Goal: Transaction & Acquisition: Purchase product/service

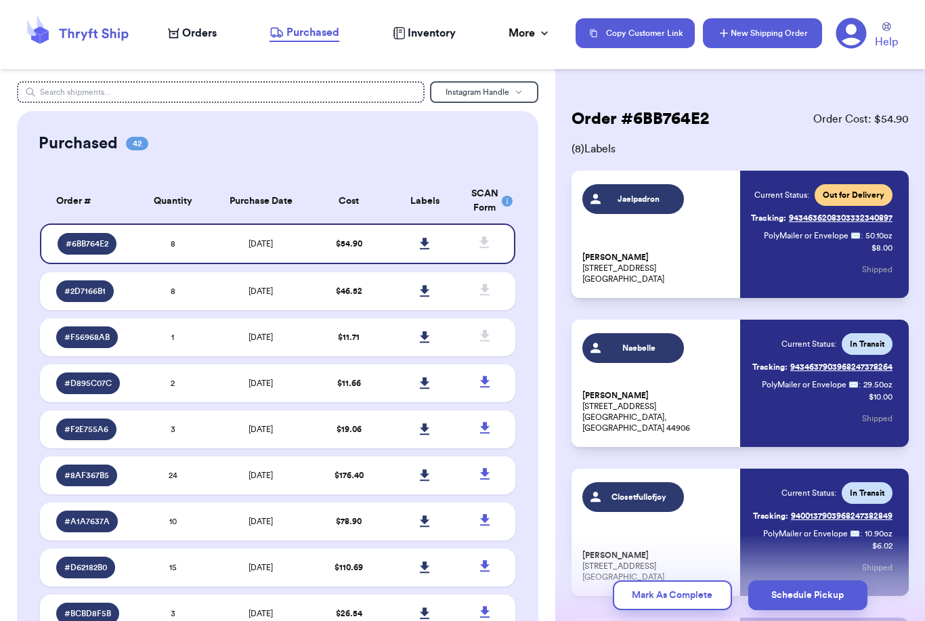
click at [793, 27] on button "New Shipping Order" at bounding box center [762, 33] width 119 height 30
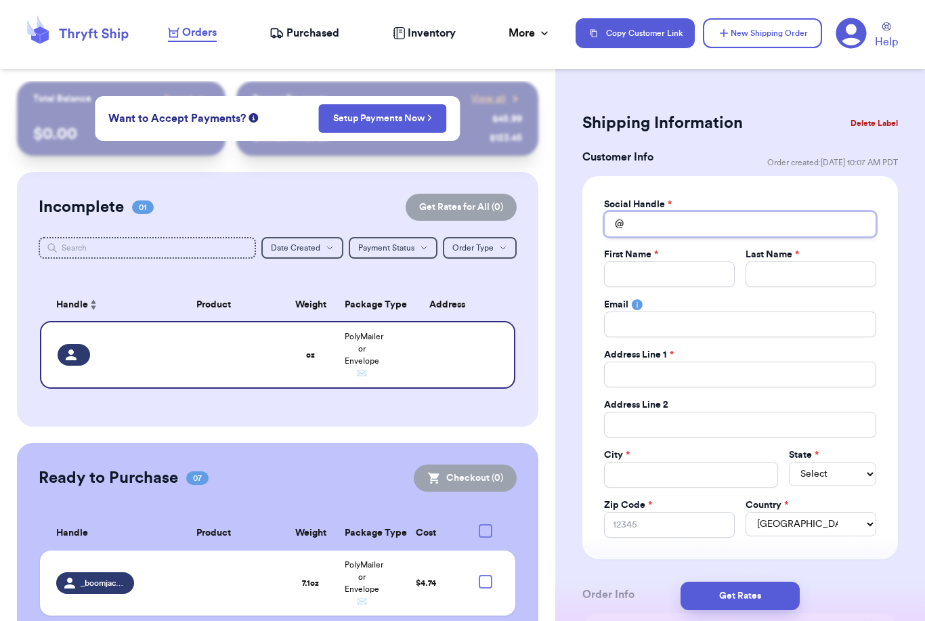
click at [676, 218] on input "Total Amount Paid" at bounding box center [740, 224] width 272 height 26
type input "M"
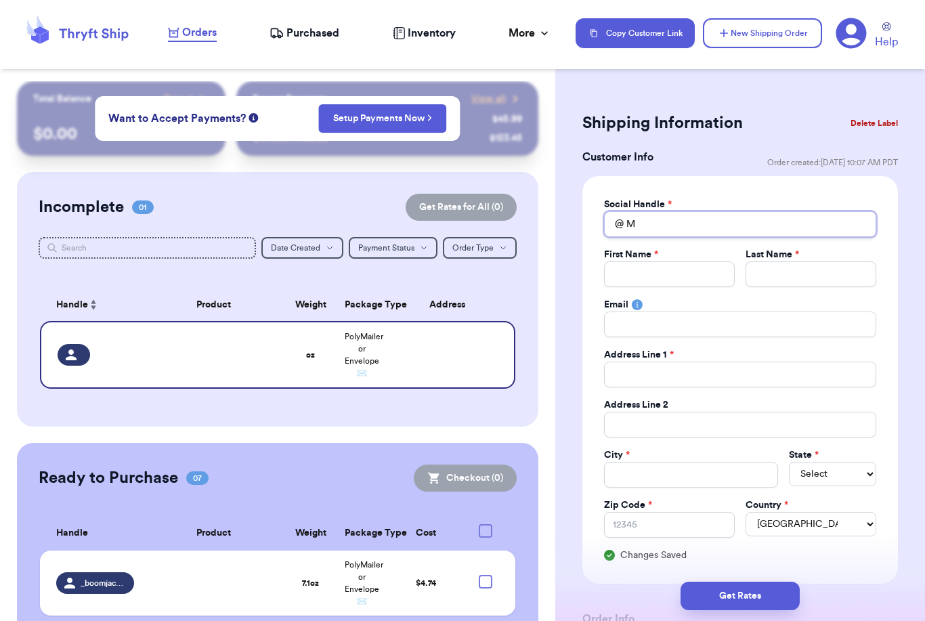
type input "Ms"
type input "Msc"
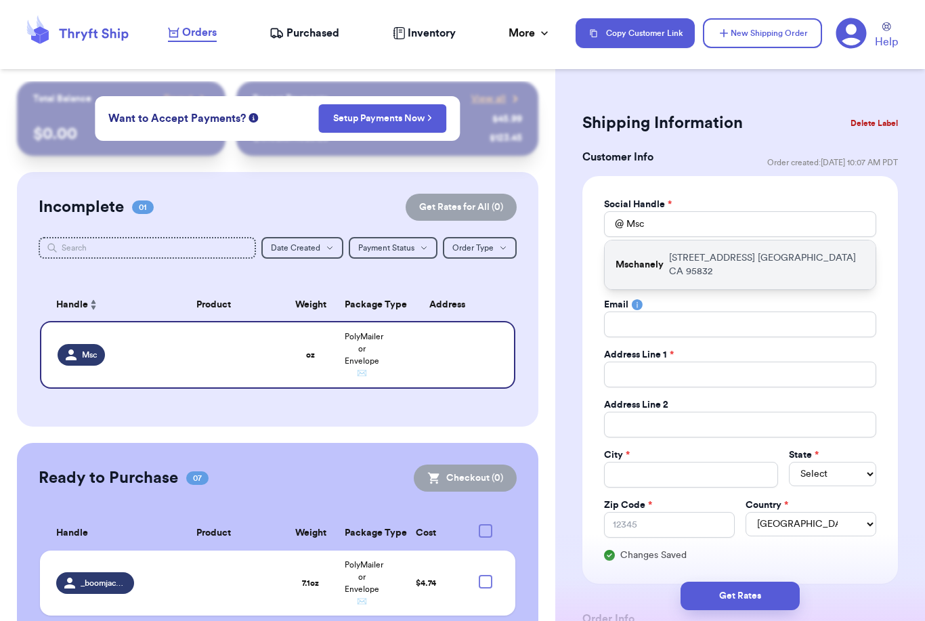
click at [842, 259] on p "[STREET_ADDRESS]" at bounding box center [767, 264] width 196 height 27
type input "Mschanely"
type input "Kearsti"
type input "[PERSON_NAME]"
type input "[STREET_ADDRESS]"
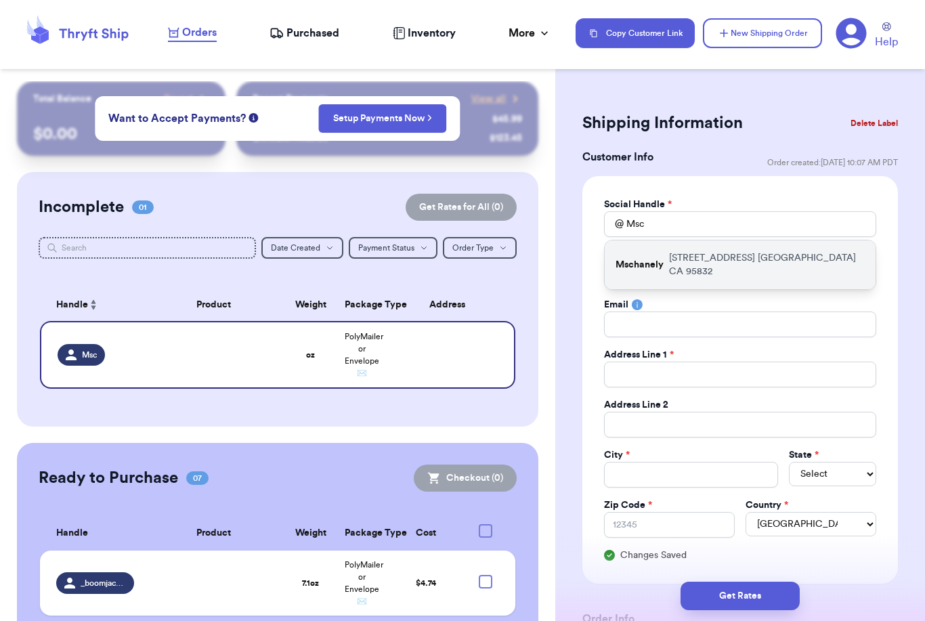
type input "[GEOGRAPHIC_DATA]"
select select "CA"
type input "95832"
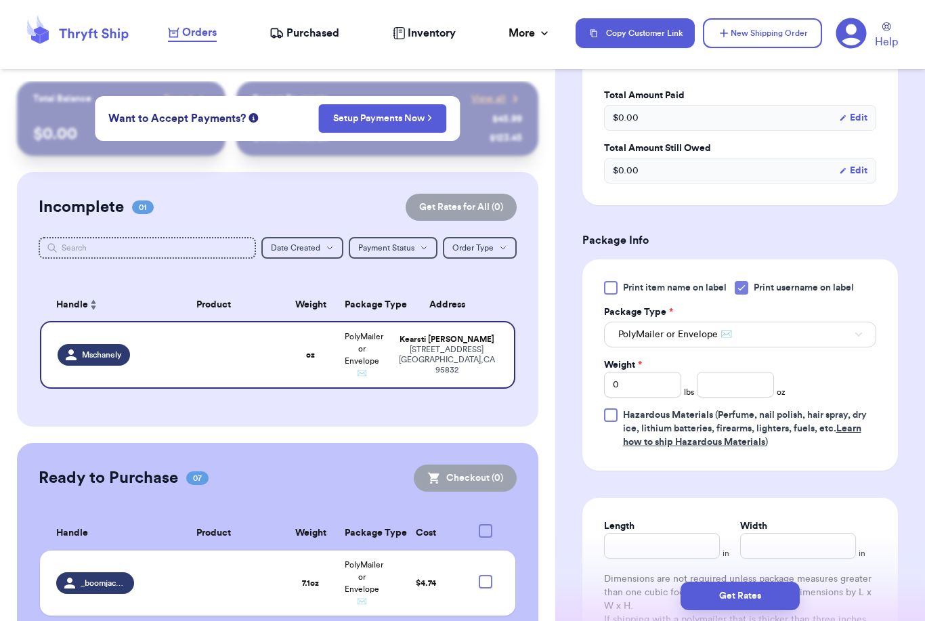
scroll to position [667, 0]
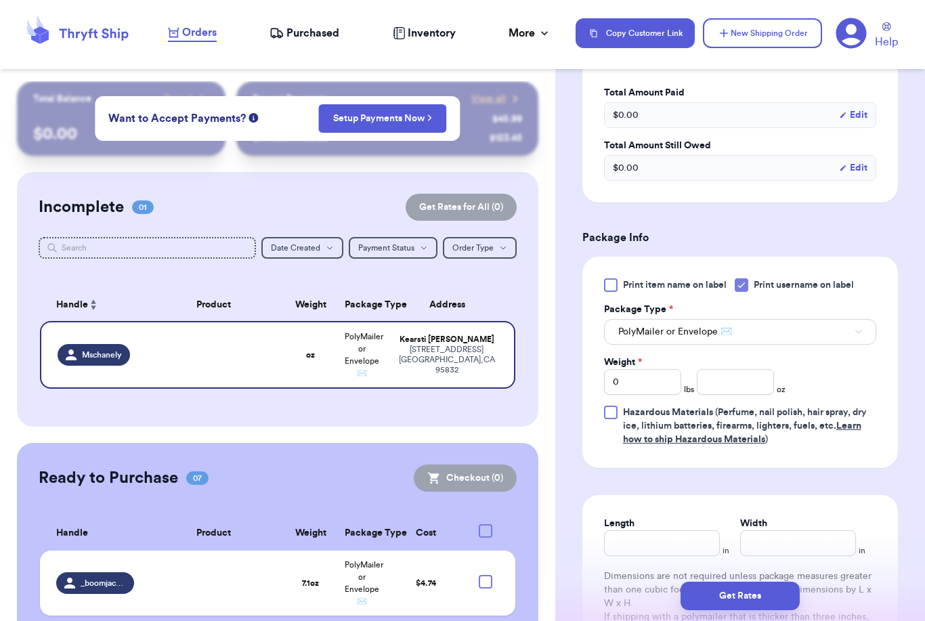
click at [848, 334] on button "PolyMailer or Envelope ✉️" at bounding box center [740, 332] width 272 height 26
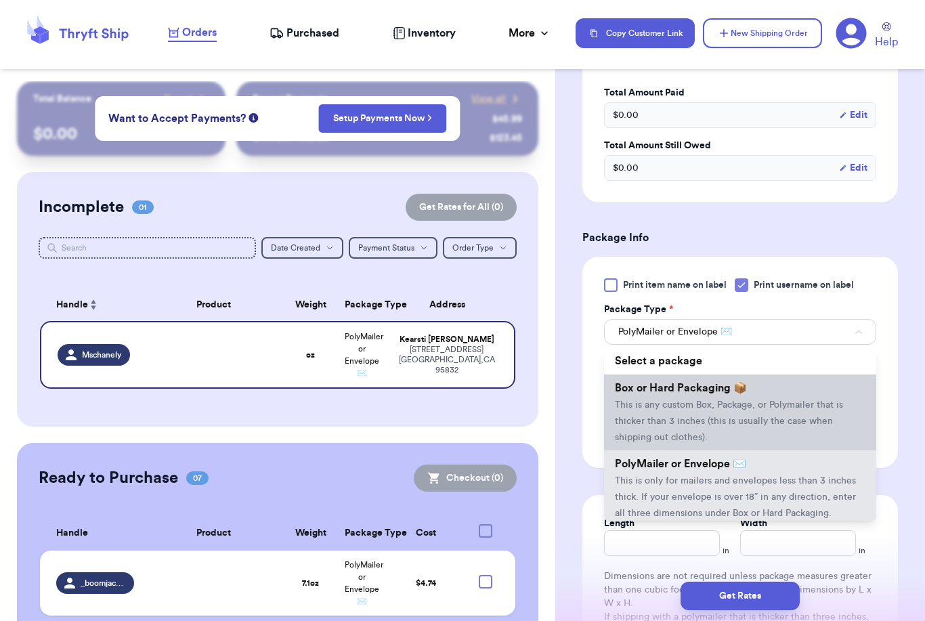
click at [777, 389] on li "Box or Hard Packaging 📦 This is any custom Box, Package, or Polymailer that is …" at bounding box center [740, 412] width 272 height 76
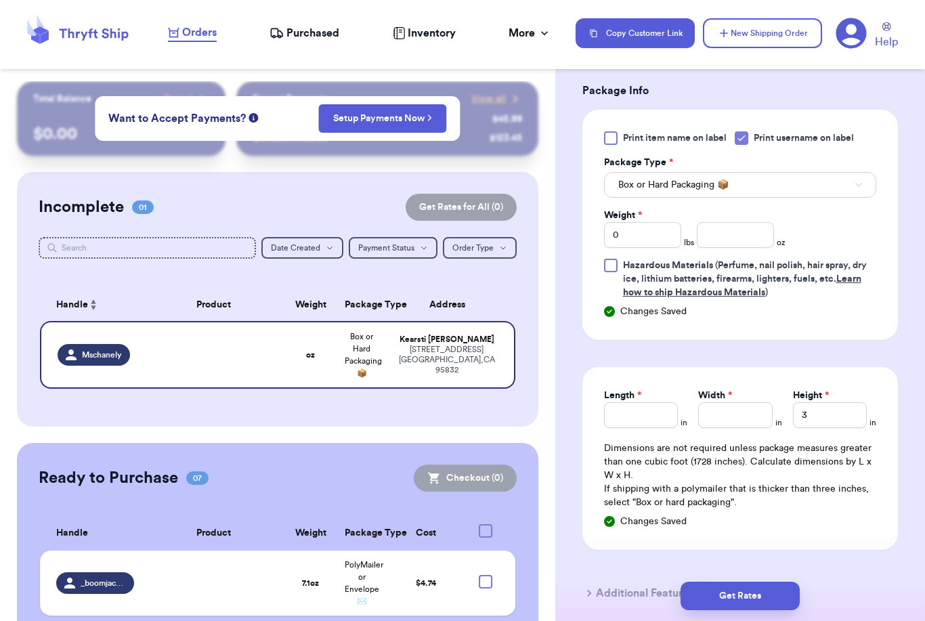
scroll to position [816, 0]
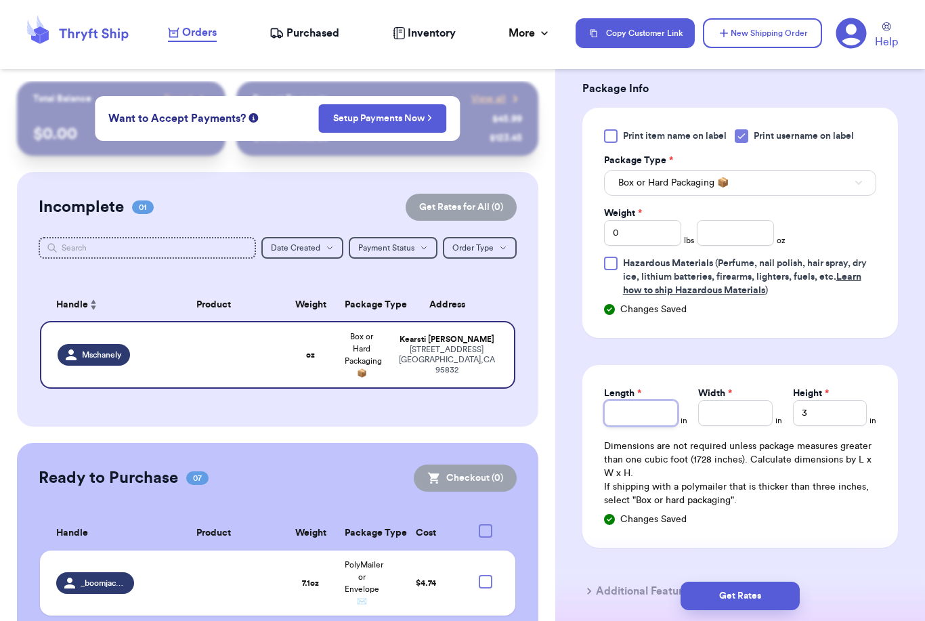
click at [656, 418] on input "Length *" at bounding box center [641, 413] width 74 height 26
type input "1"
type input "11"
type input "2"
type input "24"
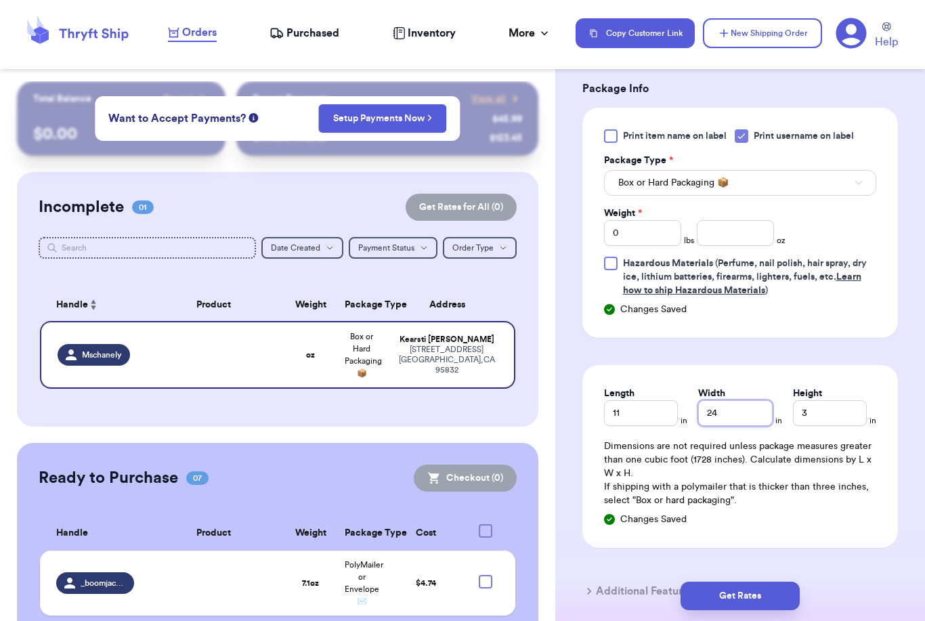
type input "2"
type input "1"
type input "13"
type input "31"
type input "314"
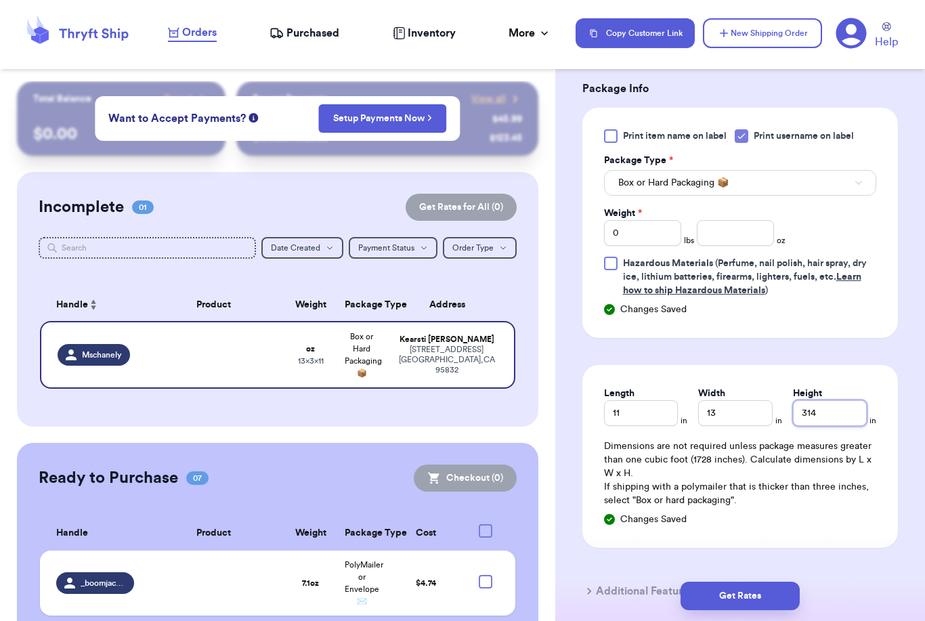
type input "31"
type input "3"
type input "31"
type input "314"
type input "31"
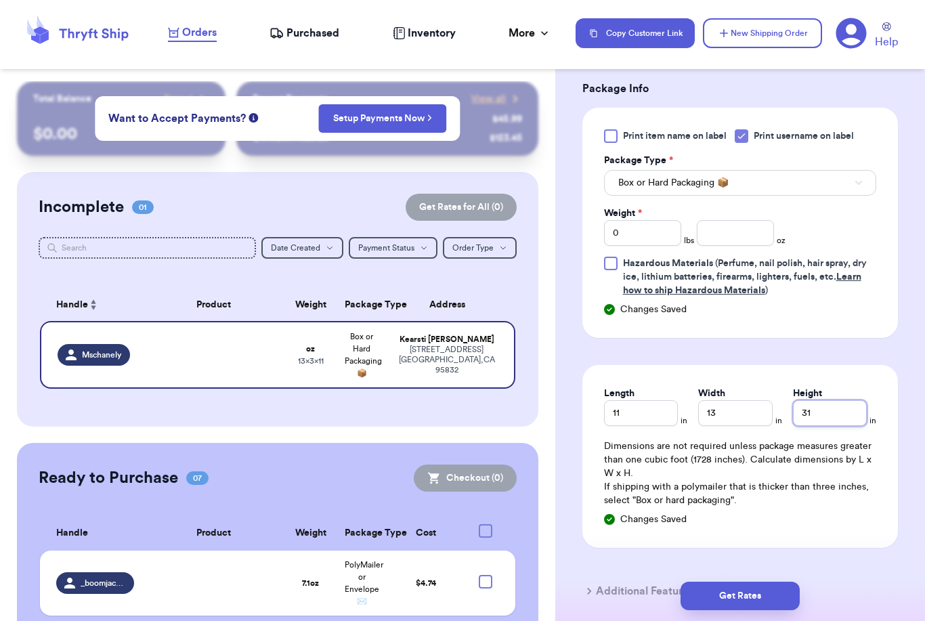
type input "3"
type input "1"
type input "14"
click at [643, 228] on input "0" at bounding box center [642, 233] width 77 height 26
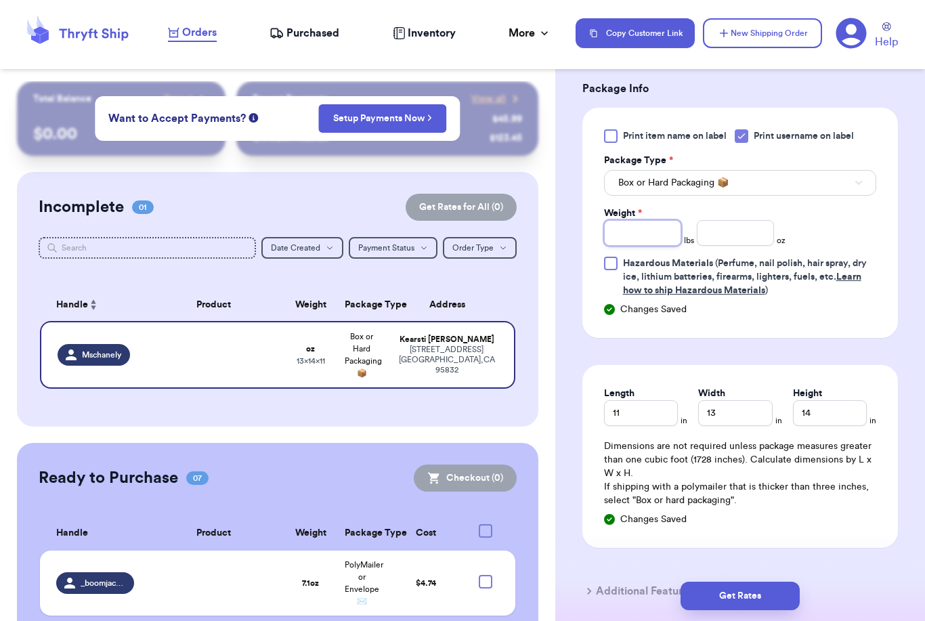
type input "8"
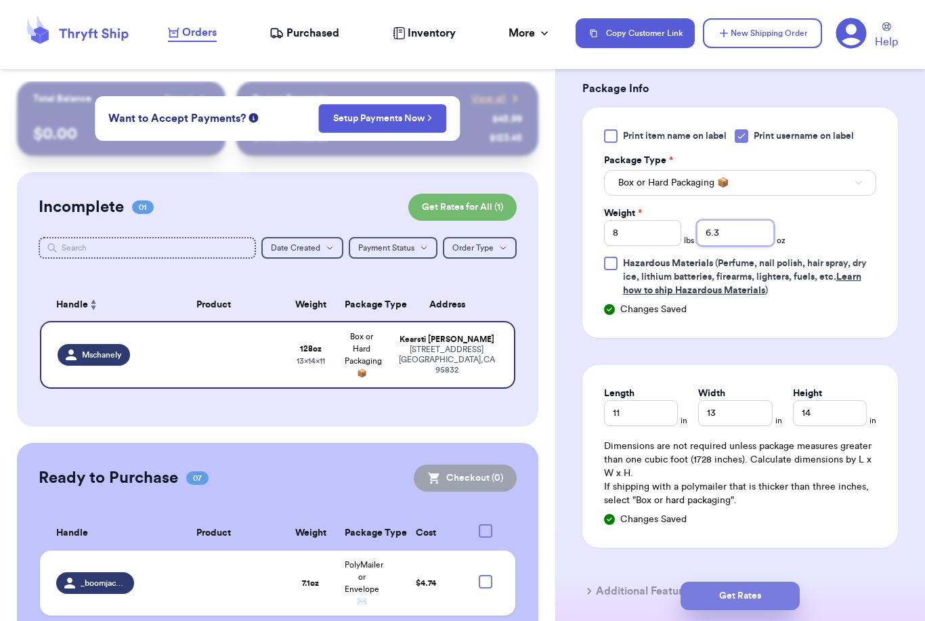
type input "6.3"
click at [789, 582] on button "Get Rates" at bounding box center [739, 596] width 119 height 28
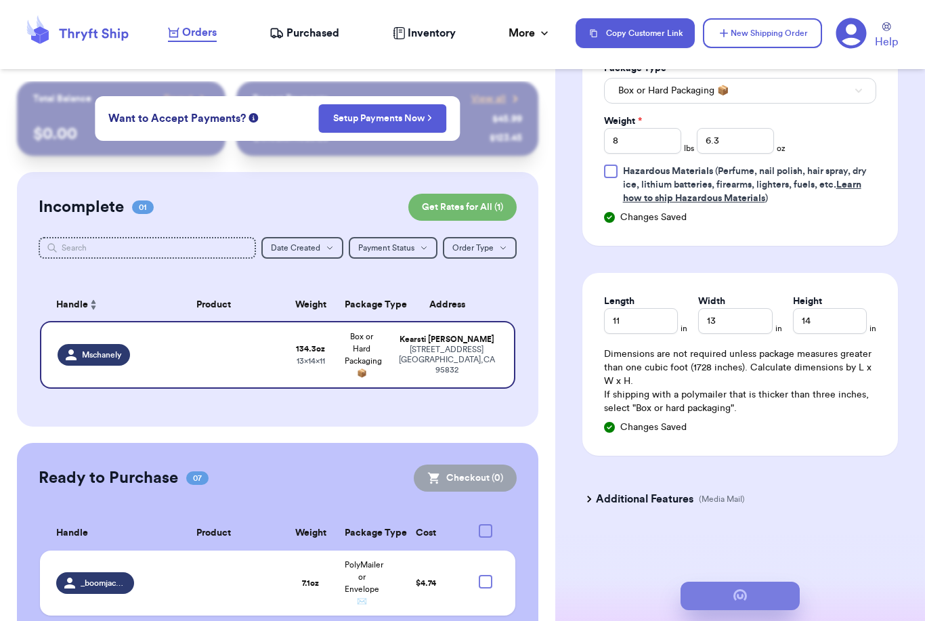
scroll to position [0, 0]
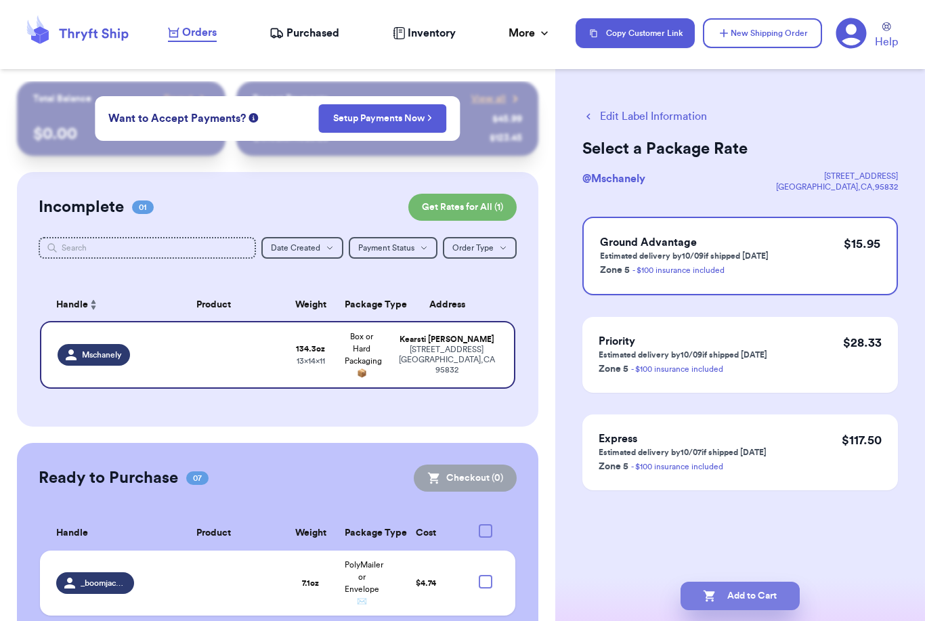
click at [768, 582] on button "Add to Cart" at bounding box center [739, 596] width 119 height 28
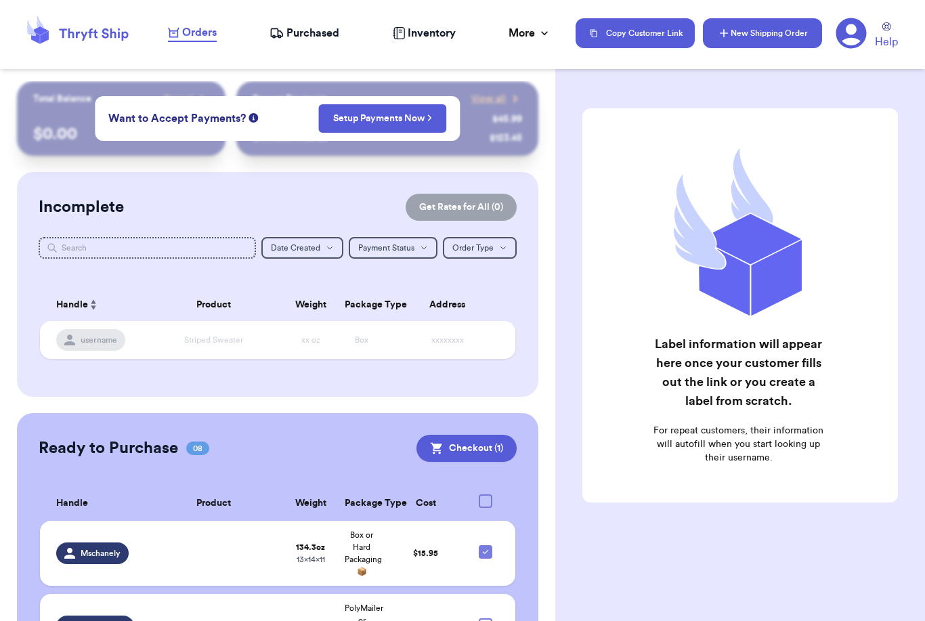
click at [764, 33] on button "New Shipping Order" at bounding box center [762, 33] width 119 height 30
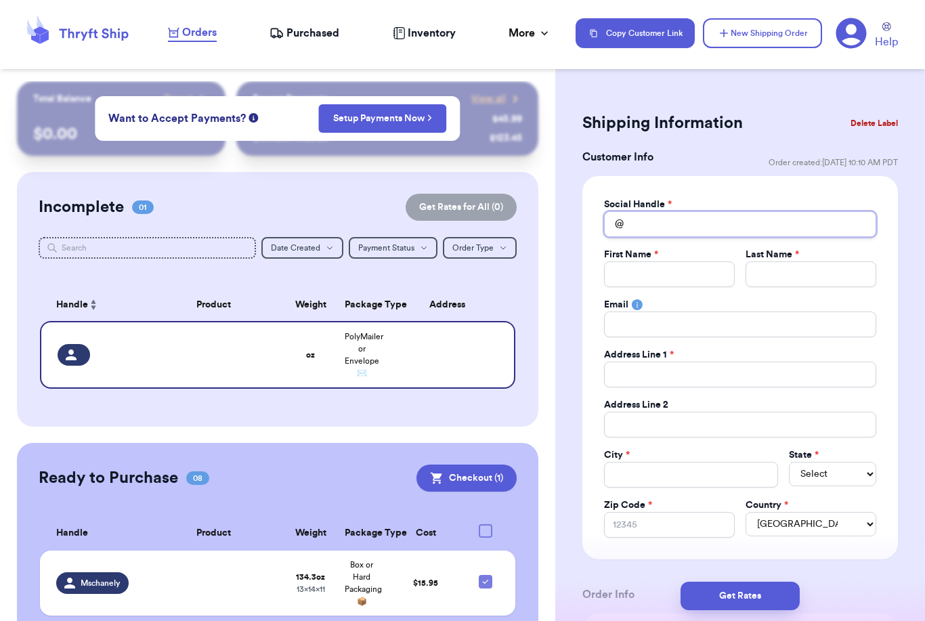
click at [696, 223] on input "Total Amount Paid" at bounding box center [740, 224] width 272 height 26
type input "K"
type input "Ki"
type input "Kin"
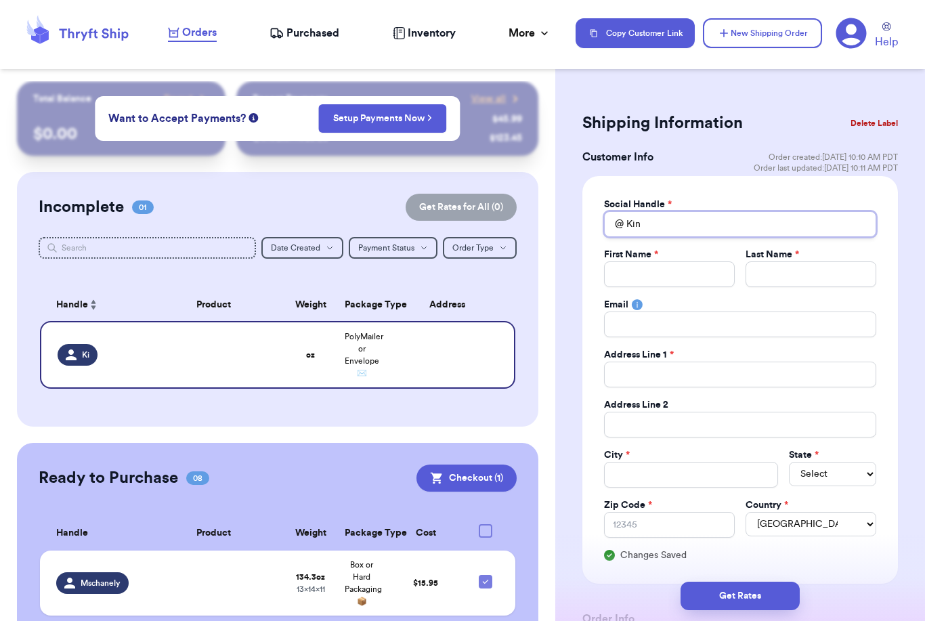
type input "Kind"
type input "Kinde"
type input "Kinder"
type input "Kindert"
type input "Kinderth"
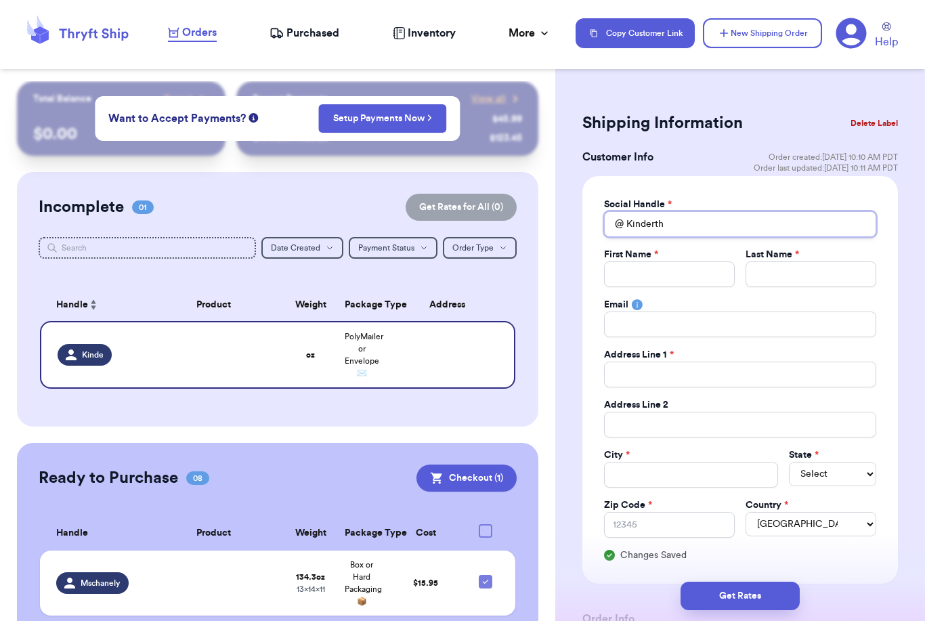
type input "Kinderthr"
type input "Kinderthri"
type input "Kinderthrif"
type input "Kinderthrift"
type input "Kinderthrift_"
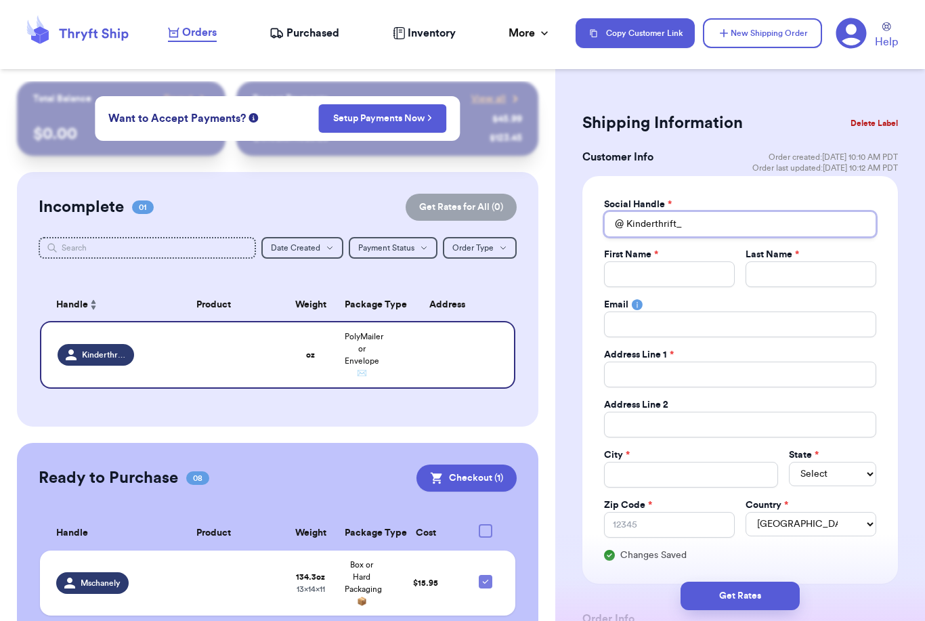
type input "Kinderthrift_n"
type input "Kinderthrift_no"
type input "Kinderthrift_noc"
type input "Kinderthrift_noco"
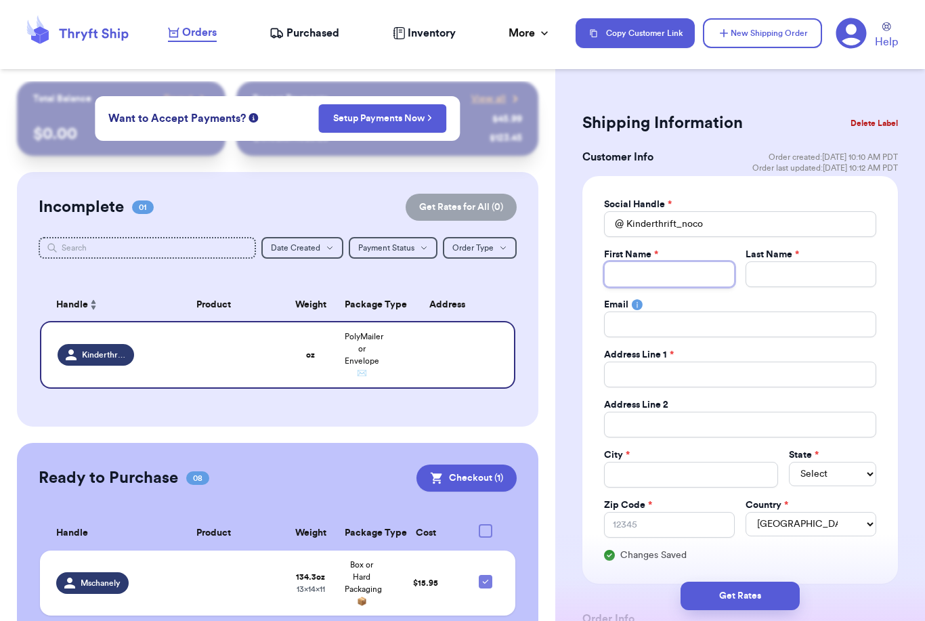
type input "M"
type input "Ma"
type input "Mag"
type input "Magg"
type input "Maggi"
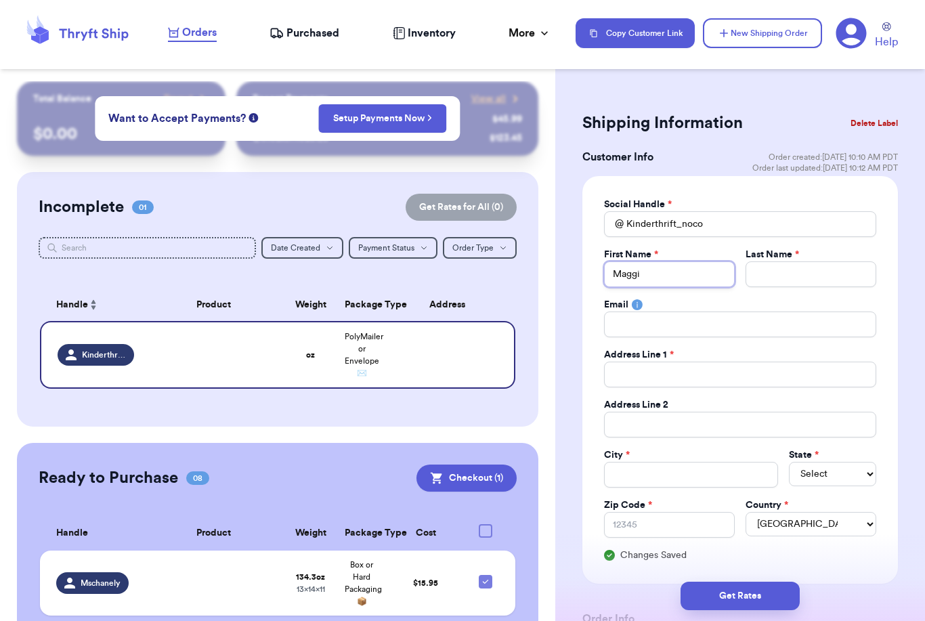
type input "[PERSON_NAME]"
type input "C"
type input "Cl"
type input "Cla"
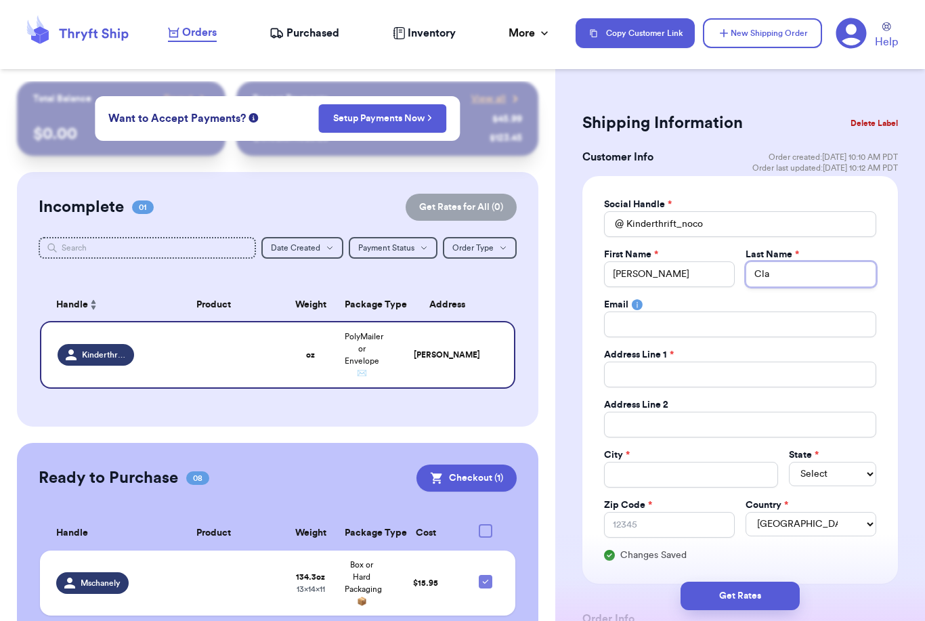
type input "Clay"
type input "[PERSON_NAME]"
type input "Clayto"
type input "[PERSON_NAME]"
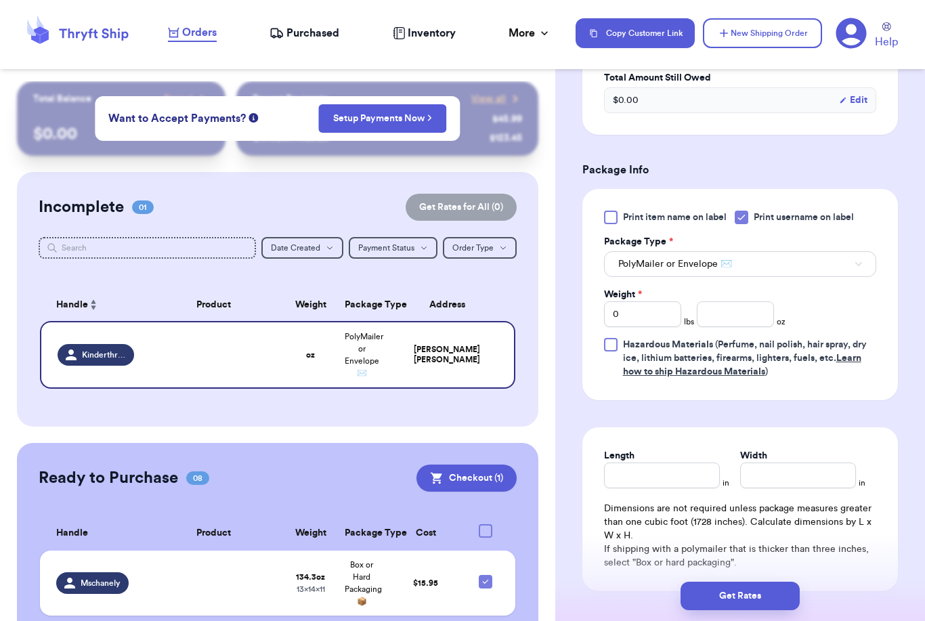
scroll to position [766, 0]
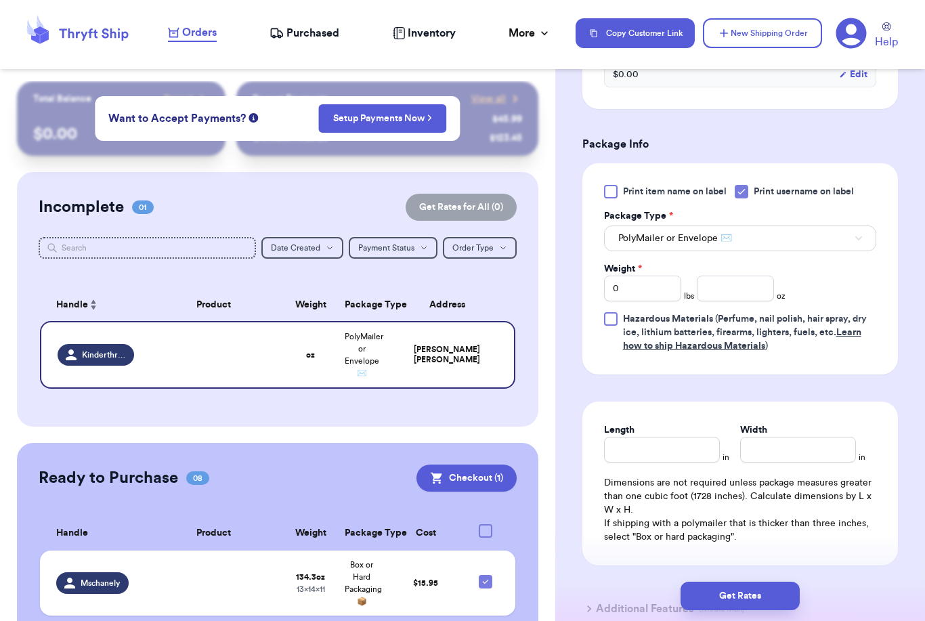
click at [720, 221] on div "Package Type * PolyMailer or Envelope ✉️" at bounding box center [740, 230] width 272 height 42
click at [712, 237] on span "PolyMailer or Envelope ✉️" at bounding box center [675, 239] width 114 height 14
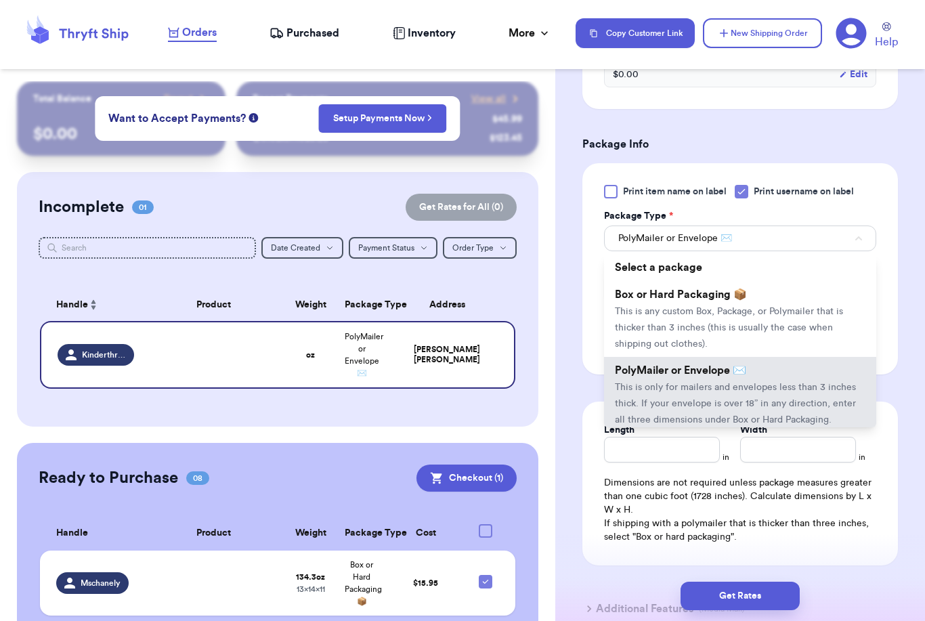
click at [682, 299] on span "Box or Hard Packaging 📦" at bounding box center [681, 294] width 132 height 11
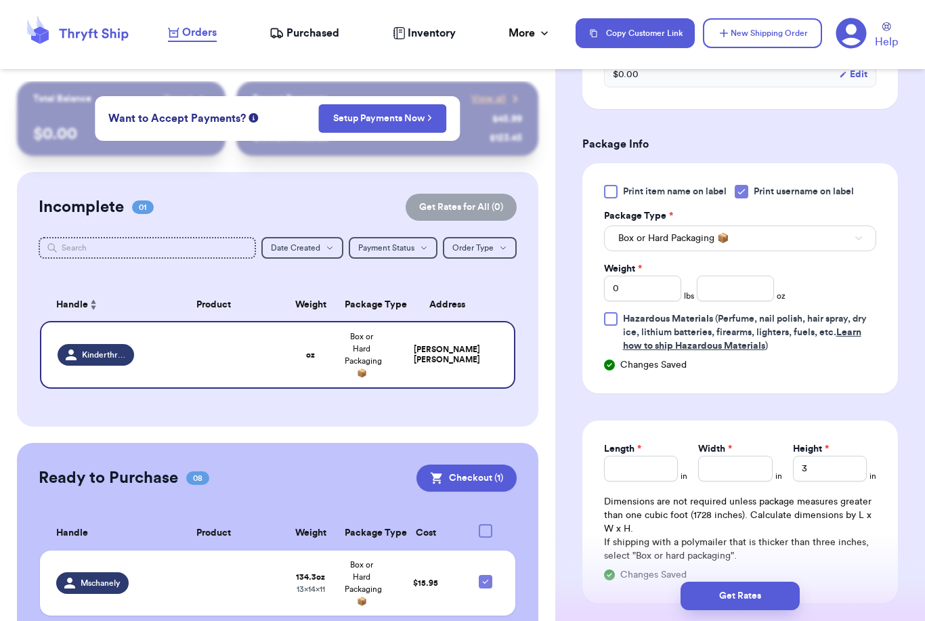
scroll to position [789, 0]
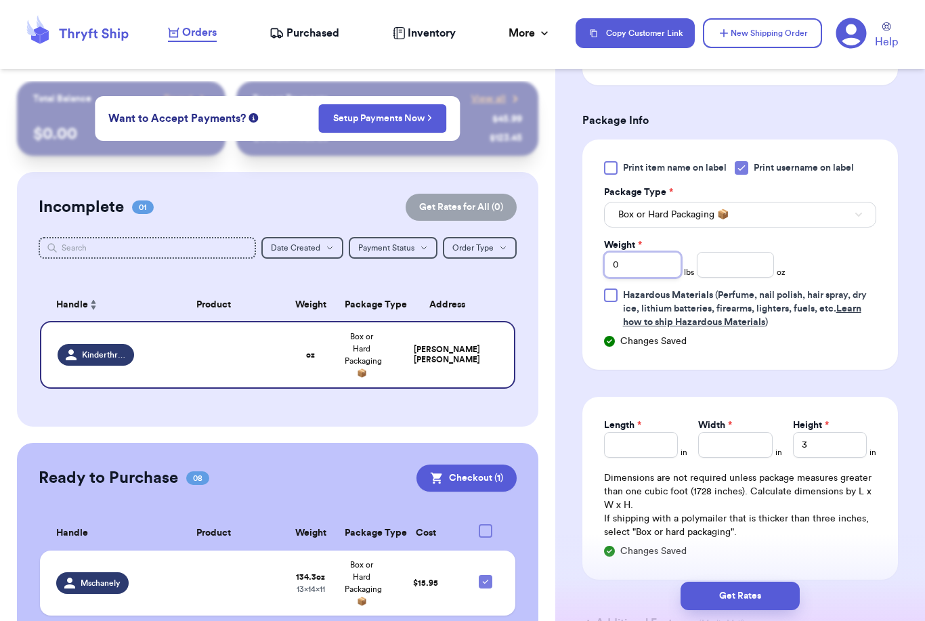
click at [650, 267] on input "0" at bounding box center [642, 265] width 77 height 26
type input "1"
type input "12"
type input "8.8"
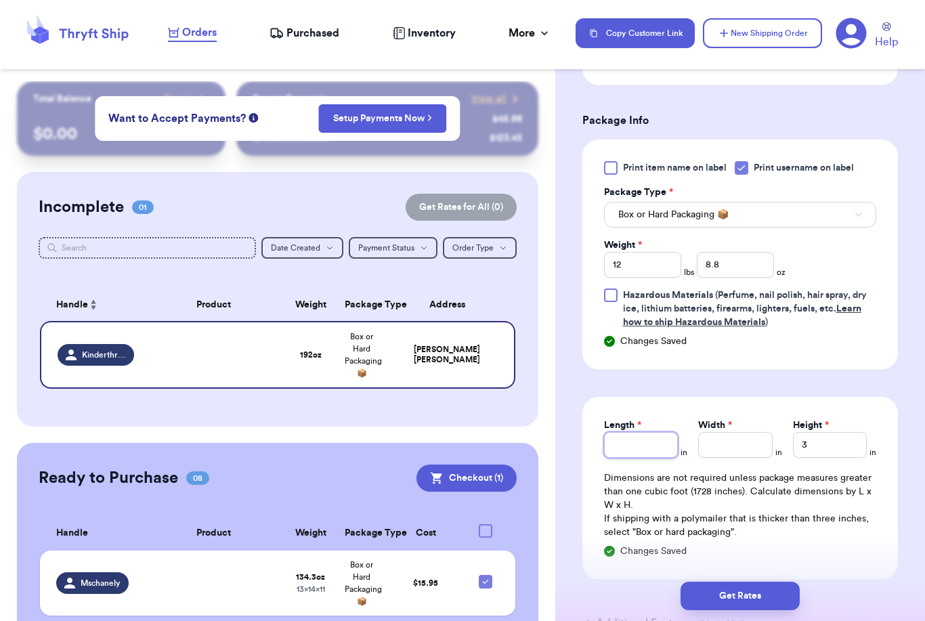
click at [653, 452] on input "Length *" at bounding box center [641, 445] width 74 height 26
type input "13"
type input "15"
type input "313"
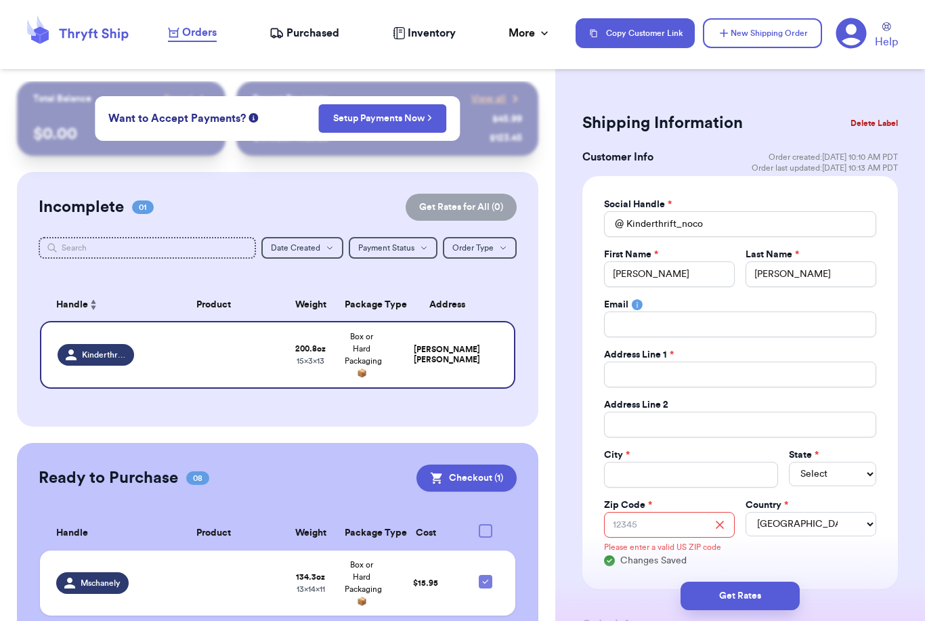
scroll to position [0, 0]
type input "13"
click at [690, 376] on input "Total Amount Paid" at bounding box center [740, 375] width 272 height 26
type input "[STREET_ADDRESS]"
type input "[GEOGRAPHIC_DATA][PERSON_NAME]"
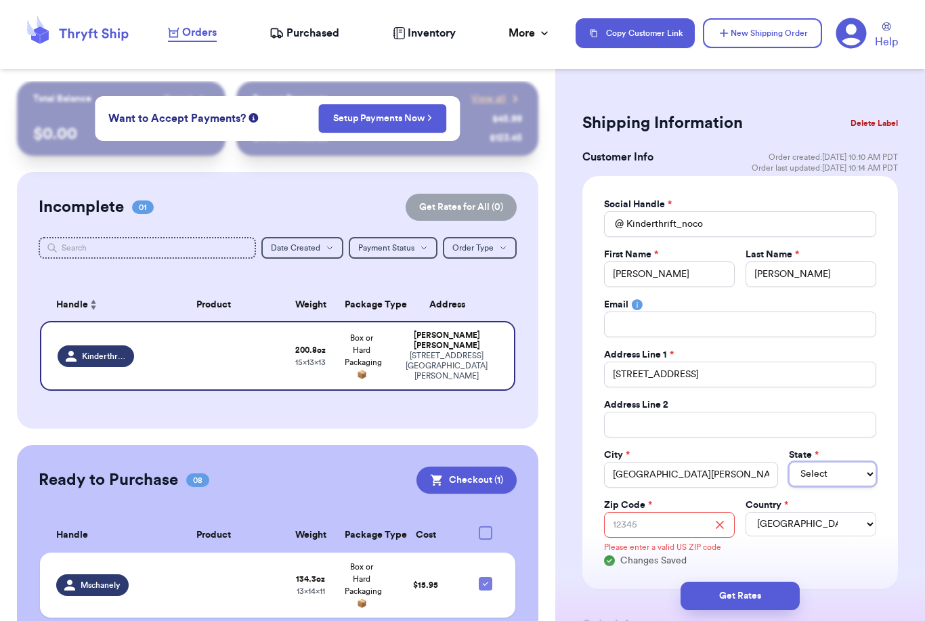
select select "CO"
click at [668, 520] on input "Zip Code *" at bounding box center [669, 525] width 131 height 26
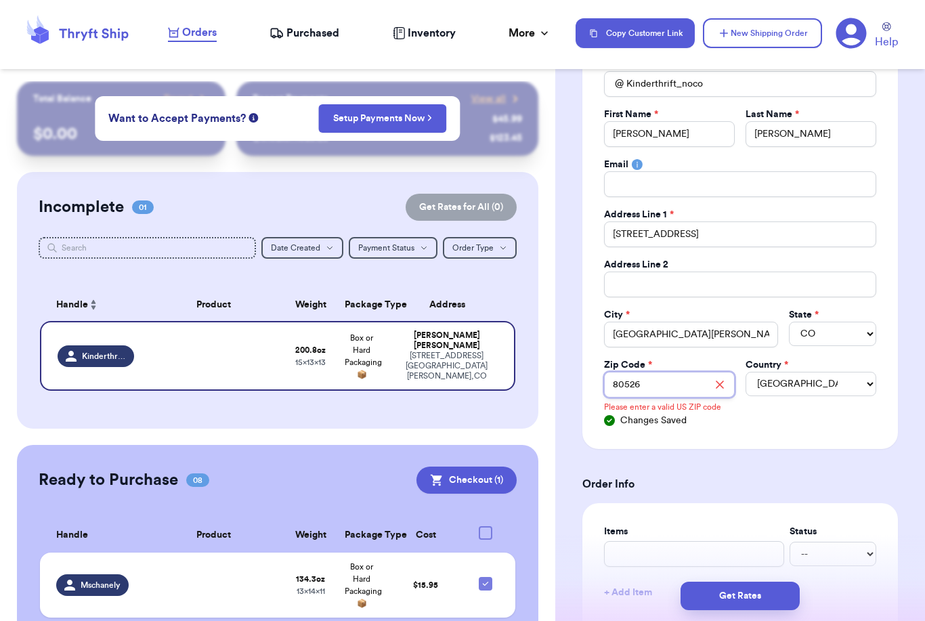
scroll to position [207, 0]
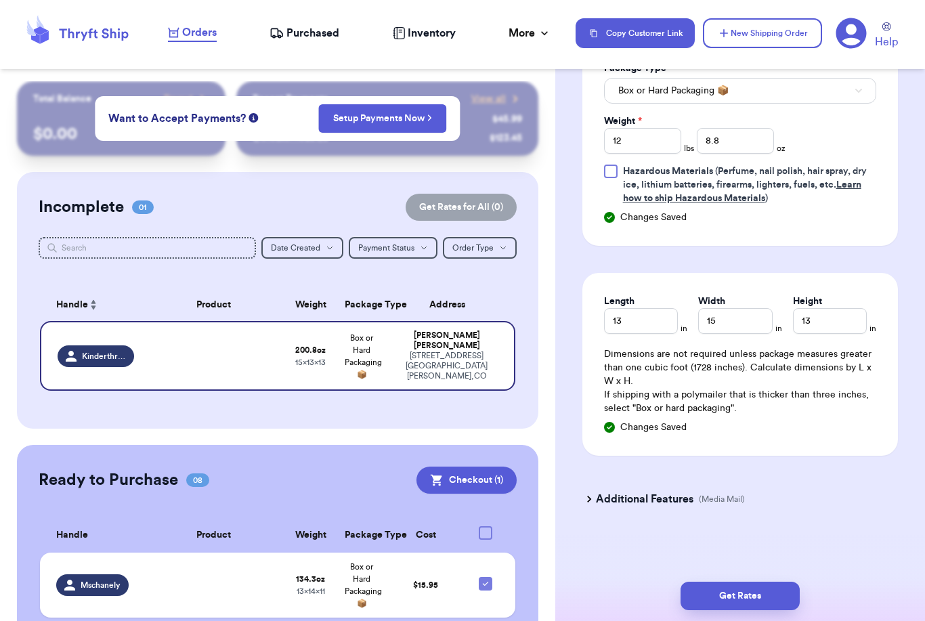
type input "80526"
click at [842, 508] on div "Additional Features (Media Mail)" at bounding box center [732, 499] width 316 height 33
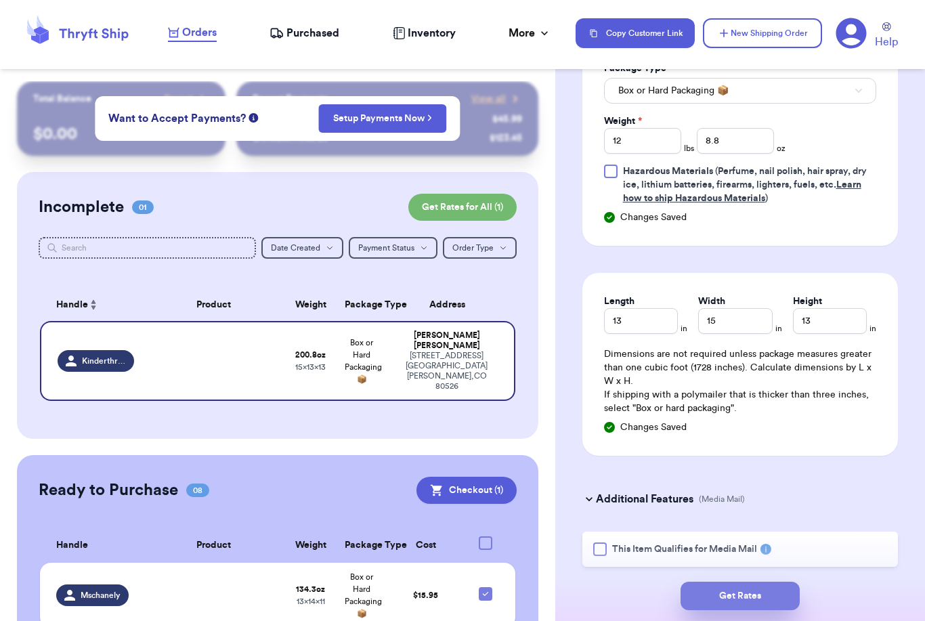
click at [768, 582] on button "Get Rates" at bounding box center [739, 596] width 119 height 28
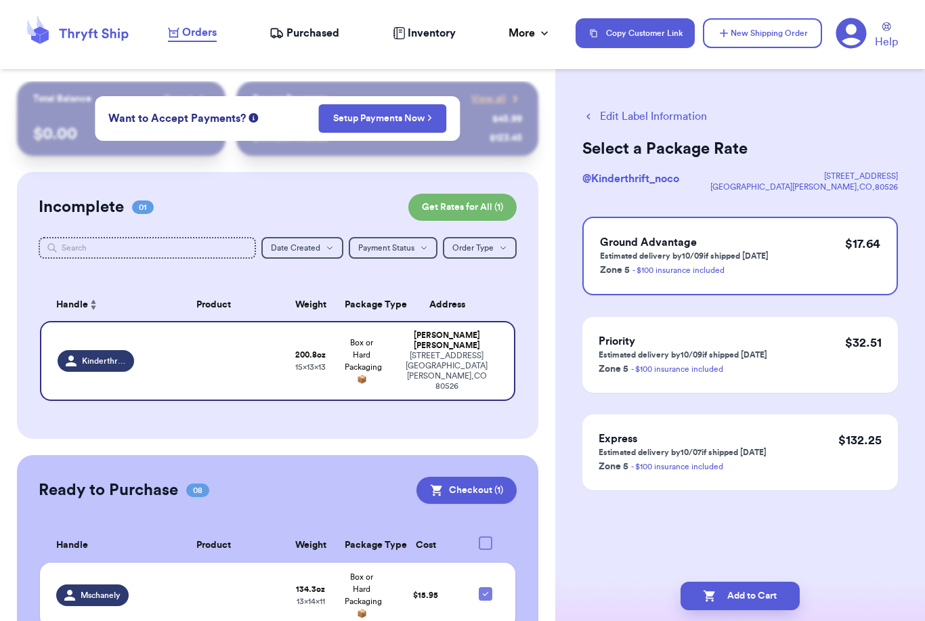
scroll to position [0, 0]
click at [739, 582] on button "Add to Cart" at bounding box center [739, 596] width 119 height 28
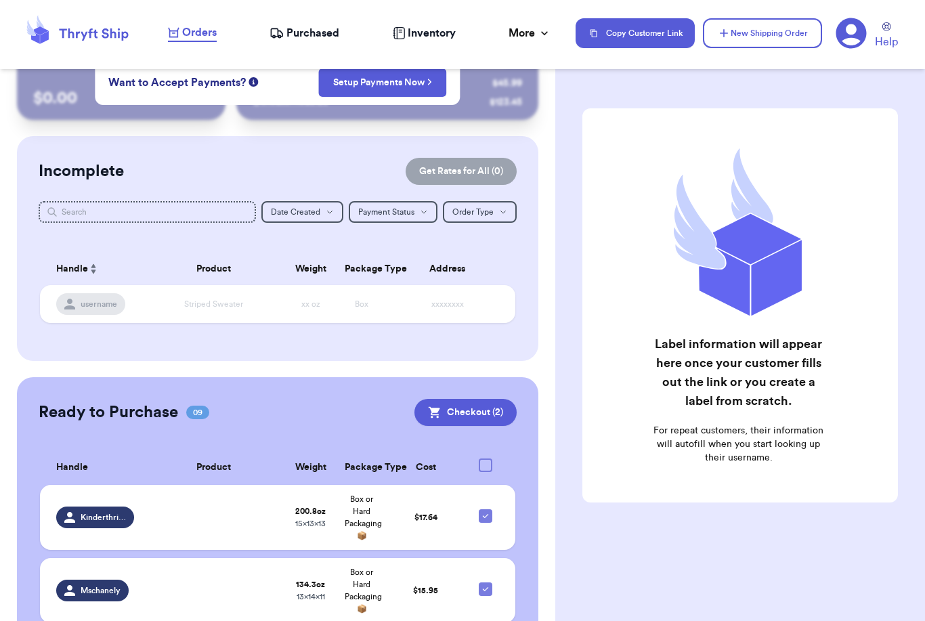
scroll to position [188, 0]
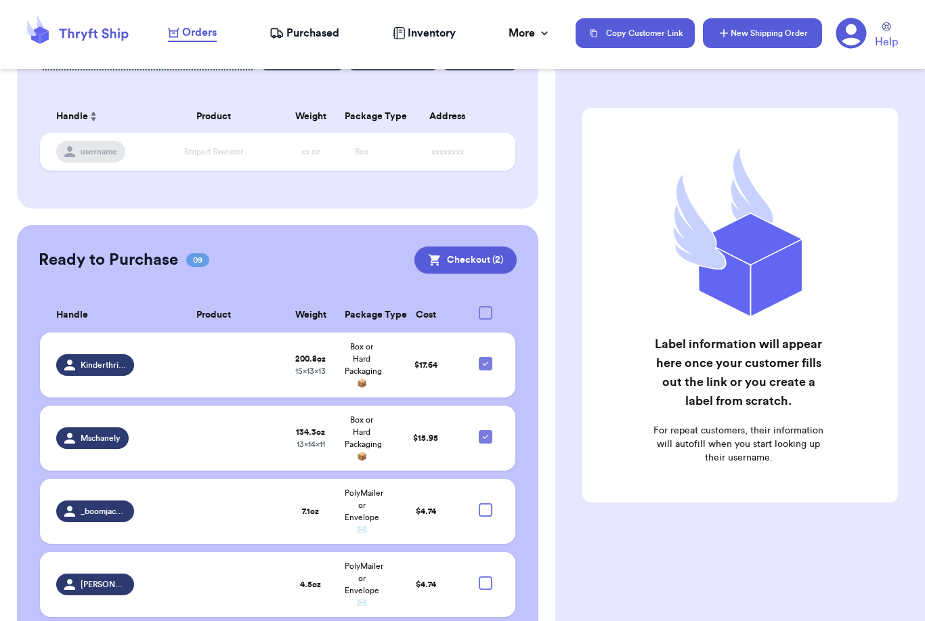
click at [785, 35] on button "New Shipping Order" at bounding box center [762, 33] width 119 height 30
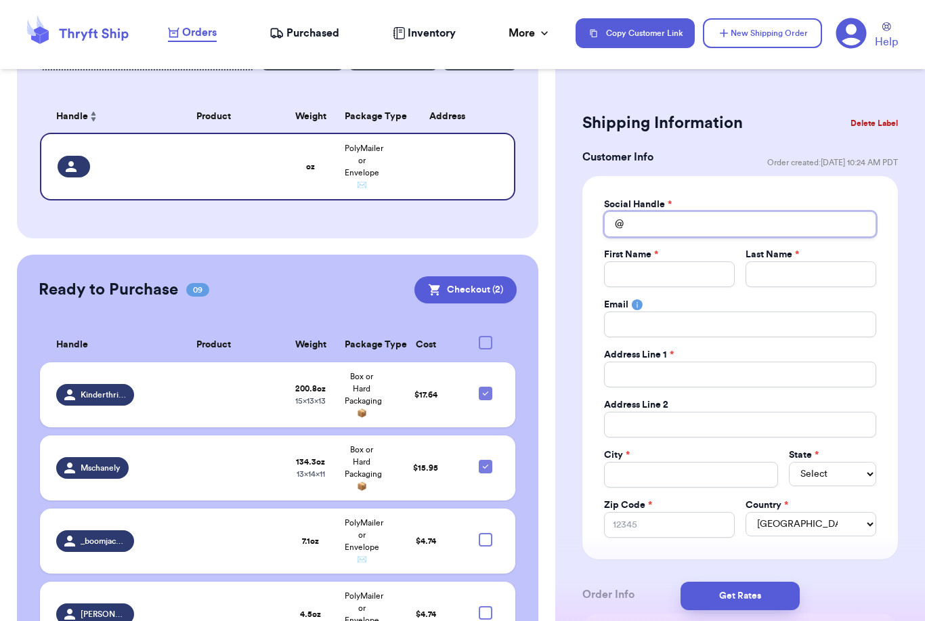
click at [700, 223] on input "Total Amount Paid" at bounding box center [740, 224] width 272 height 26
type input "T"
type input "Th"
type input "Thr"
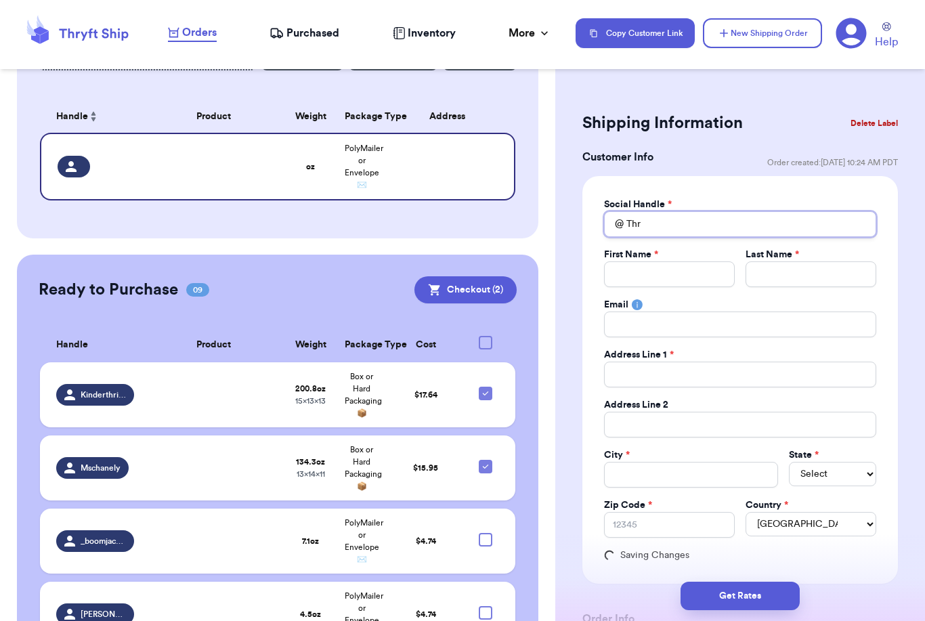
type input "Thri"
type input "Thrif"
type input "Thrift"
type input "Thrifty"
type input "Thrifty."
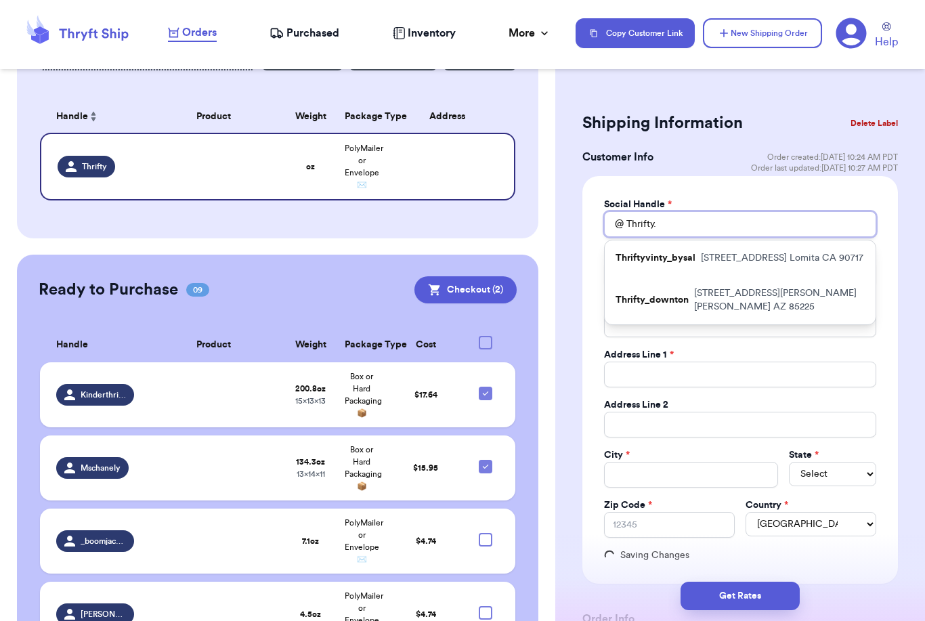
type input "Thrifty.s"
type input "[DOMAIN_NAME]"
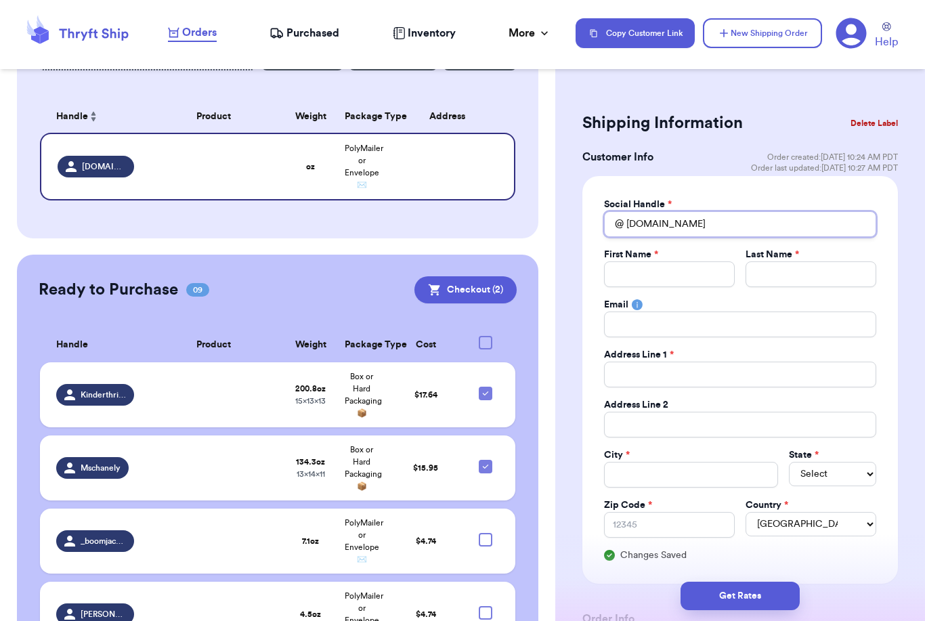
type input "[DOMAIN_NAME]"
type input "T"
type input "Ti"
type input "Tin"
type input "[PERSON_NAME]"
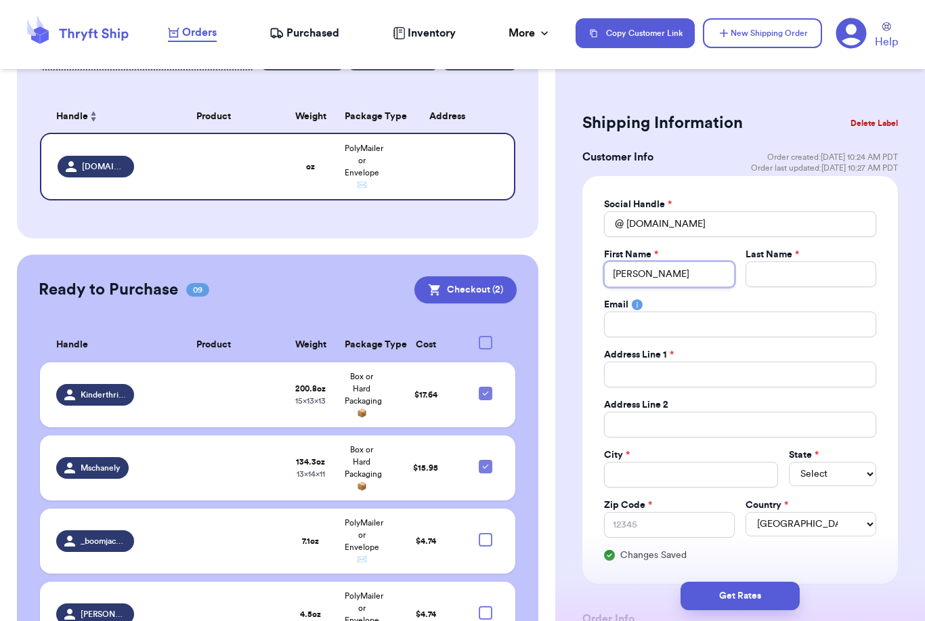
type input "[PERSON_NAME]"
type input "J"
type input "Ji"
type input "[PERSON_NAME]"
type input "Jime"
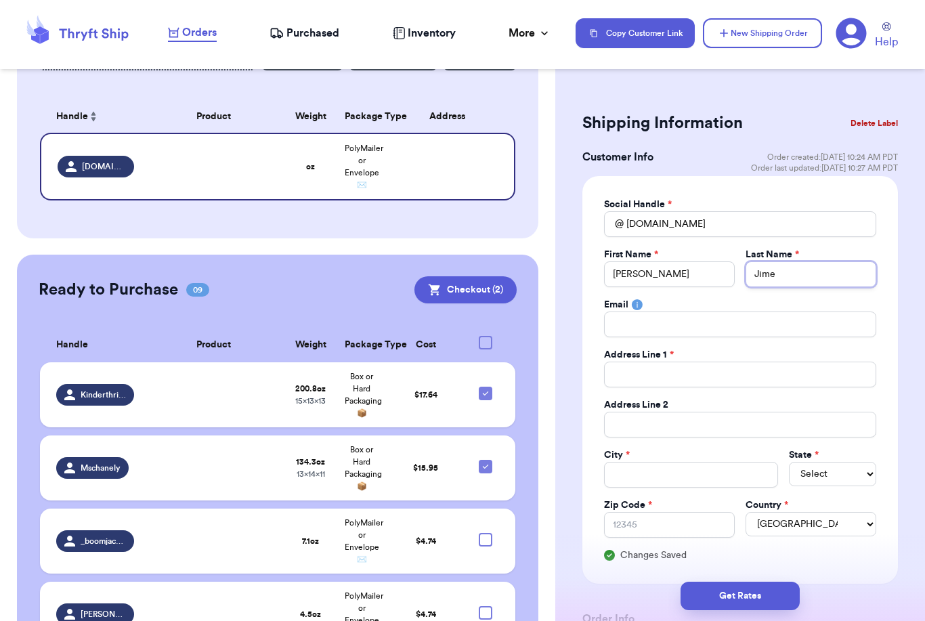
type input "Jimen"
type input "Jimene"
type input "[PERSON_NAME]"
type input "1"
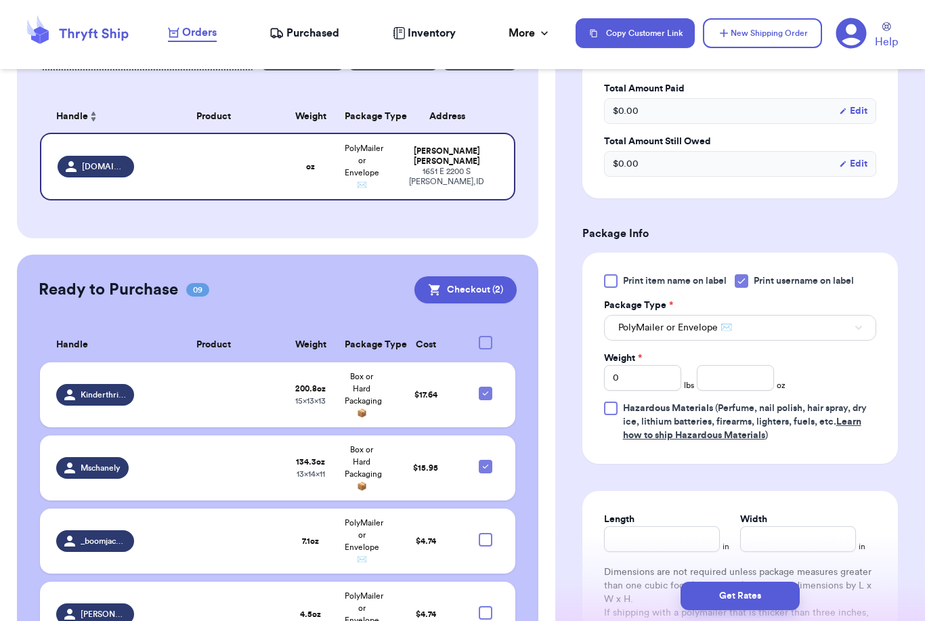
scroll to position [684, 0]
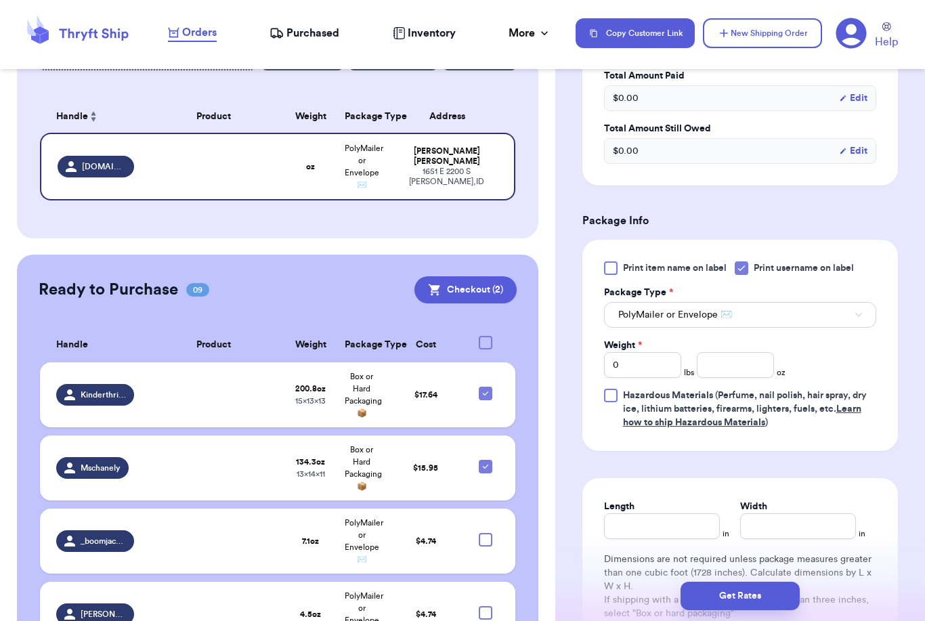
click at [857, 320] on button "PolyMailer or Envelope ✉️" at bounding box center [740, 315] width 272 height 26
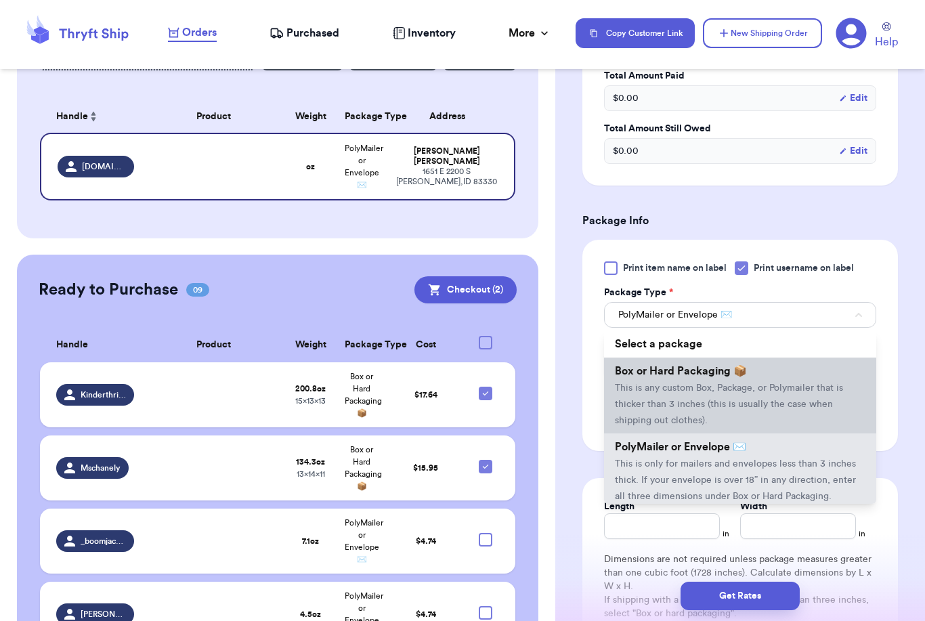
click at [779, 395] on li "Box or Hard Packaging 📦 This is any custom Box, Package, or Polymailer that is …" at bounding box center [740, 396] width 272 height 76
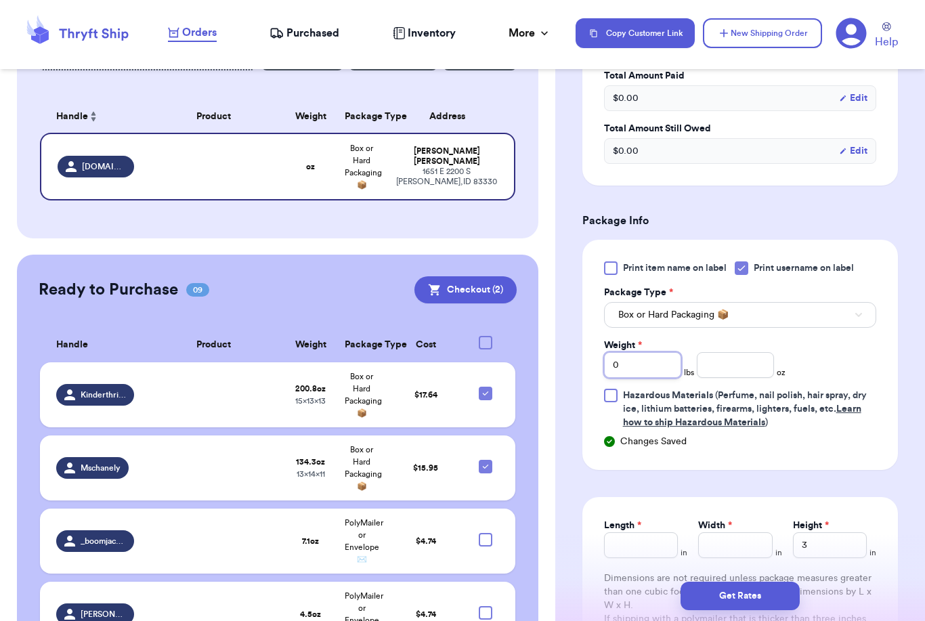
click at [659, 371] on input "0" at bounding box center [642, 365] width 77 height 26
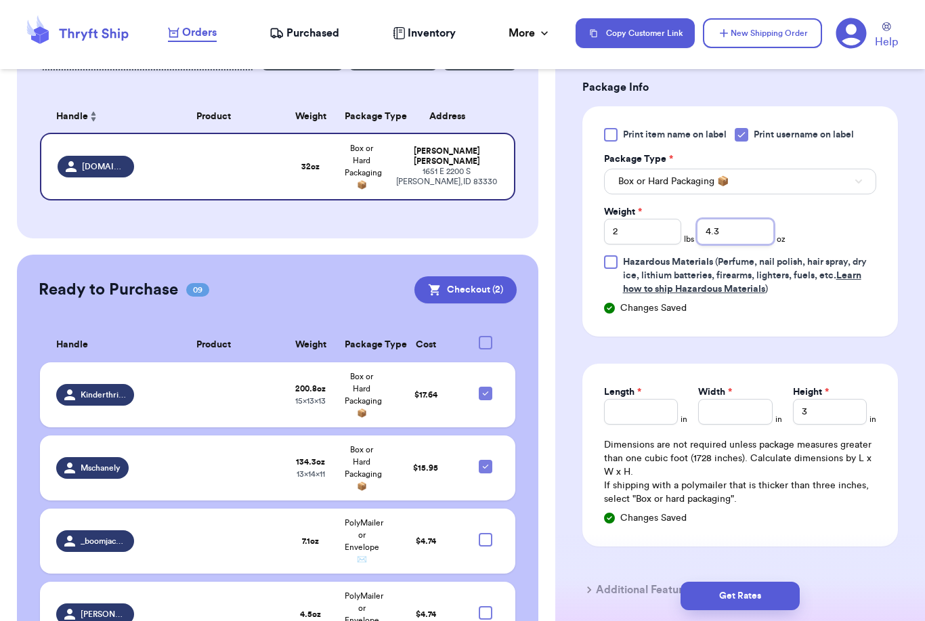
scroll to position [859, 0]
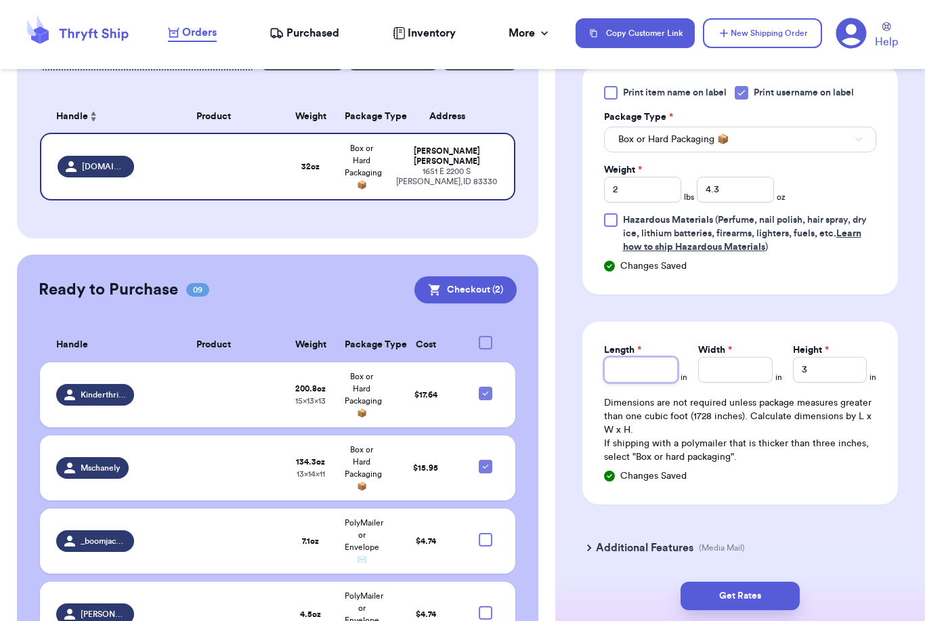
click at [649, 377] on input "Length *" at bounding box center [641, 370] width 74 height 26
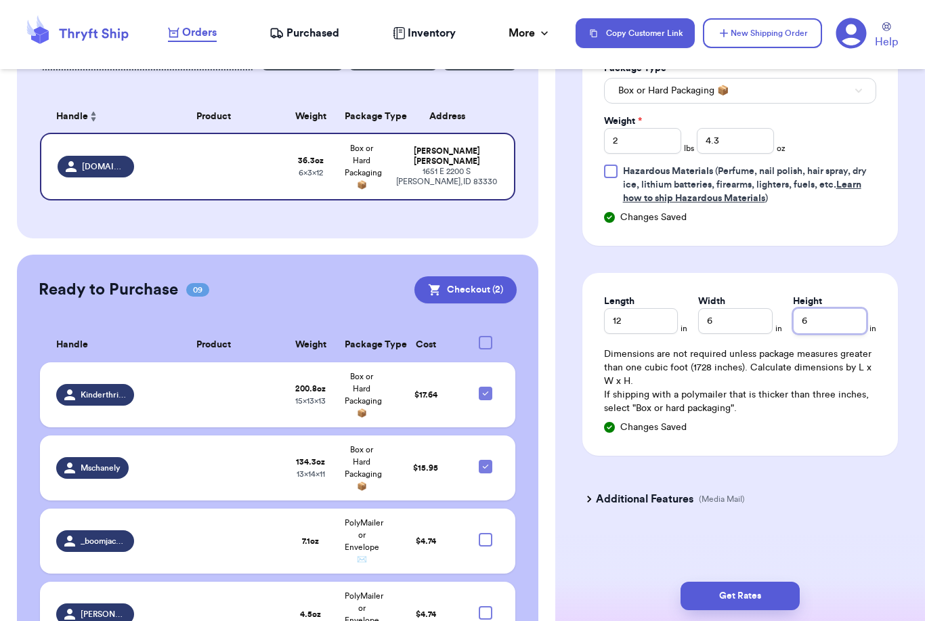
scroll to position [908, 0]
click at [785, 583] on button "Get Rates" at bounding box center [739, 596] width 119 height 28
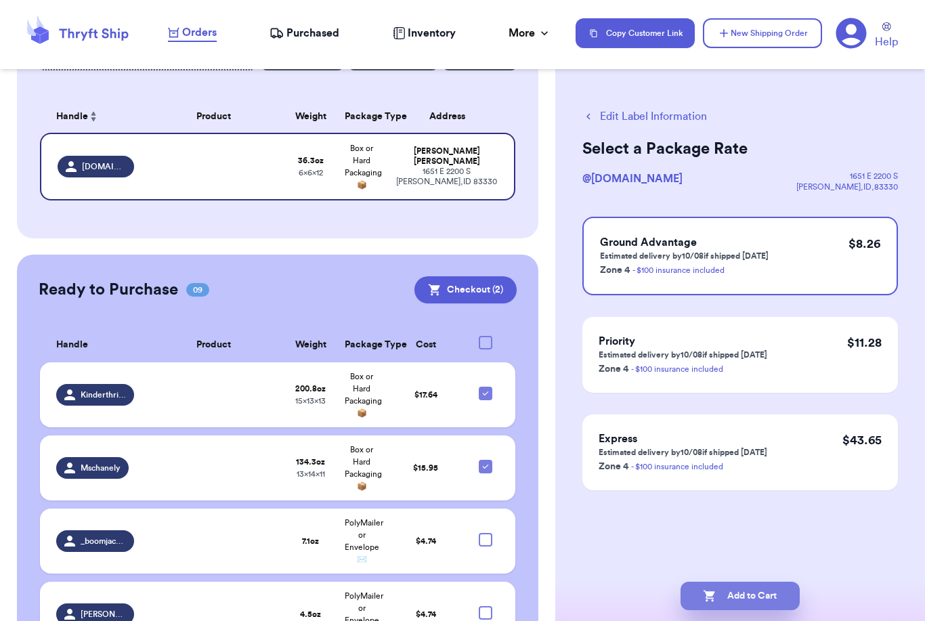
click at [741, 582] on button "Add to Cart" at bounding box center [739, 596] width 119 height 28
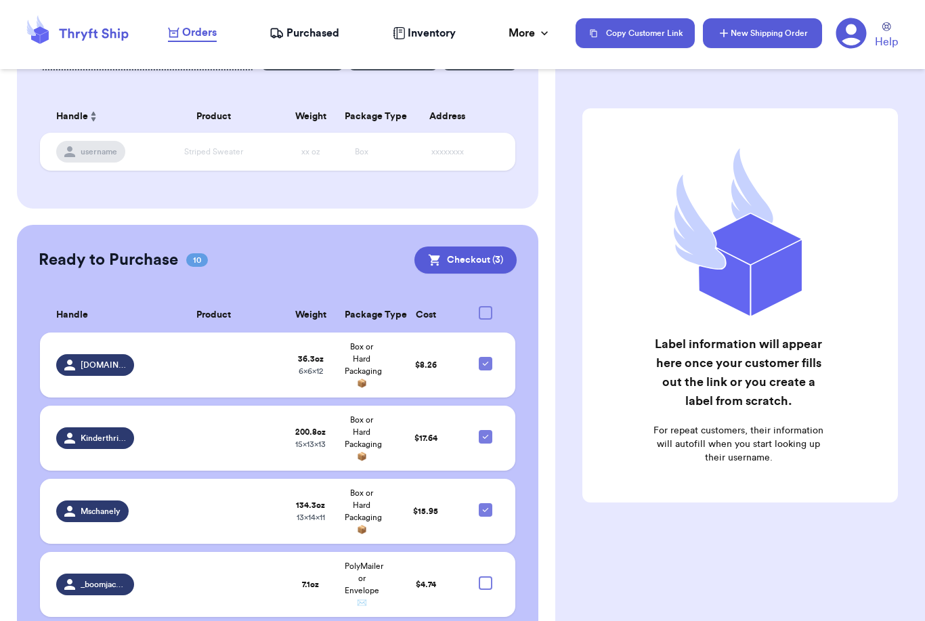
click at [788, 37] on button "New Shipping Order" at bounding box center [762, 33] width 119 height 30
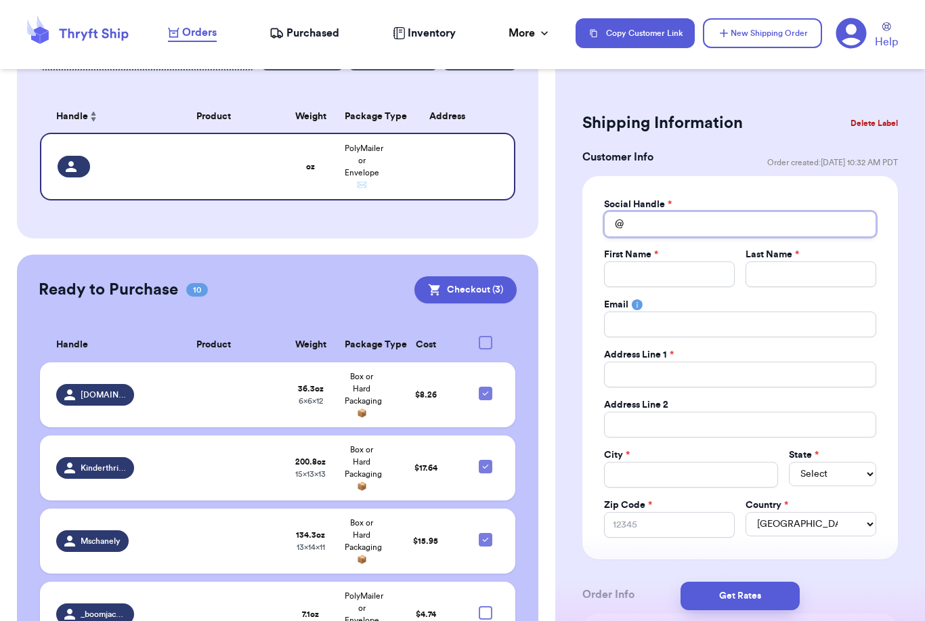
click at [704, 225] on input "Total Amount Paid" at bounding box center [740, 224] width 272 height 26
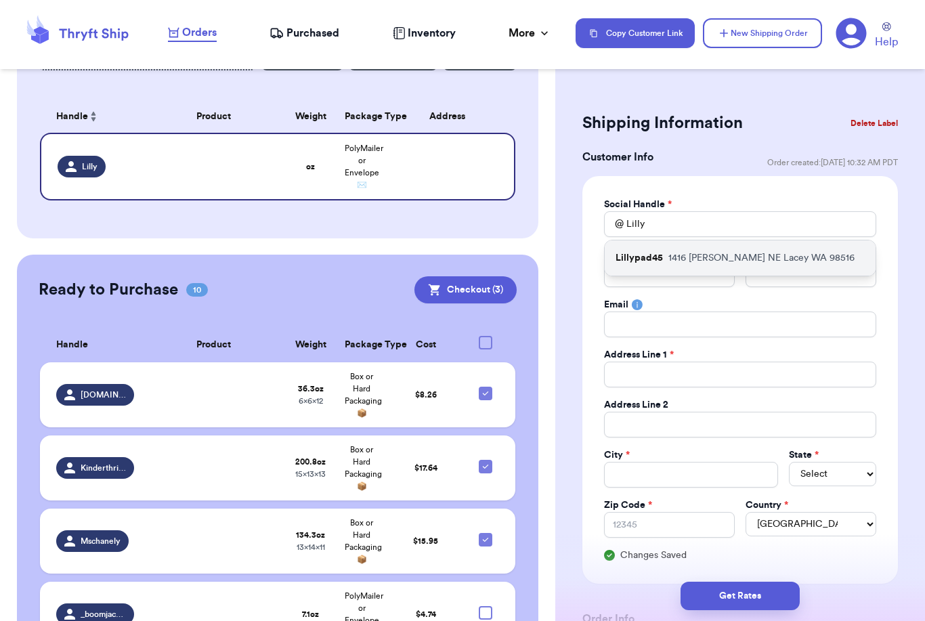
click at [800, 257] on p "[STREET_ADDRESS][PERSON_NAME]" at bounding box center [761, 258] width 186 height 14
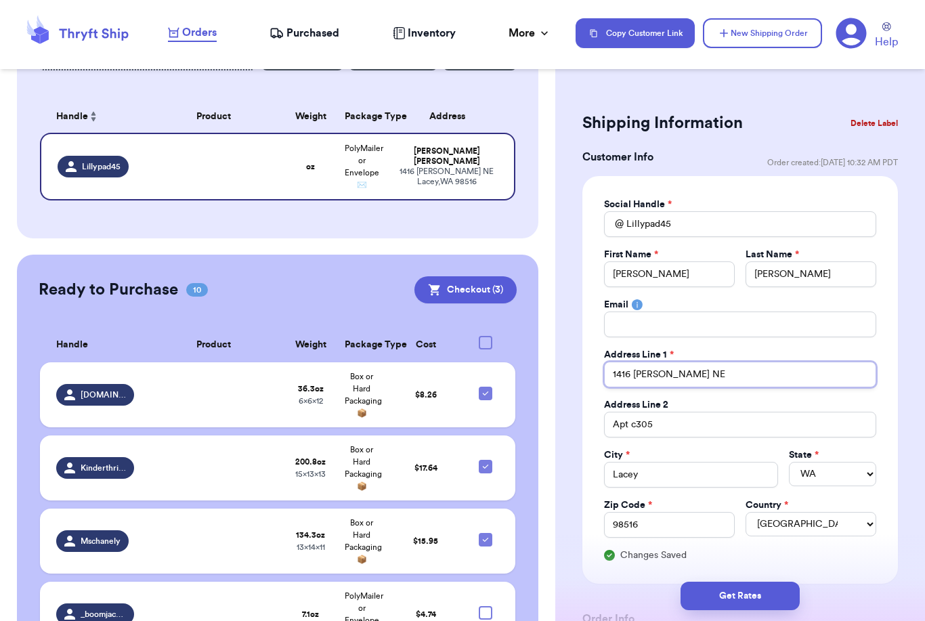
click at [731, 374] on input "1416 [PERSON_NAME] NE" at bounding box center [740, 375] width 272 height 26
click at [709, 378] on input "1416 [PERSON_NAME] NE" at bounding box center [740, 375] width 272 height 26
click at [708, 378] on input "1416 [PERSON_NAME] NE" at bounding box center [740, 375] width 272 height 26
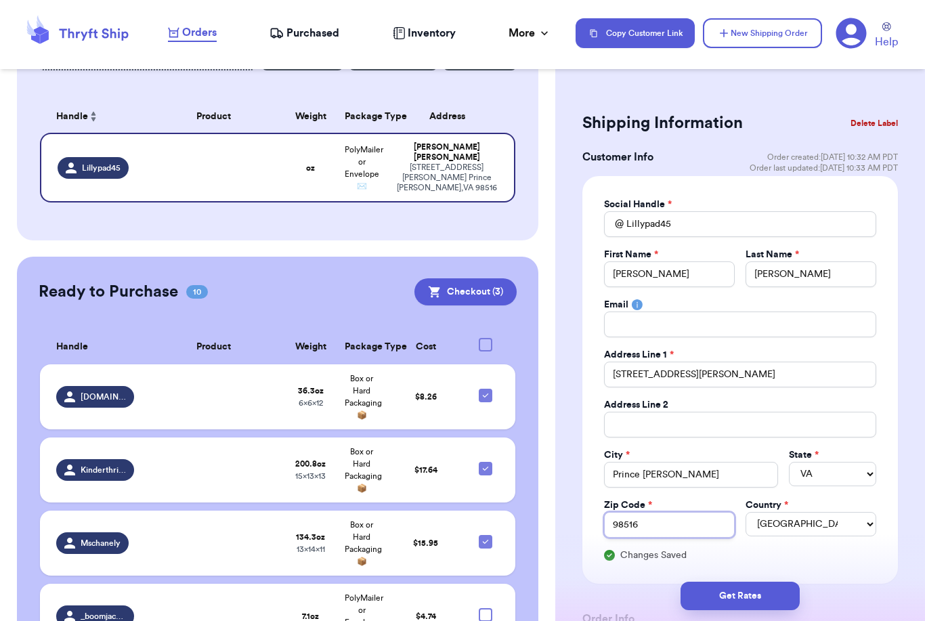
click at [660, 516] on input "98516" at bounding box center [669, 525] width 131 height 26
click at [660, 515] on input "98516" at bounding box center [669, 525] width 131 height 26
click at [656, 521] on input "98516" at bounding box center [669, 525] width 131 height 26
click at [656, 520] on input "98516" at bounding box center [669, 525] width 131 height 26
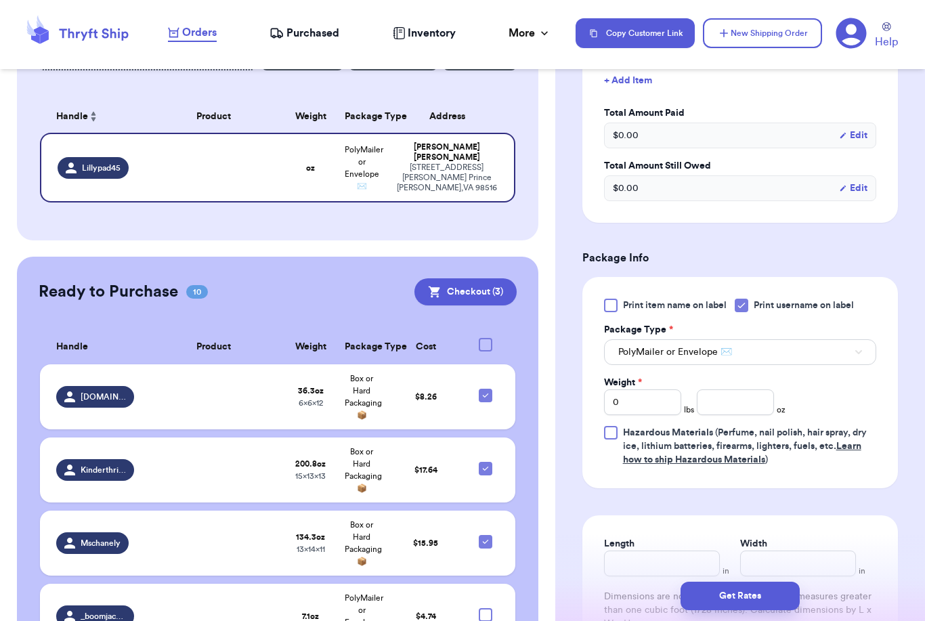
scroll to position [690, 0]
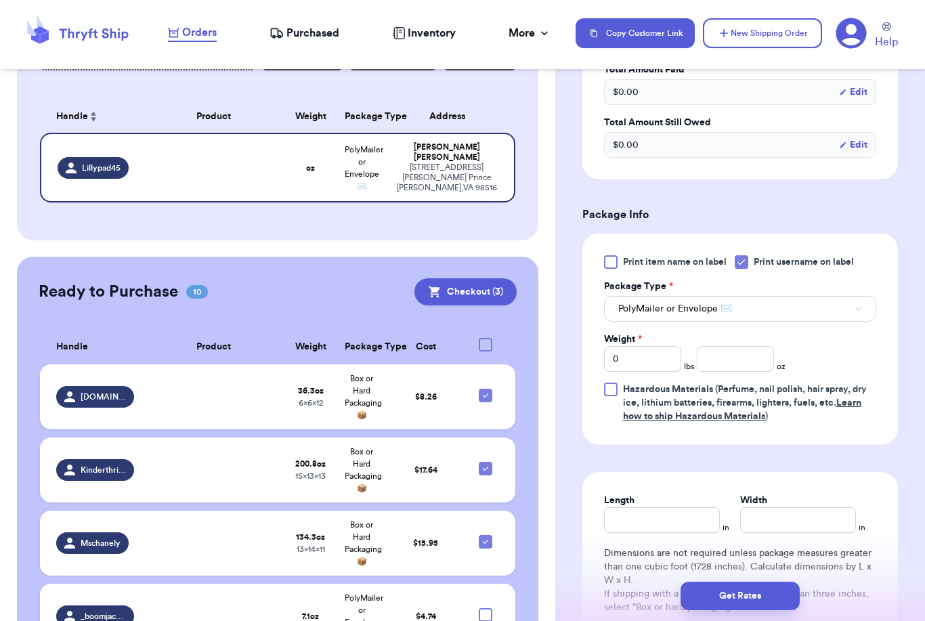
click at [778, 311] on button "PolyMailer or Envelope ✉️" at bounding box center [740, 309] width 272 height 26
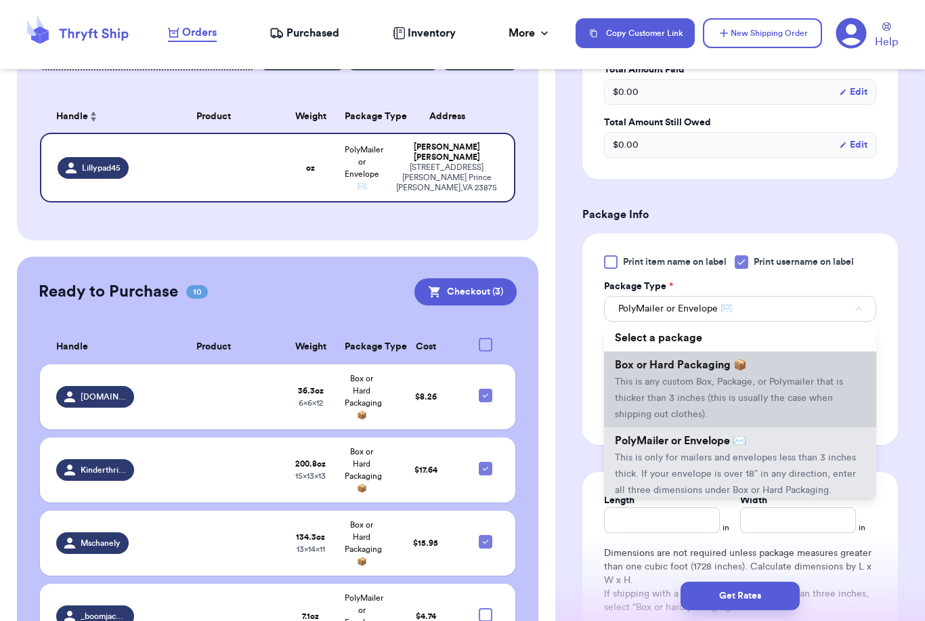
click at [719, 384] on span "This is any custom Box, Package, or Polymailer that is thicker than 3 inches (t…" at bounding box center [729, 398] width 228 height 42
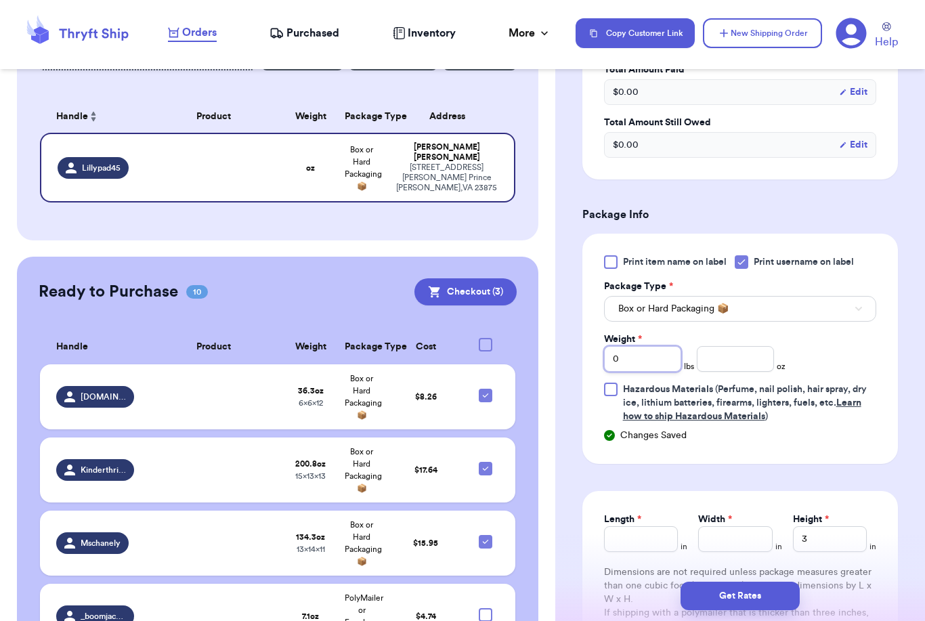
click at [633, 364] on input "0" at bounding box center [642, 359] width 77 height 26
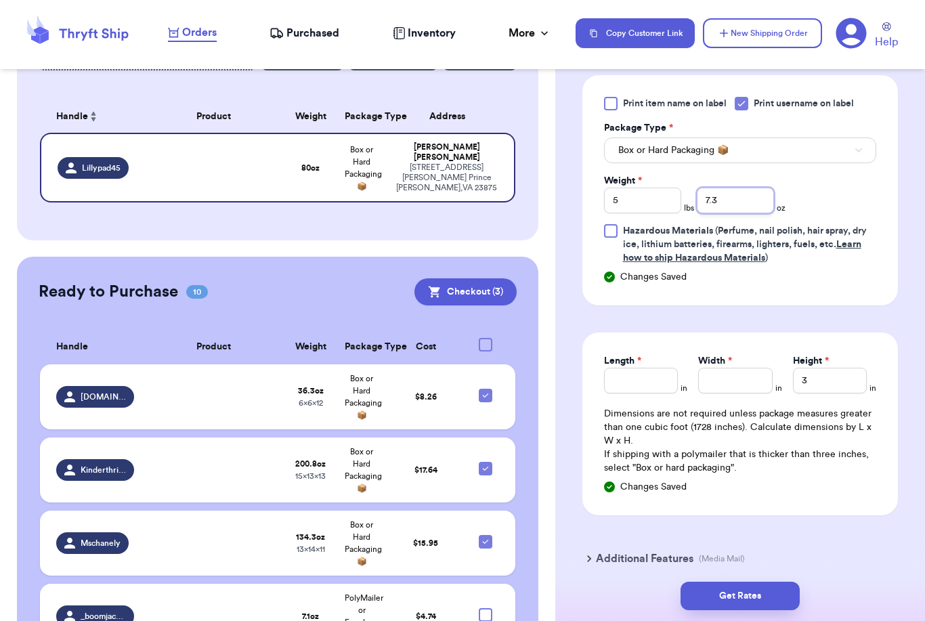
scroll to position [856, 0]
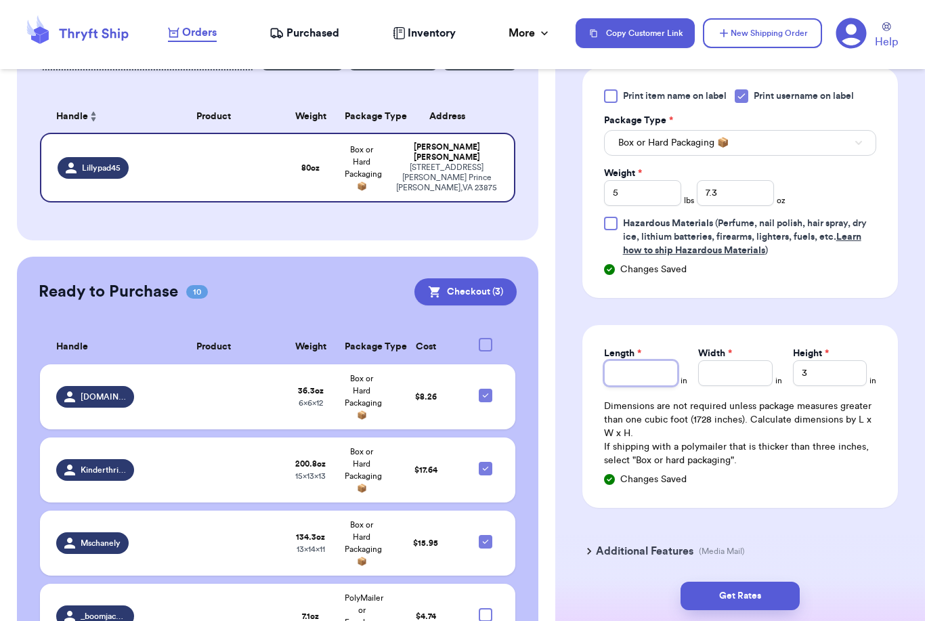
click at [644, 373] on input "Length *" at bounding box center [641, 373] width 74 height 26
click at [781, 582] on button "Get Rates" at bounding box center [739, 596] width 119 height 28
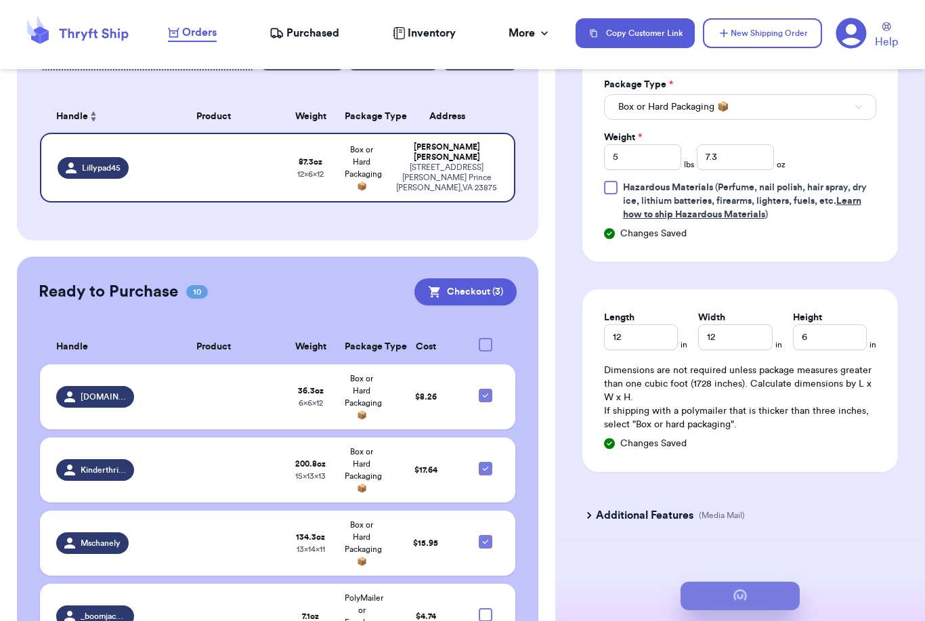
scroll to position [0, 0]
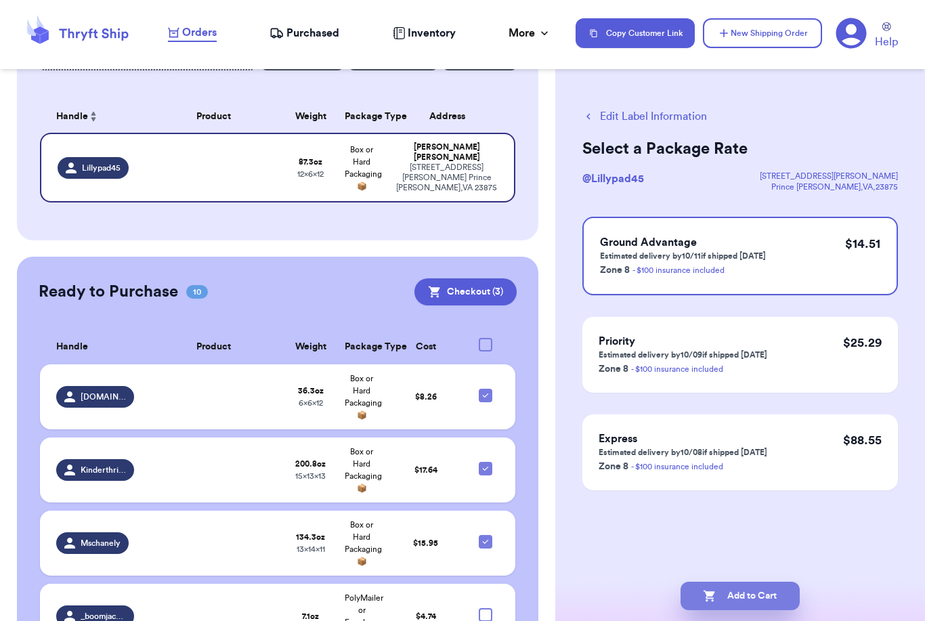
click at [762, 582] on button "Add to Cart" at bounding box center [739, 596] width 119 height 28
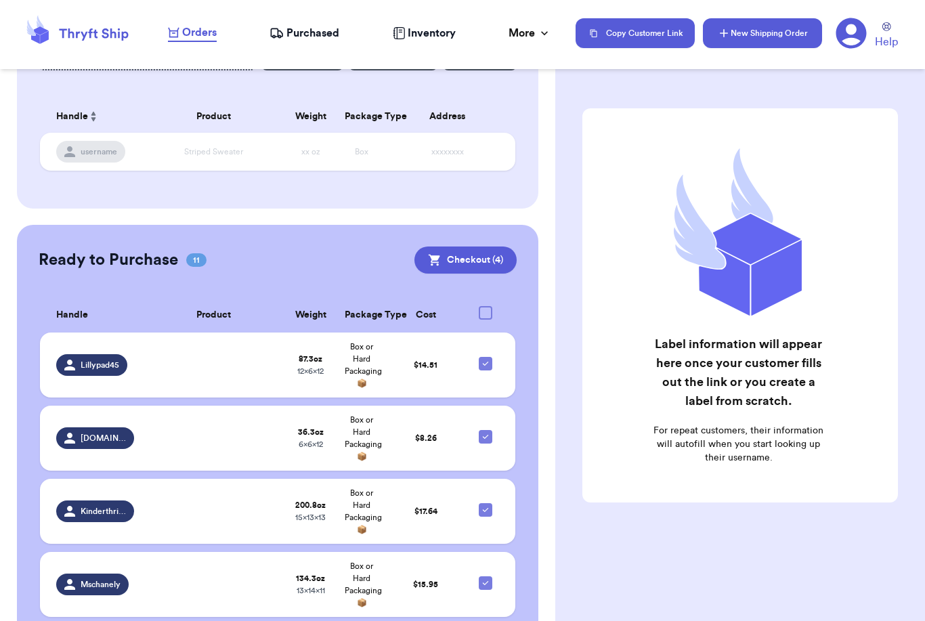
click at [777, 39] on button "New Shipping Order" at bounding box center [762, 33] width 119 height 30
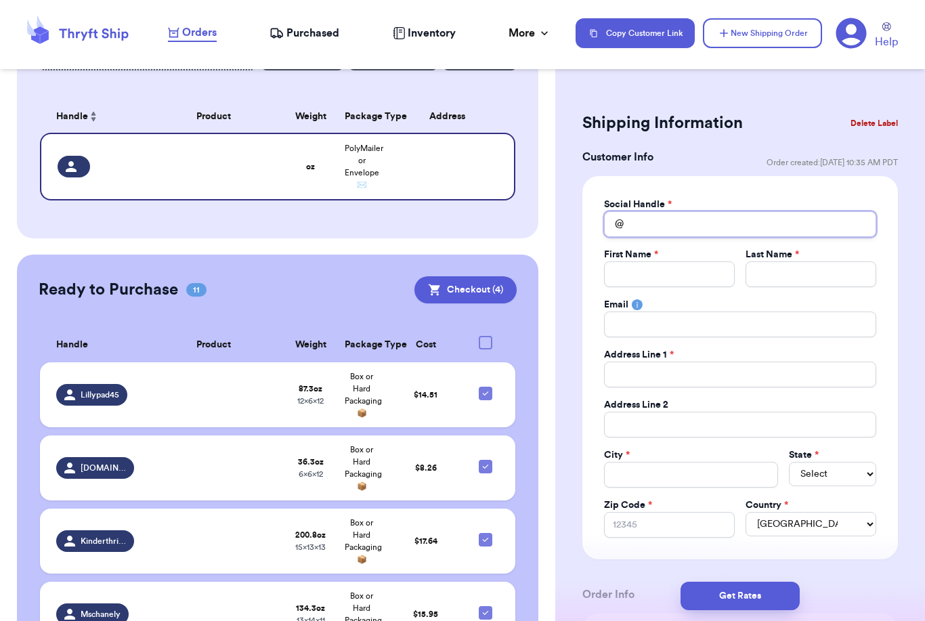
click at [711, 222] on input "Total Amount Paid" at bounding box center [740, 224] width 272 height 26
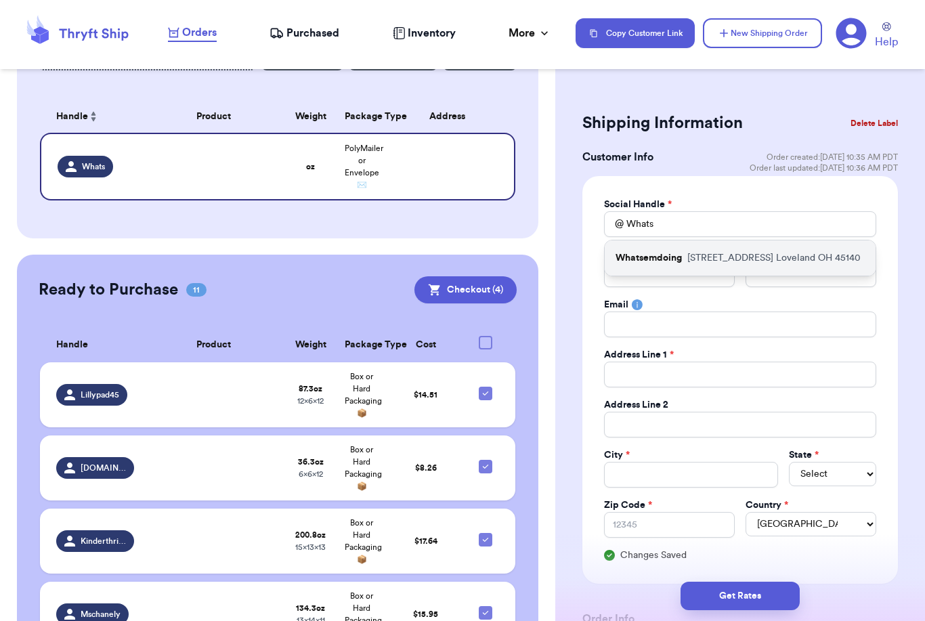
click at [791, 254] on p "[STREET_ADDRESS]" at bounding box center [773, 258] width 173 height 14
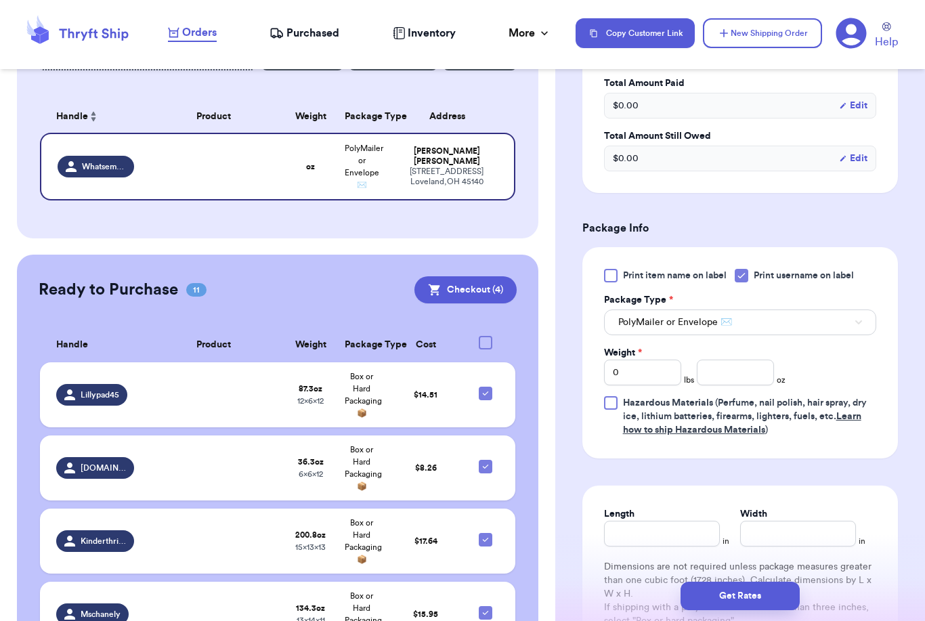
scroll to position [731, 0]
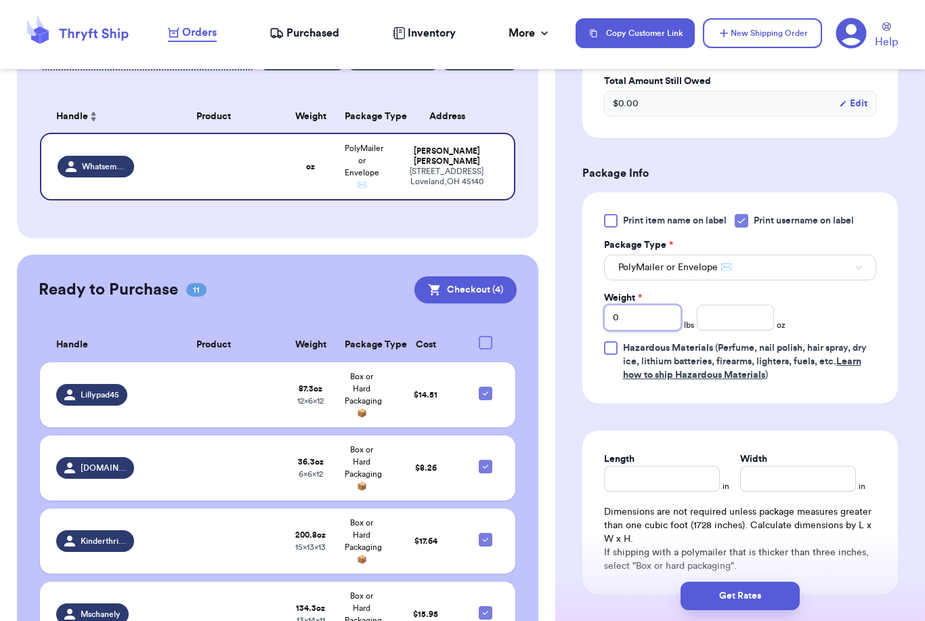
click at [642, 316] on input "0" at bounding box center [642, 318] width 77 height 26
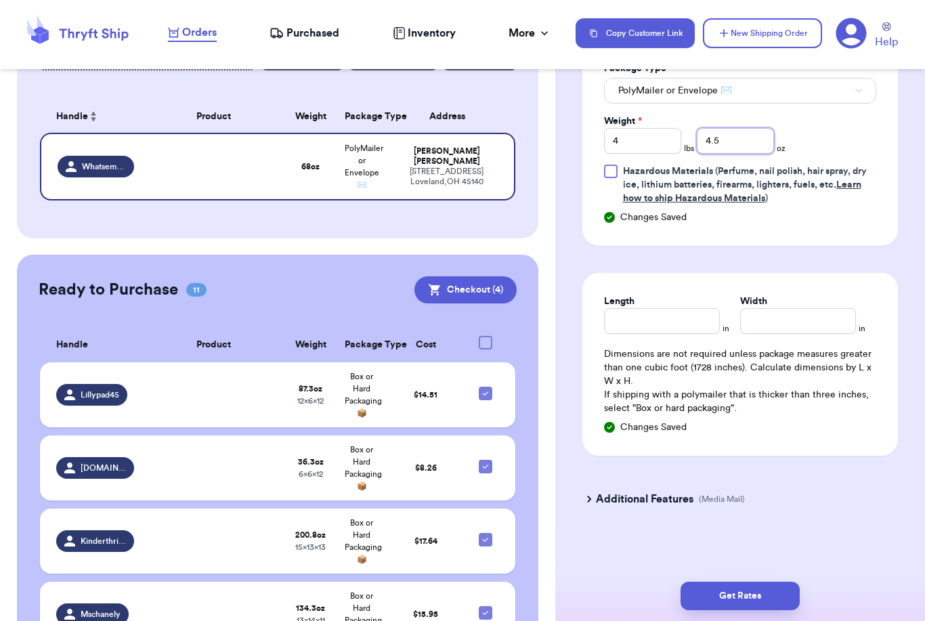
scroll to position [908, 0]
click at [792, 582] on button "Get Rates" at bounding box center [739, 596] width 119 height 28
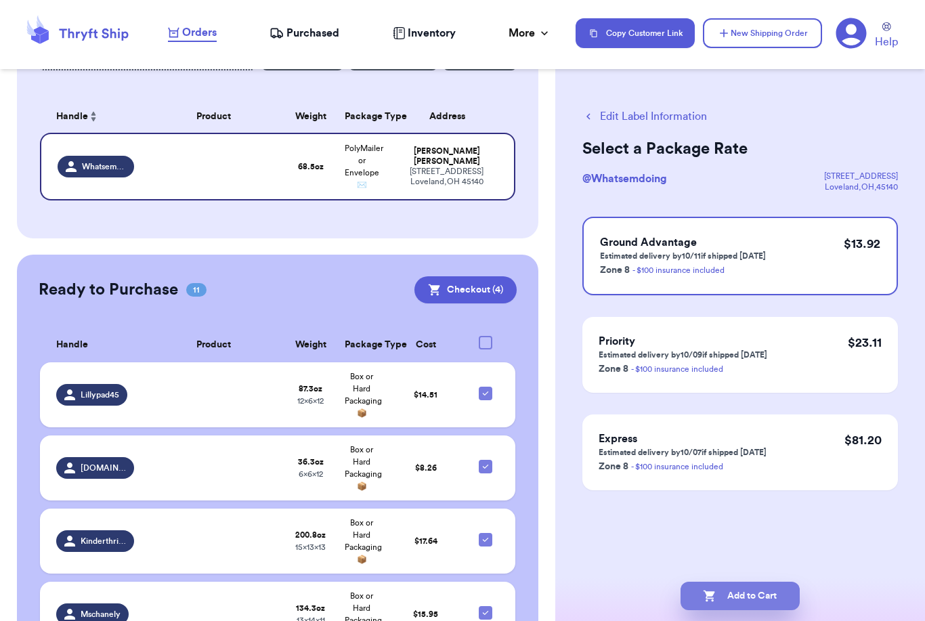
click at [751, 582] on button "Add to Cart" at bounding box center [739, 596] width 119 height 28
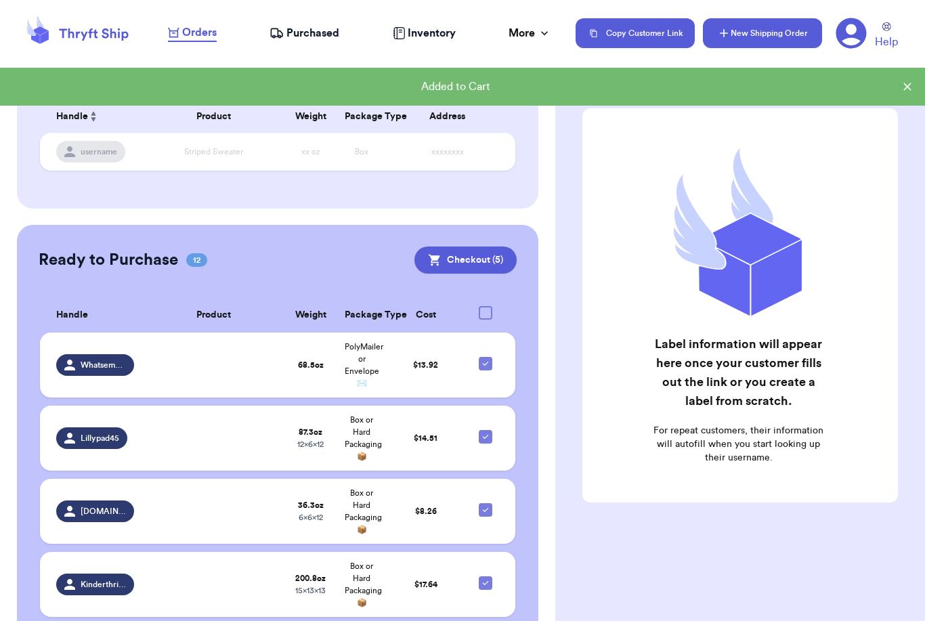
click at [783, 43] on button "New Shipping Order" at bounding box center [762, 33] width 119 height 30
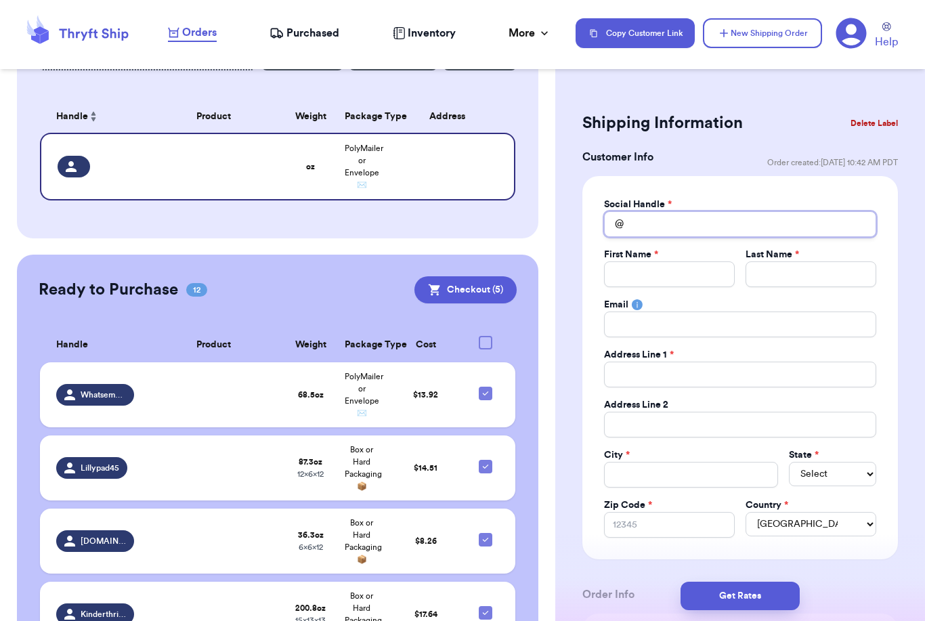
click at [719, 224] on input "Total Amount Paid" at bounding box center [740, 224] width 272 height 26
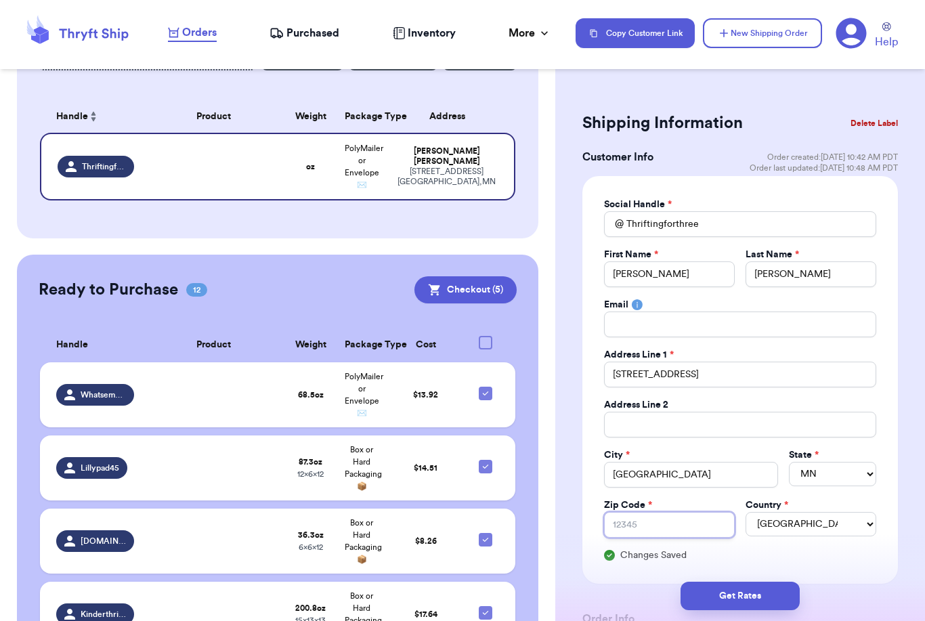
click at [677, 525] on input "Zip Code *" at bounding box center [669, 525] width 131 height 26
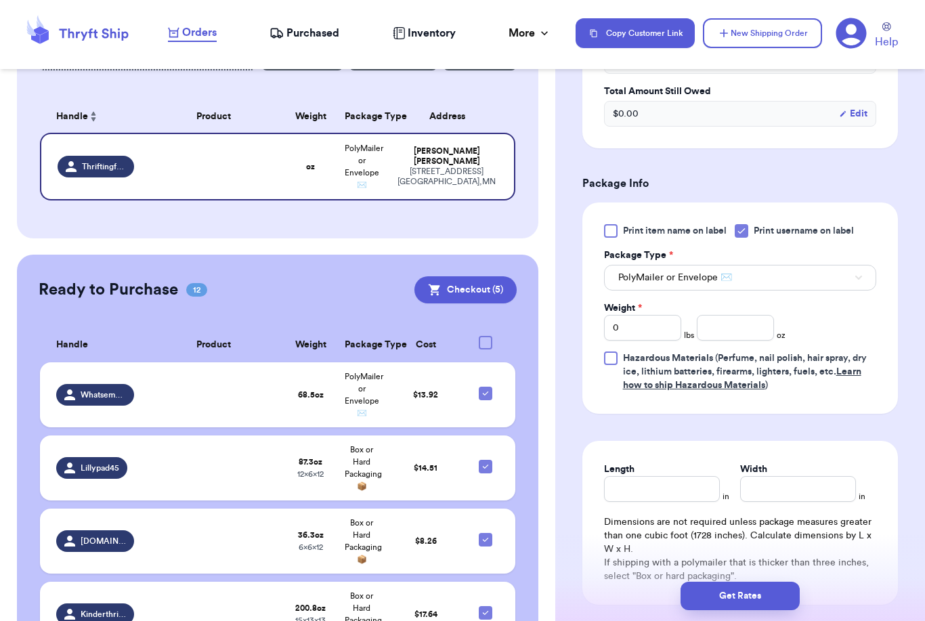
scroll to position [722, 0]
click at [750, 316] on input "number" at bounding box center [735, 326] width 77 height 26
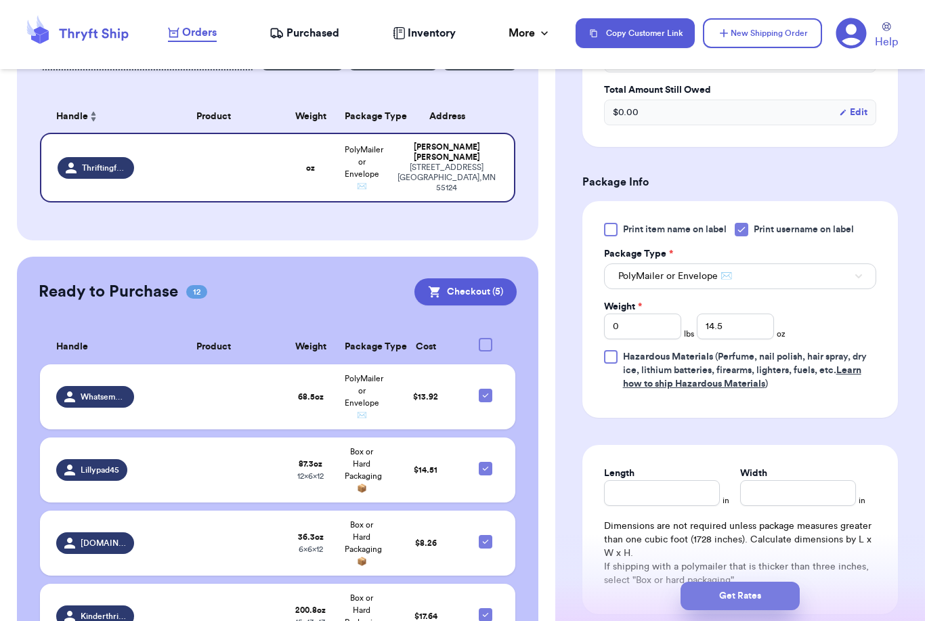
click at [797, 582] on button "Get Rates" at bounding box center [739, 596] width 119 height 28
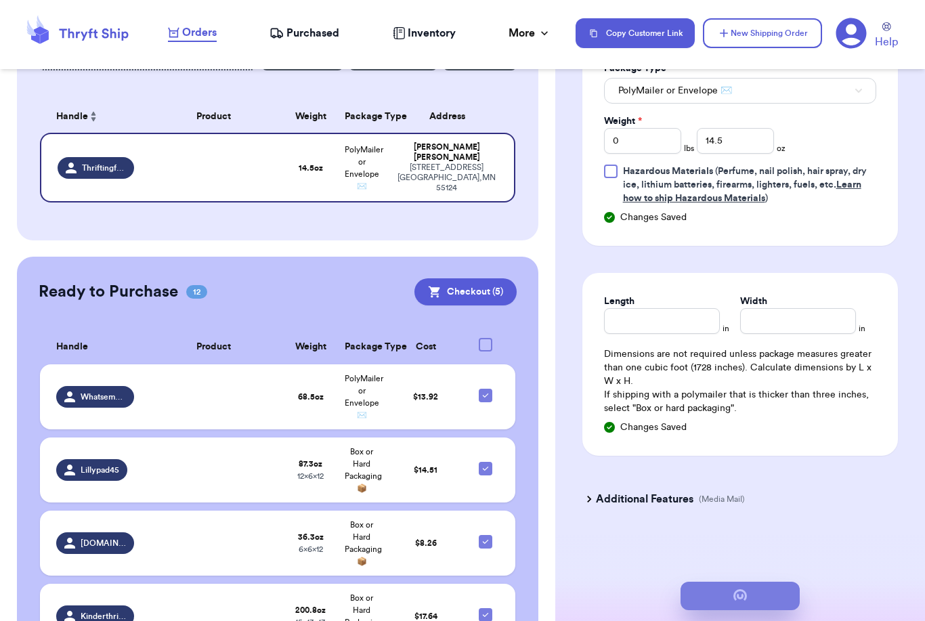
scroll to position [0, 0]
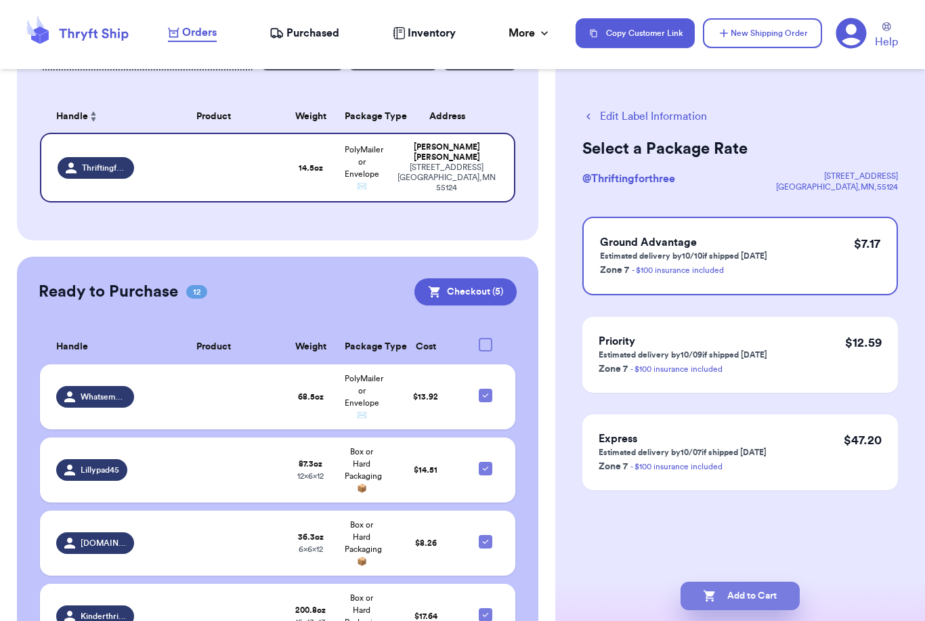
click at [733, 582] on button "Add to Cart" at bounding box center [739, 596] width 119 height 28
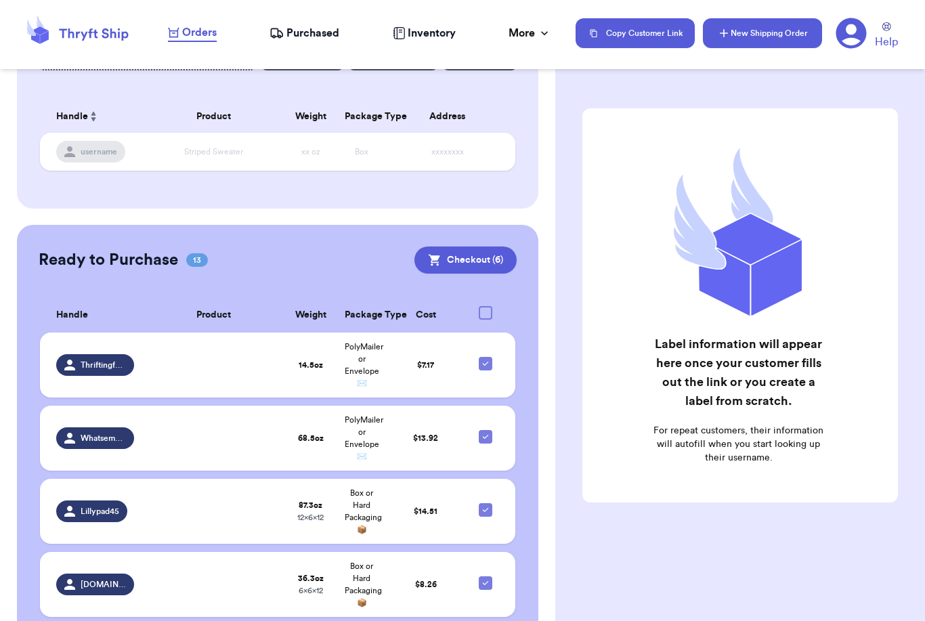
click at [739, 37] on button "New Shipping Order" at bounding box center [762, 33] width 119 height 30
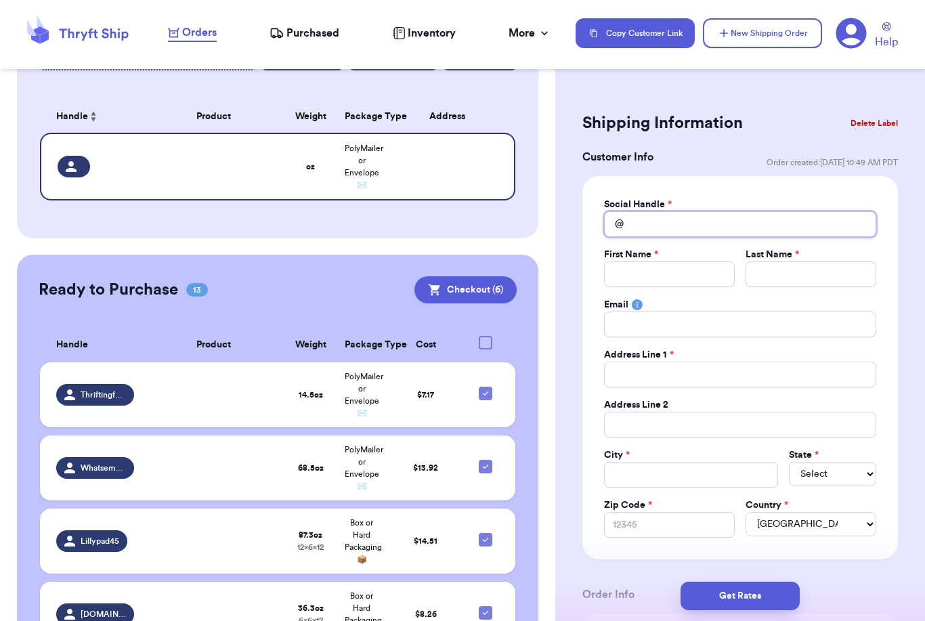
click at [750, 223] on input "Total Amount Paid" at bounding box center [740, 224] width 272 height 26
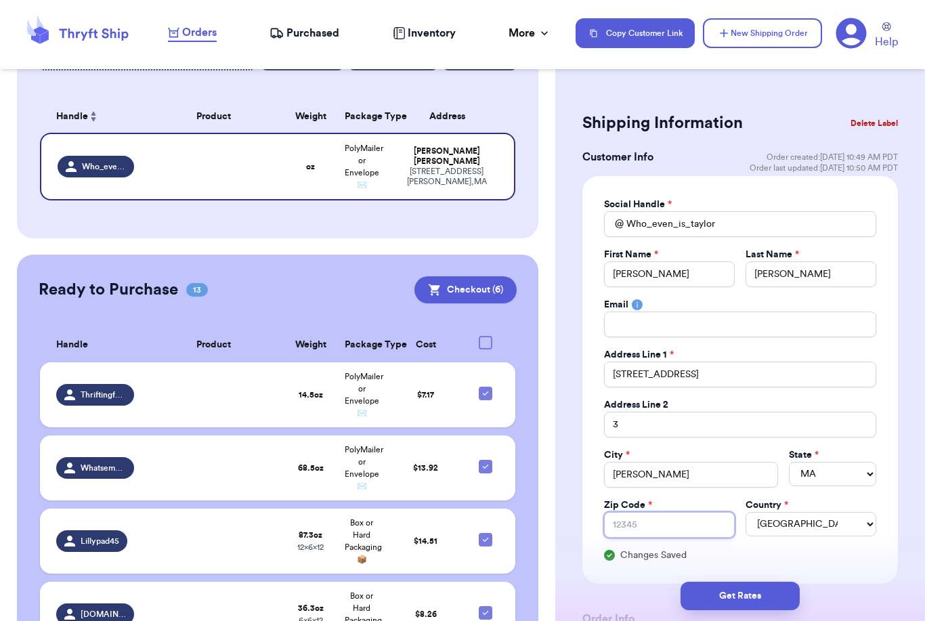
click at [699, 525] on input "Zip Code *" at bounding box center [669, 525] width 131 height 26
click at [615, 426] on input "3" at bounding box center [740, 425] width 272 height 26
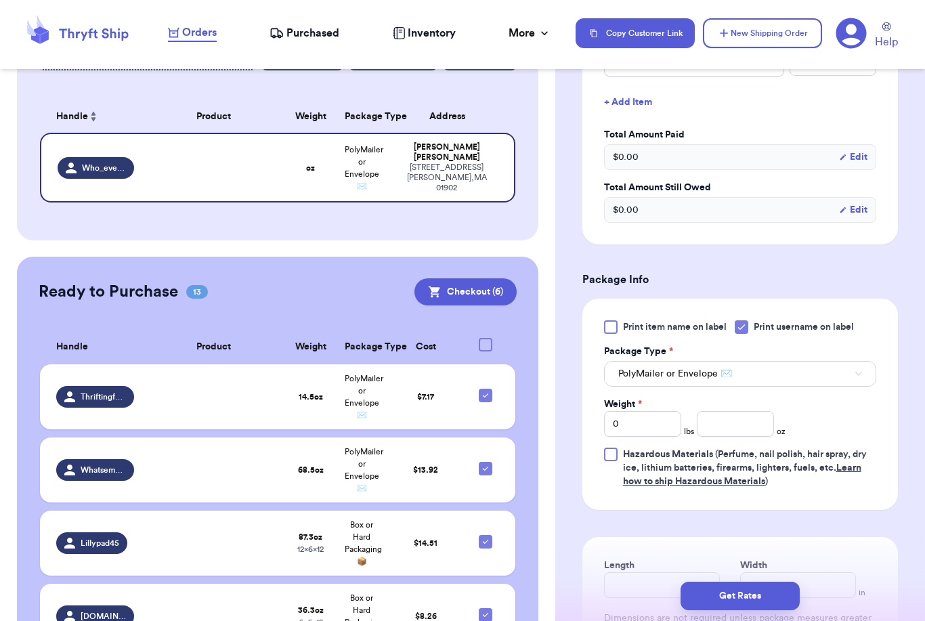
scroll to position [626, 0]
click at [650, 420] on input "0" at bounding box center [642, 423] width 77 height 26
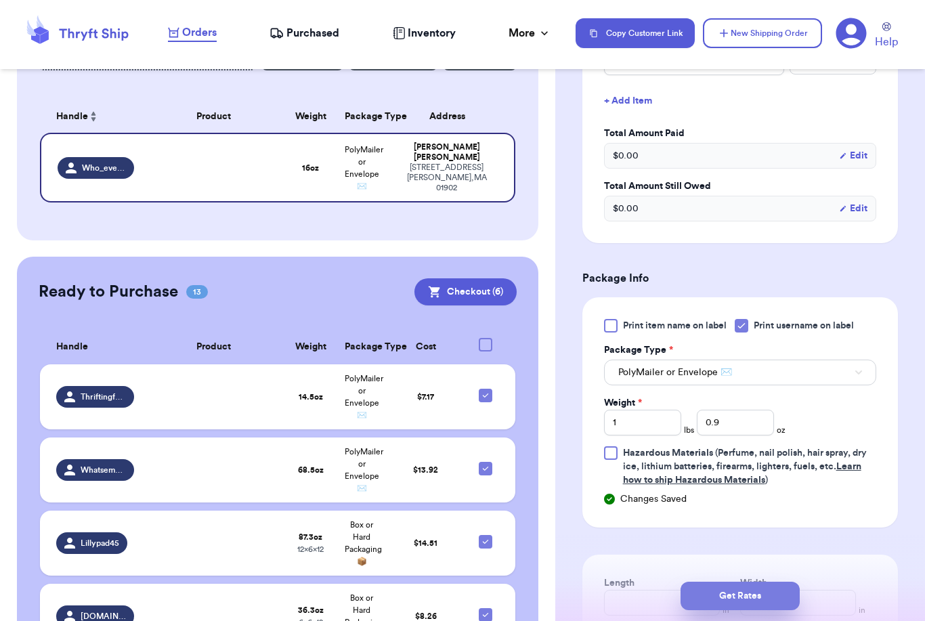
click at [785, 582] on button "Get Rates" at bounding box center [739, 596] width 119 height 28
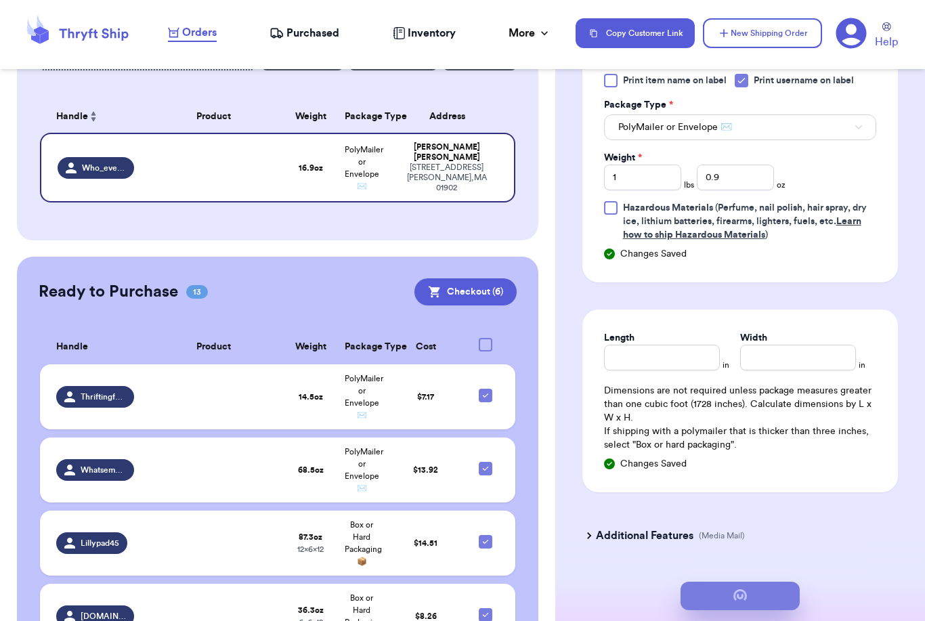
scroll to position [0, 0]
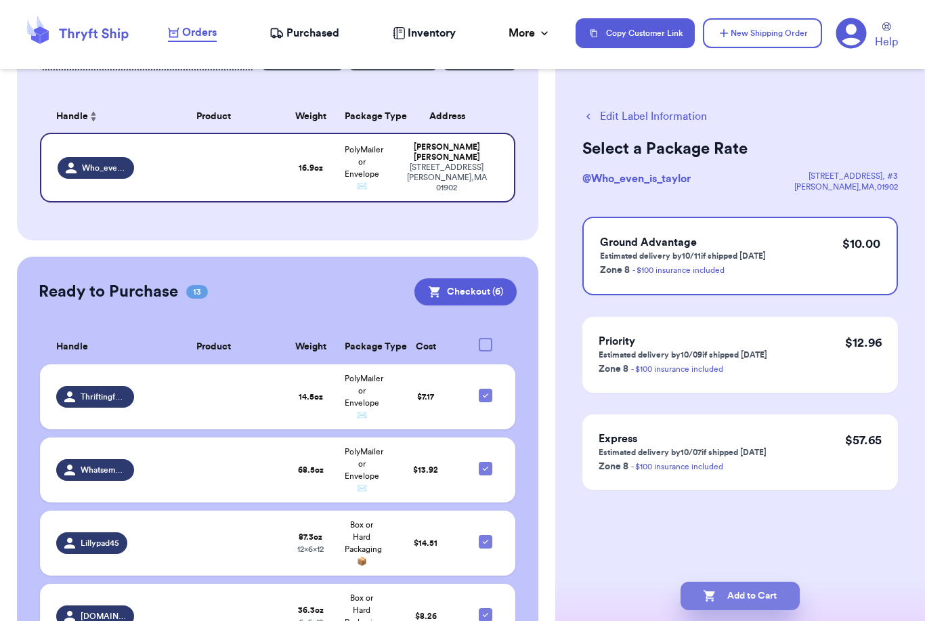
click at [760, 582] on button "Add to Cart" at bounding box center [739, 596] width 119 height 28
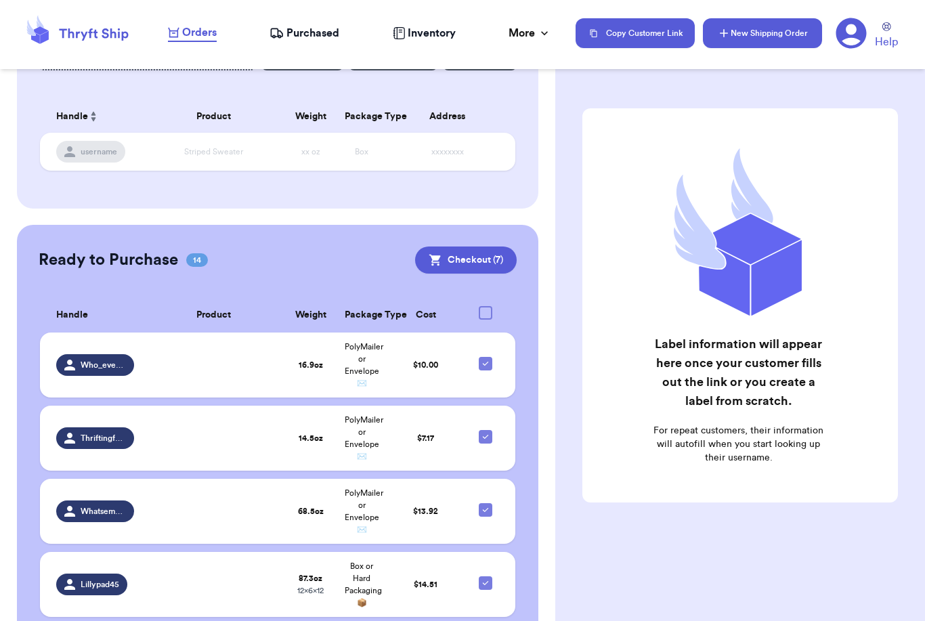
click at [771, 39] on button "New Shipping Order" at bounding box center [762, 33] width 119 height 30
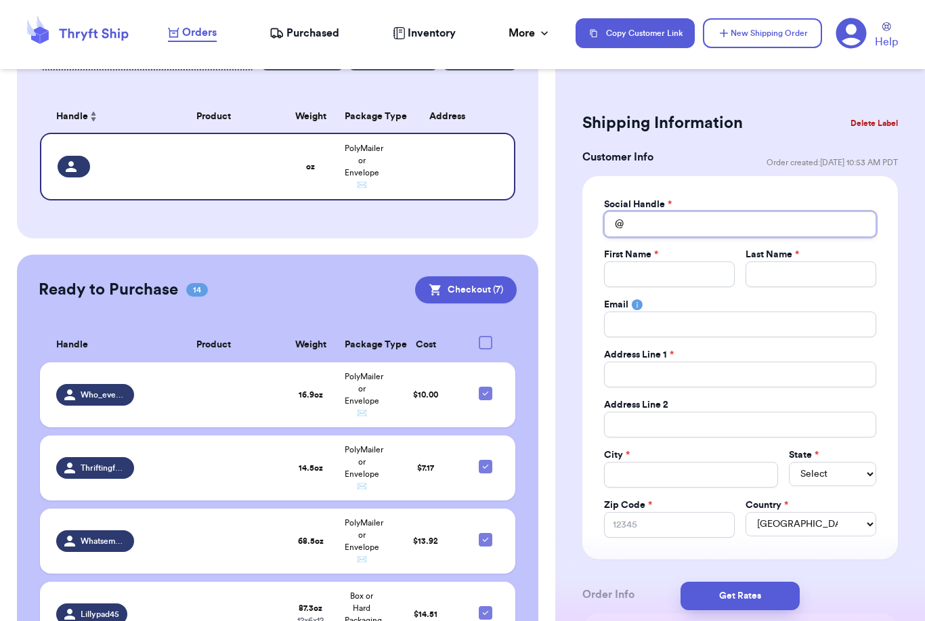
drag, startPoint x: 662, startPoint y: 220, endPoint x: 662, endPoint y: 211, distance: 9.5
click at [662, 220] on input "Total Amount Paid" at bounding box center [740, 224] width 272 height 26
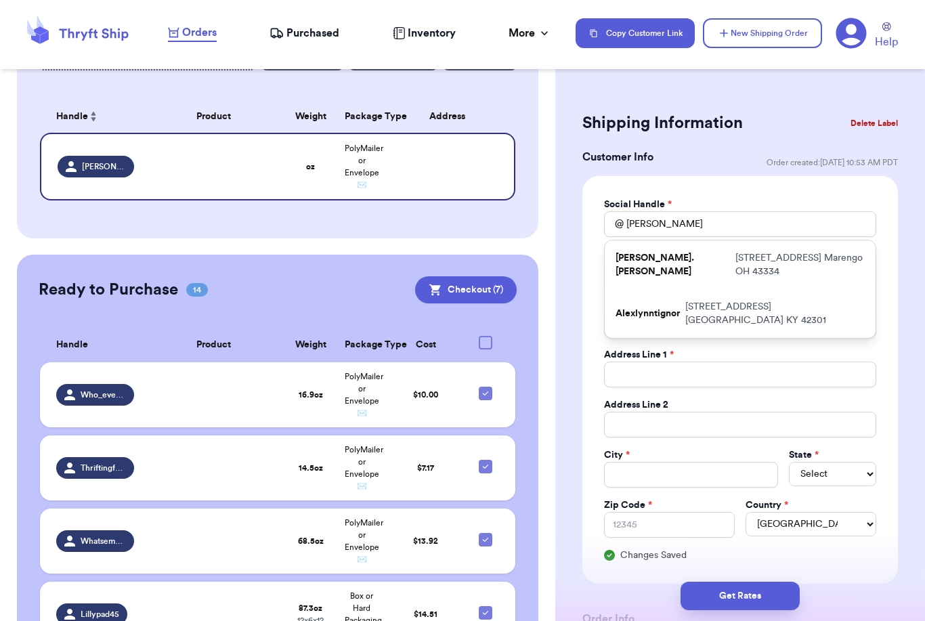
click at [674, 311] on p "Alexlynntignor" at bounding box center [647, 314] width 64 height 14
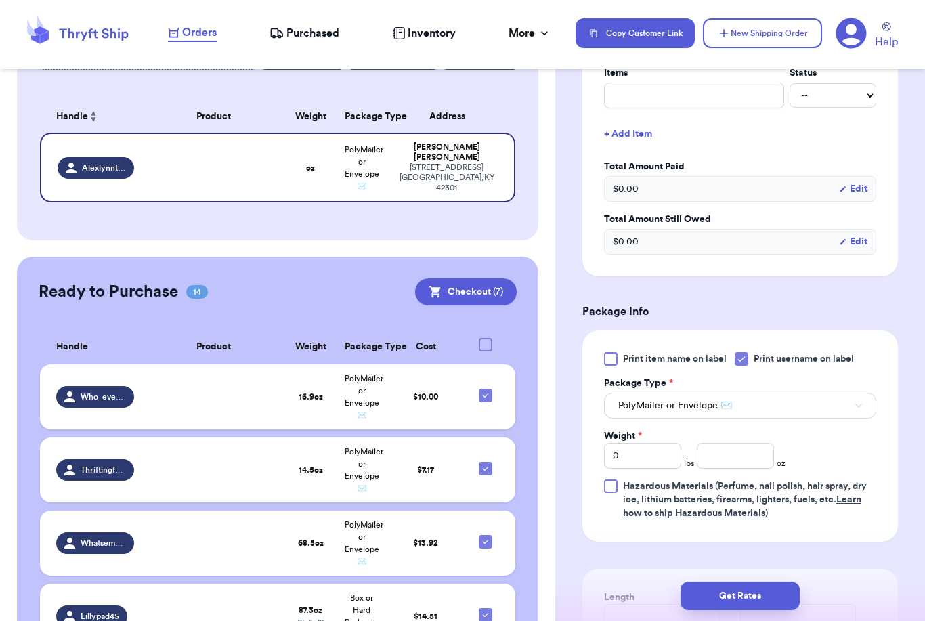
scroll to position [688, 0]
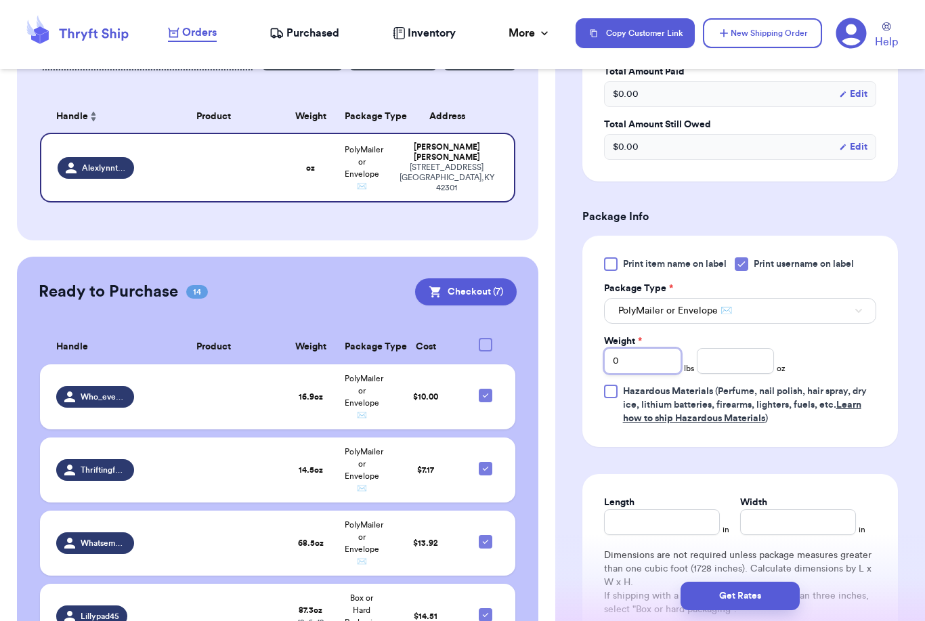
click at [649, 366] on input "0" at bounding box center [642, 361] width 77 height 26
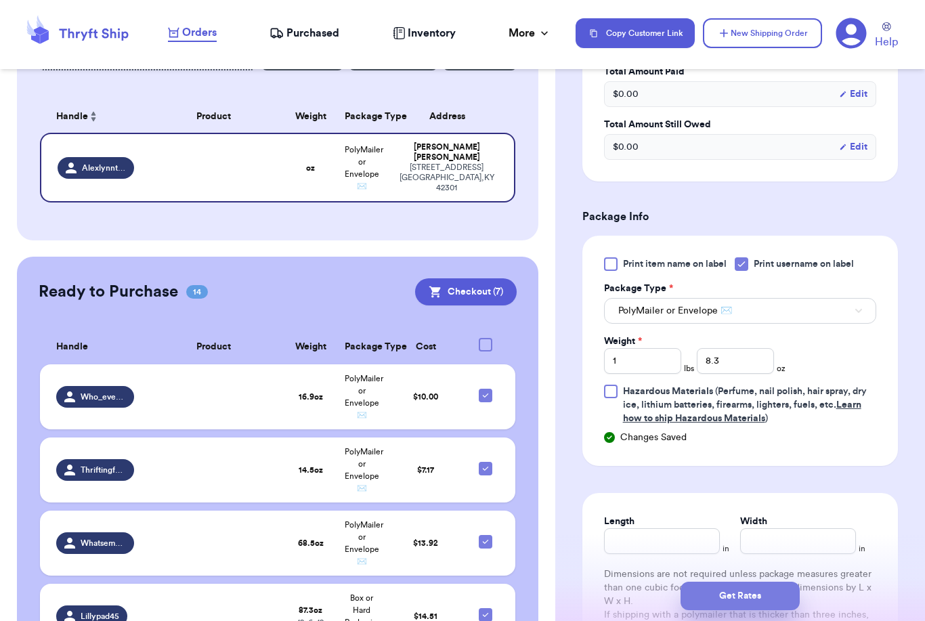
click at [786, 582] on button "Get Rates" at bounding box center [739, 596] width 119 height 28
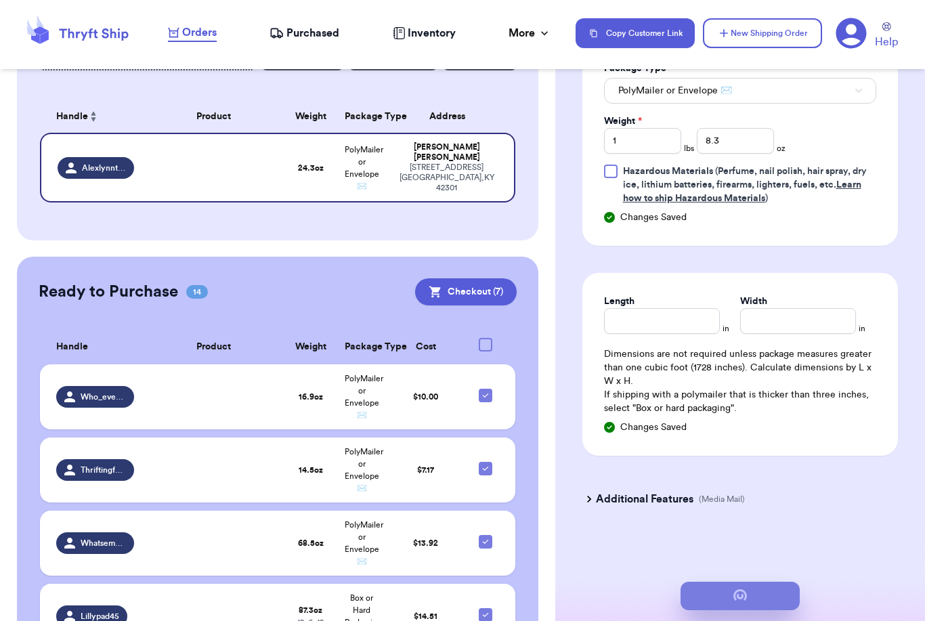
scroll to position [0, 0]
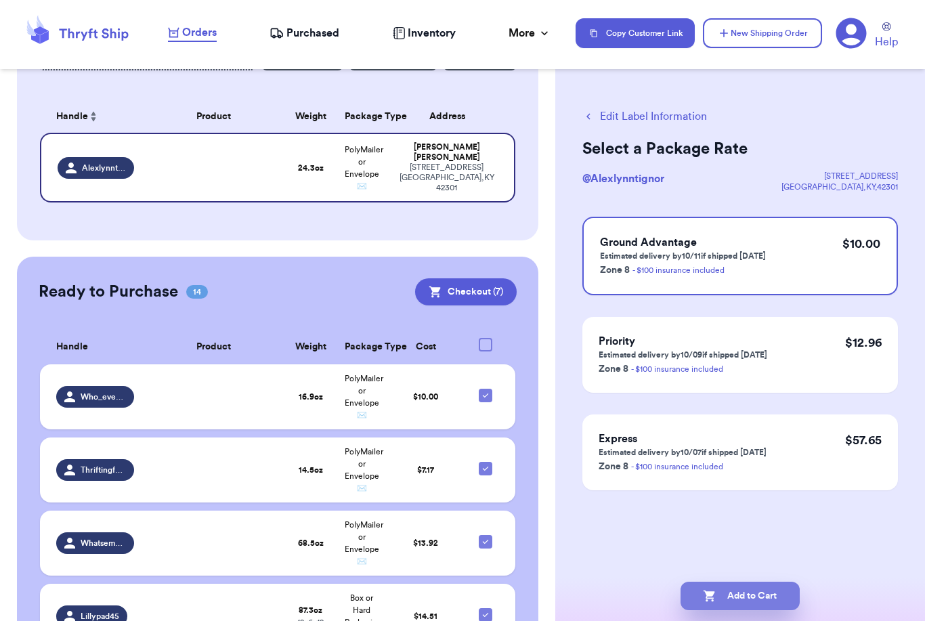
click at [764, 582] on button "Add to Cart" at bounding box center [739, 596] width 119 height 28
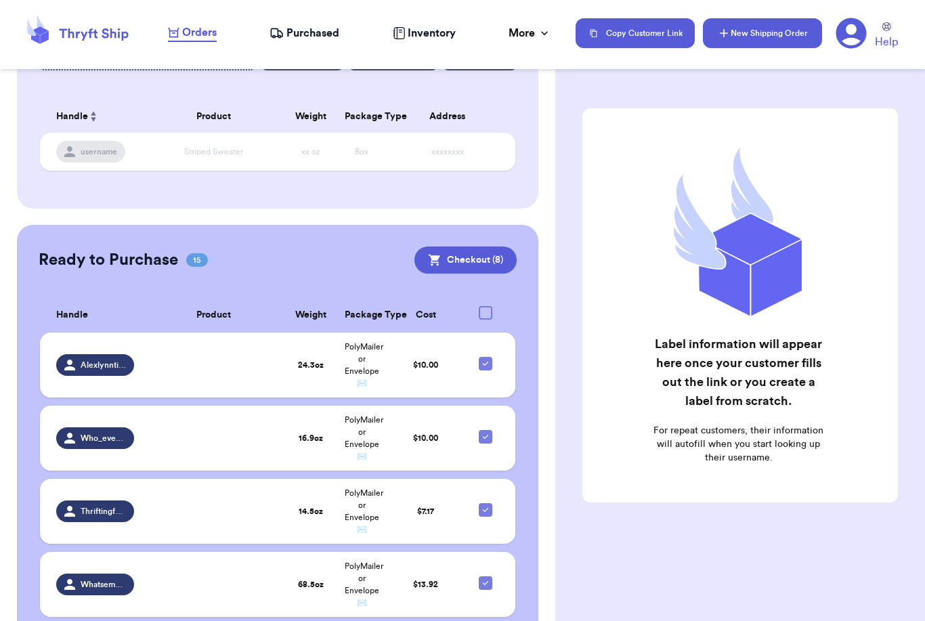
click at [777, 40] on button "New Shipping Order" at bounding box center [762, 33] width 119 height 30
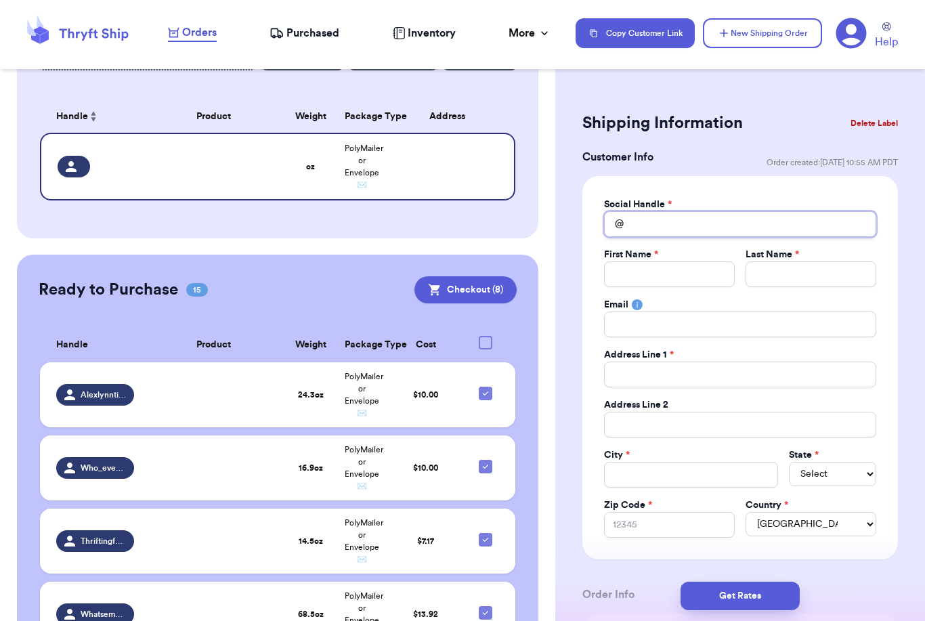
click at [776, 220] on input "Total Amount Paid" at bounding box center [740, 224] width 272 height 26
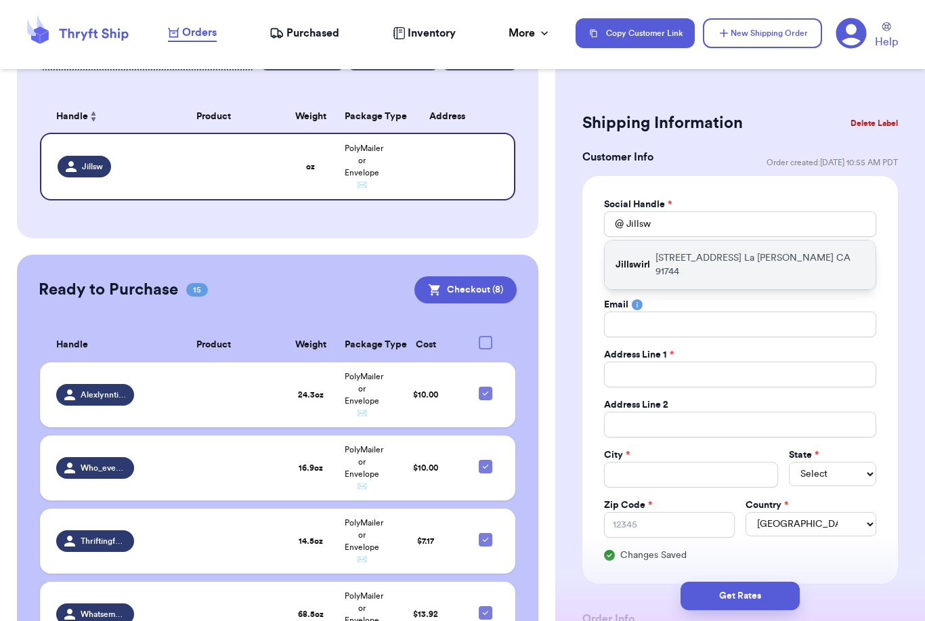
click at [727, 262] on p "[STREET_ADDRESS]" at bounding box center [759, 264] width 209 height 27
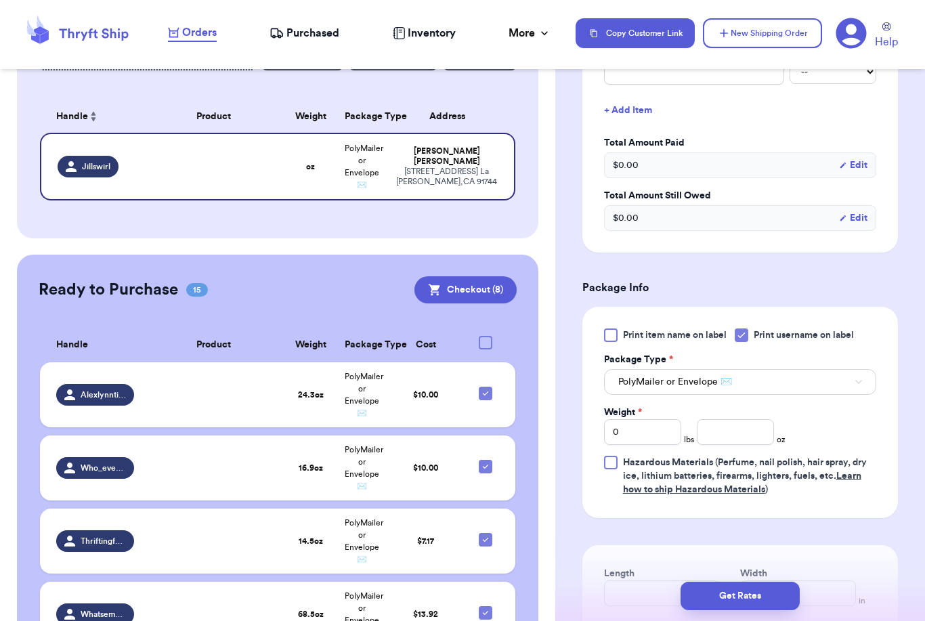
scroll to position [661, 0]
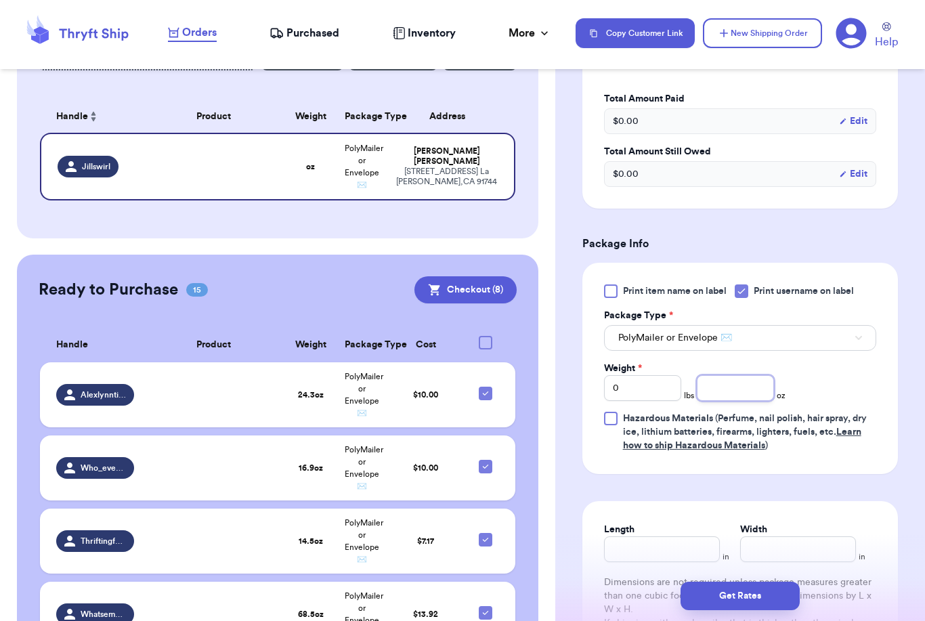
click at [736, 385] on input "number" at bounding box center [735, 388] width 77 height 26
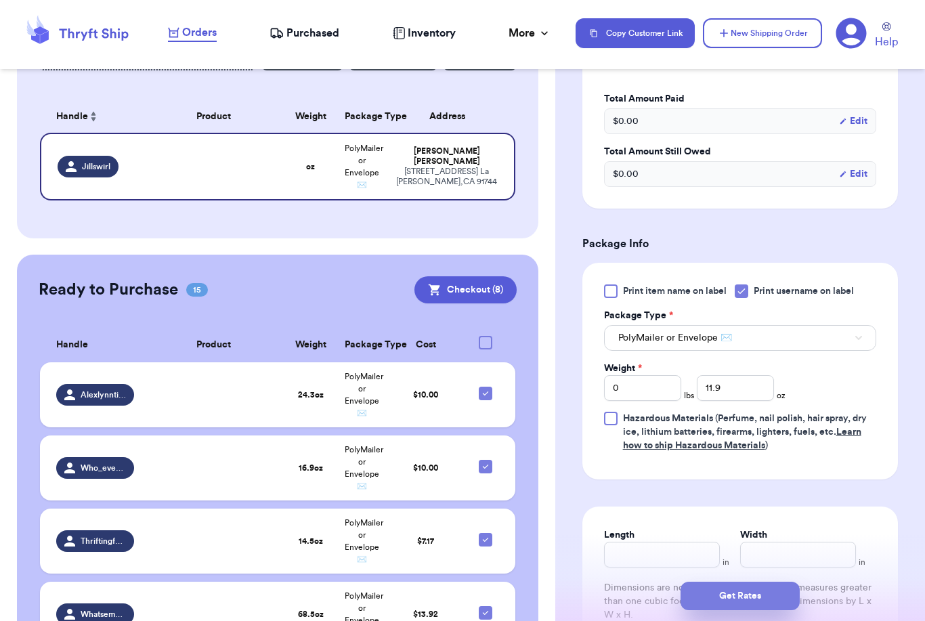
click at [782, 582] on button "Get Rates" at bounding box center [739, 596] width 119 height 28
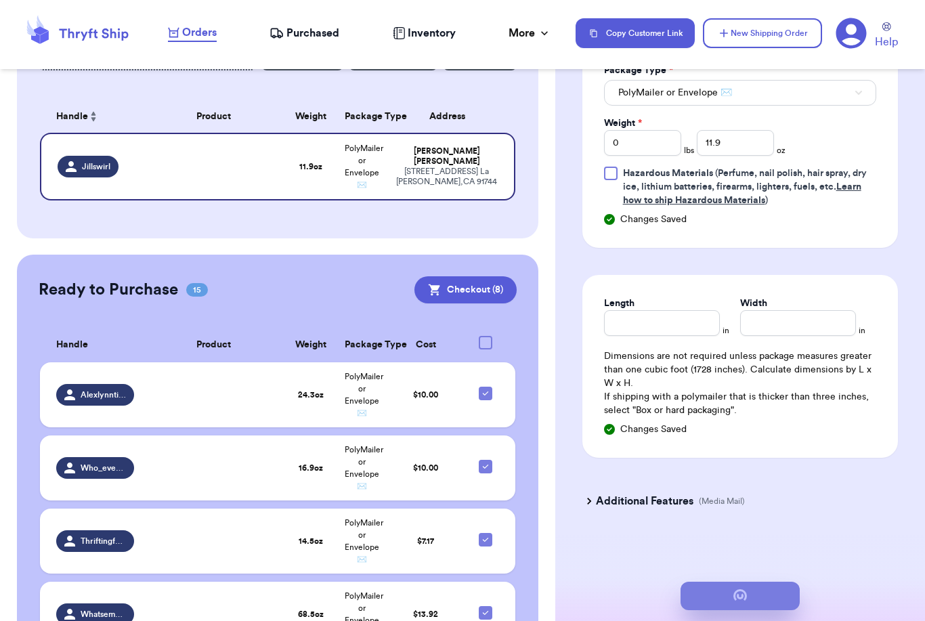
scroll to position [0, 0]
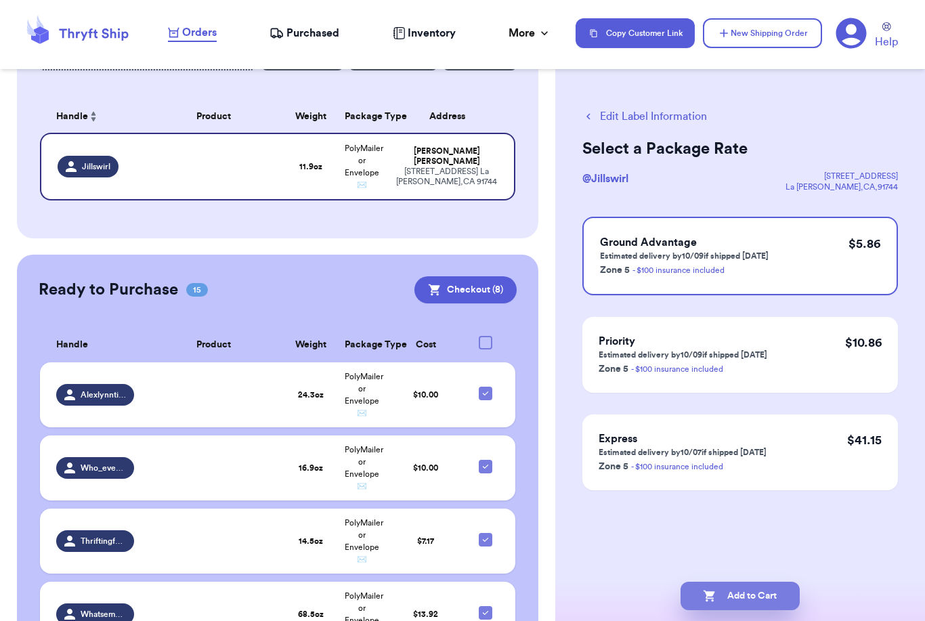
click at [766, 582] on button "Add to Cart" at bounding box center [739, 596] width 119 height 28
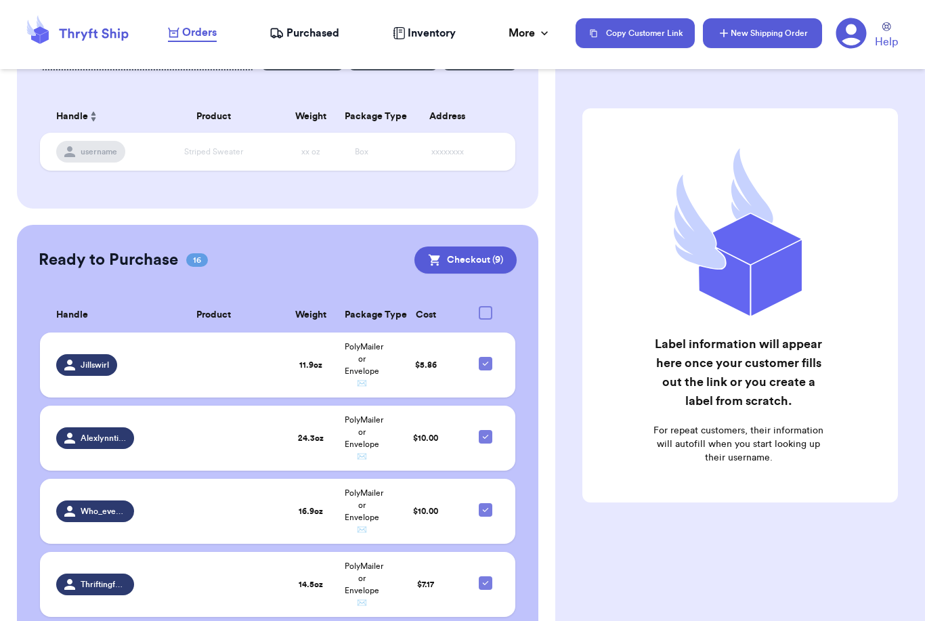
click at [792, 38] on button "New Shipping Order" at bounding box center [762, 33] width 119 height 30
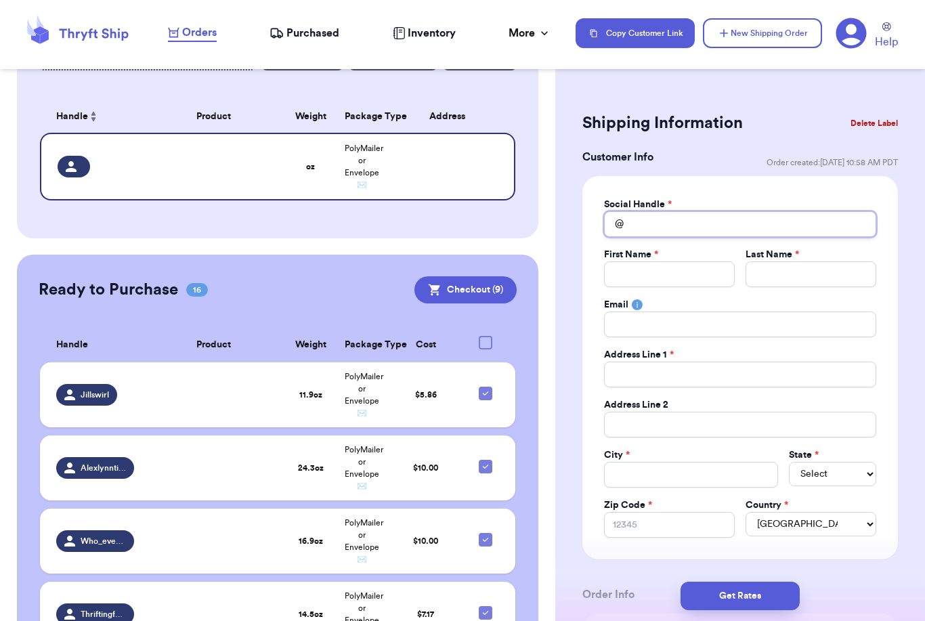
click at [678, 223] on input "Total Amount Paid" at bounding box center [740, 224] width 272 height 26
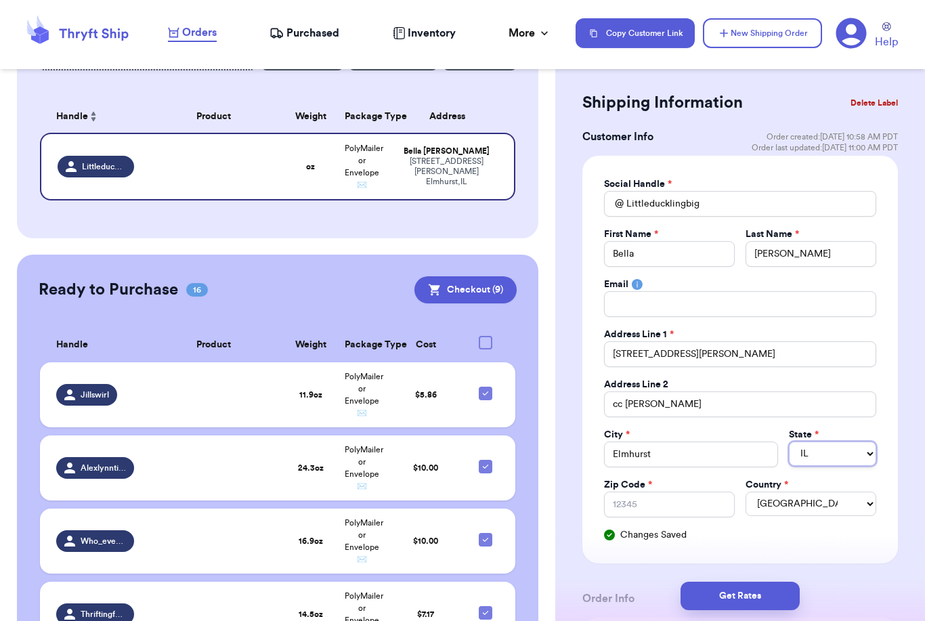
scroll to position [21, 0]
click at [667, 501] on input "Zip Code *" at bounding box center [669, 504] width 131 height 26
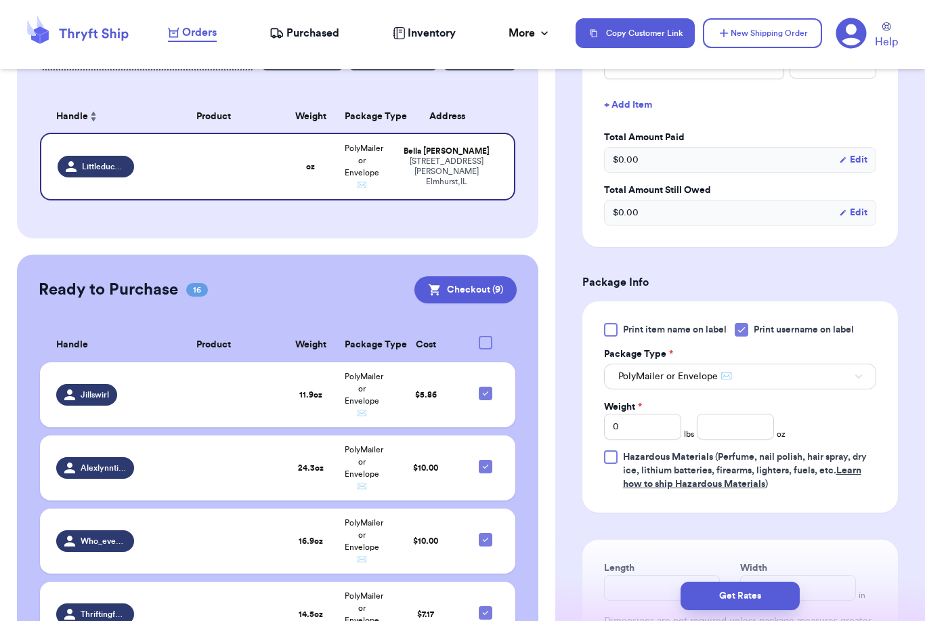
scroll to position [654, 0]
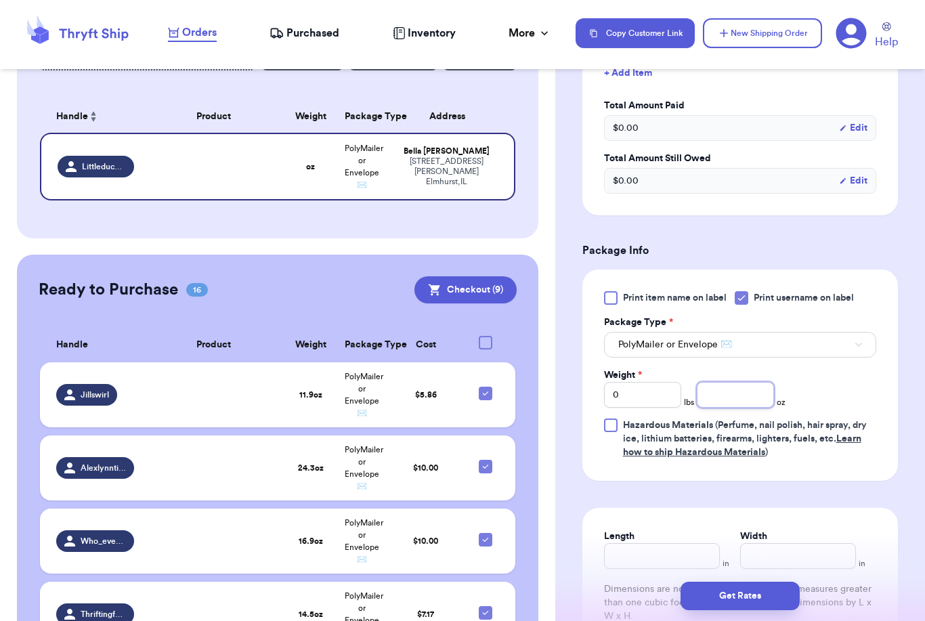
click at [756, 397] on input "number" at bounding box center [735, 395] width 77 height 26
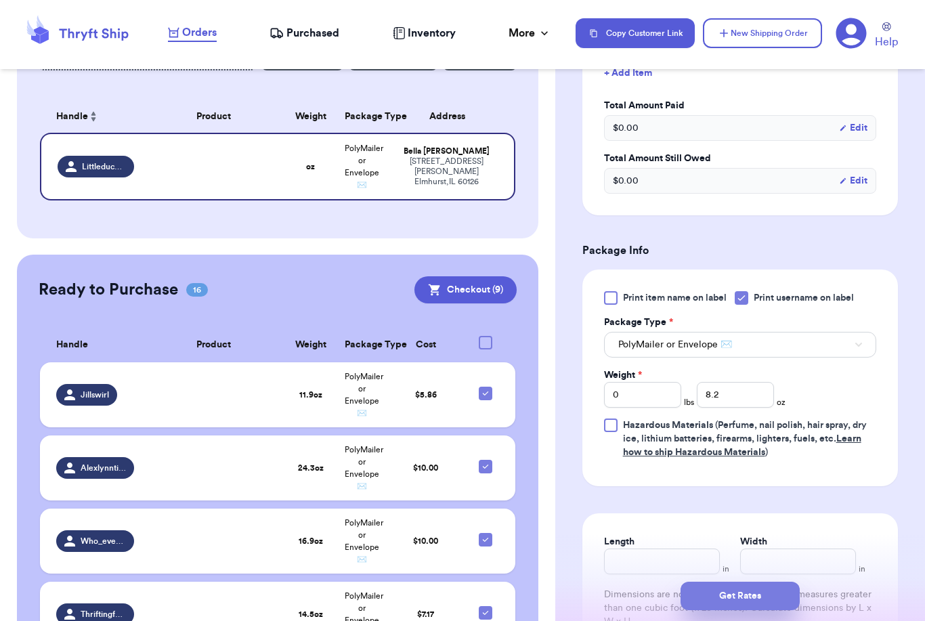
click at [789, 582] on button "Get Rates" at bounding box center [739, 596] width 119 height 28
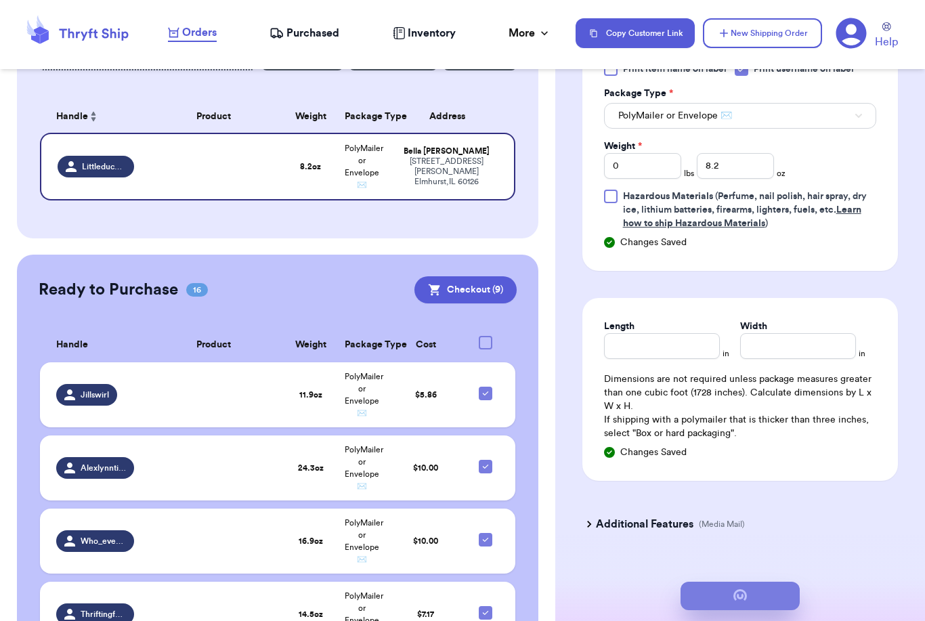
scroll to position [0, 0]
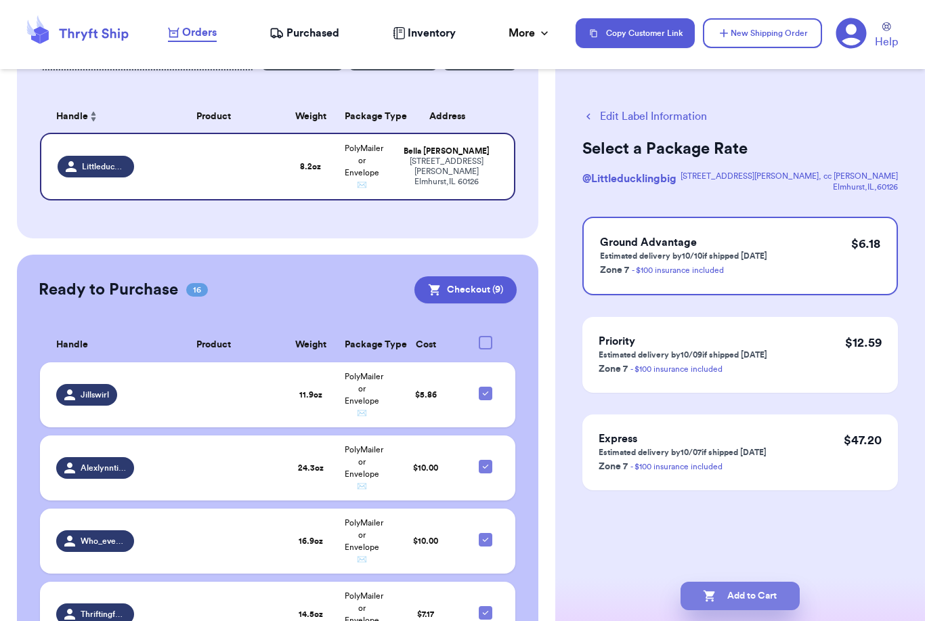
click at [760, 582] on button "Add to Cart" at bounding box center [739, 596] width 119 height 28
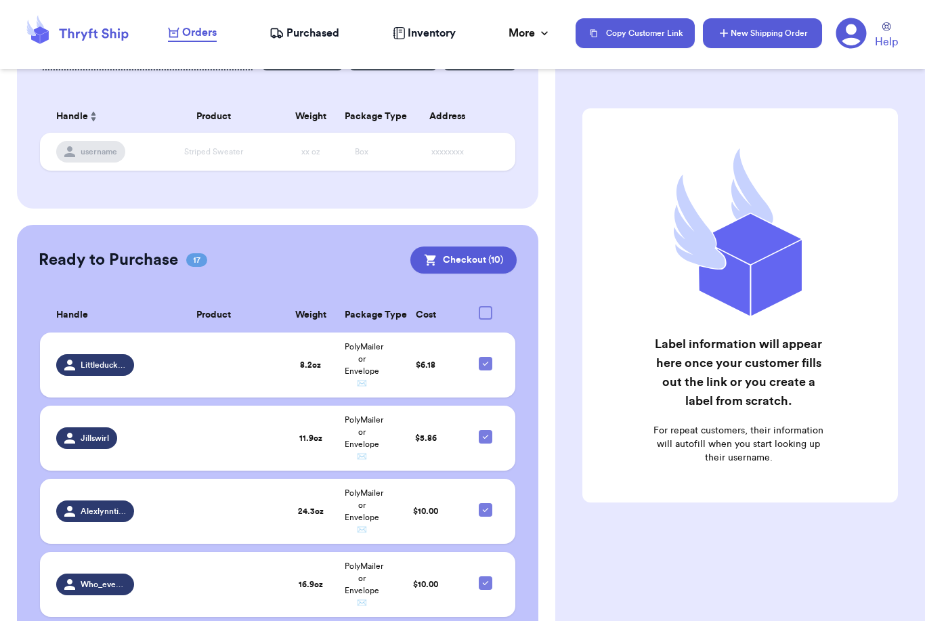
click at [774, 37] on button "New Shipping Order" at bounding box center [762, 33] width 119 height 30
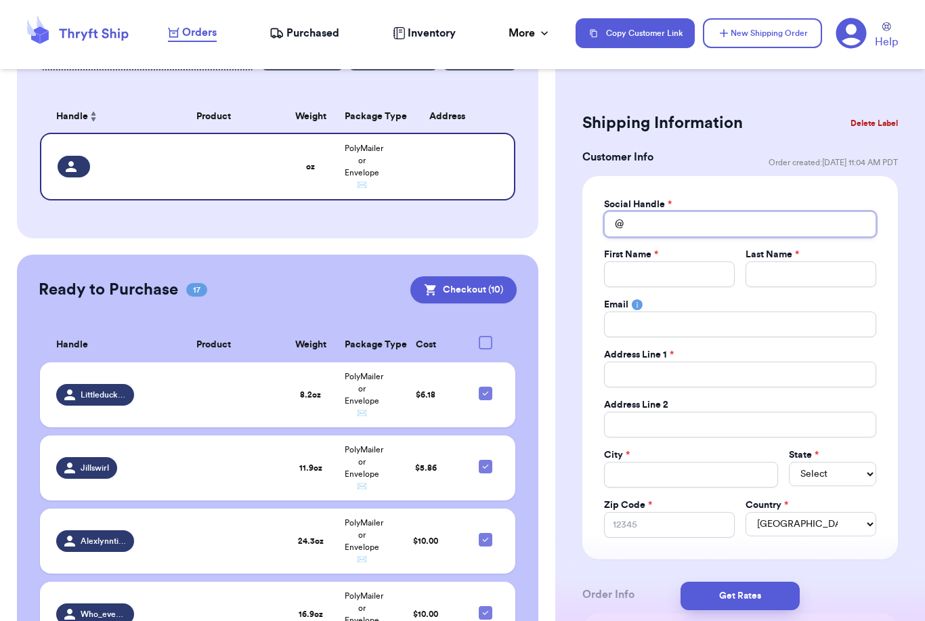
click at [664, 225] on input "Total Amount Paid" at bounding box center [740, 224] width 272 height 26
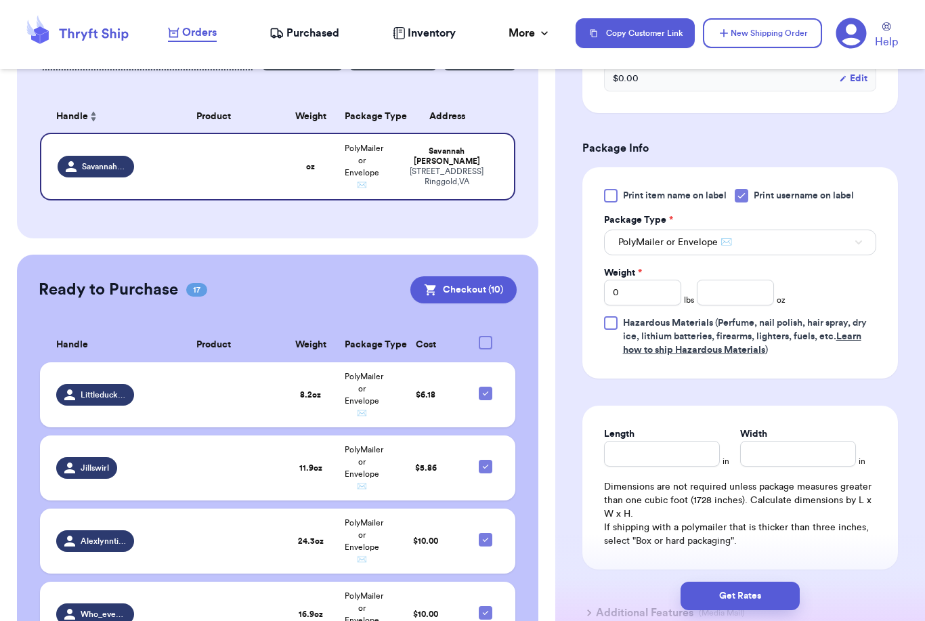
scroll to position [756, 0]
click at [753, 302] on input "number" at bounding box center [735, 293] width 77 height 26
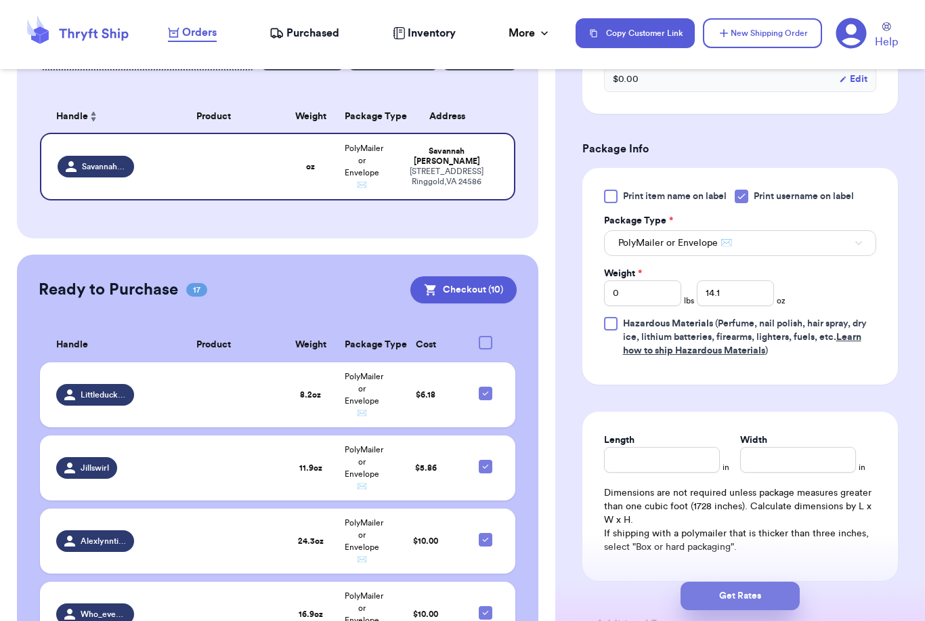
click at [787, 582] on button "Get Rates" at bounding box center [739, 596] width 119 height 28
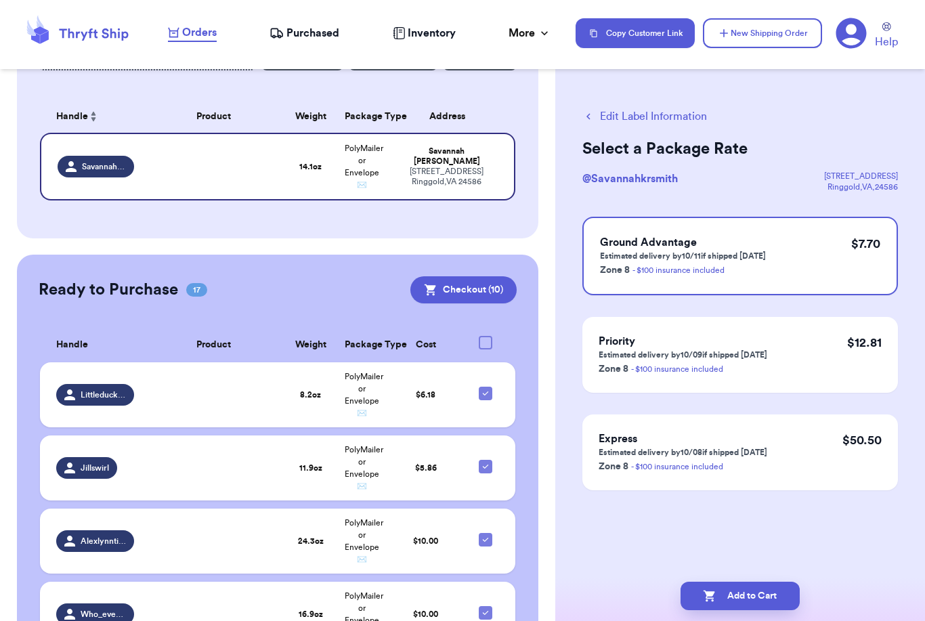
scroll to position [0, 0]
click at [750, 582] on button "Add to Cart" at bounding box center [739, 596] width 119 height 28
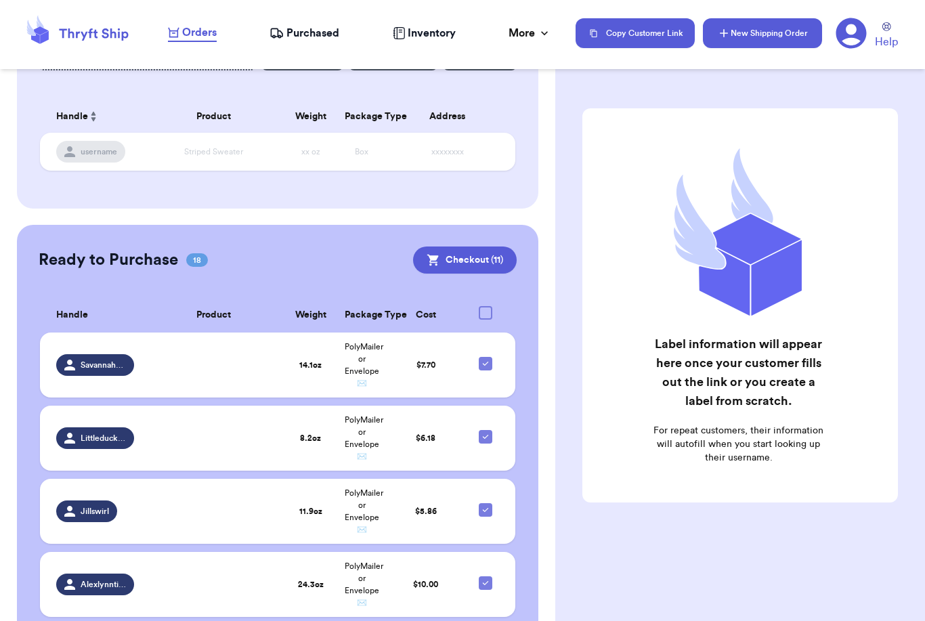
click at [767, 35] on button "New Shipping Order" at bounding box center [762, 33] width 119 height 30
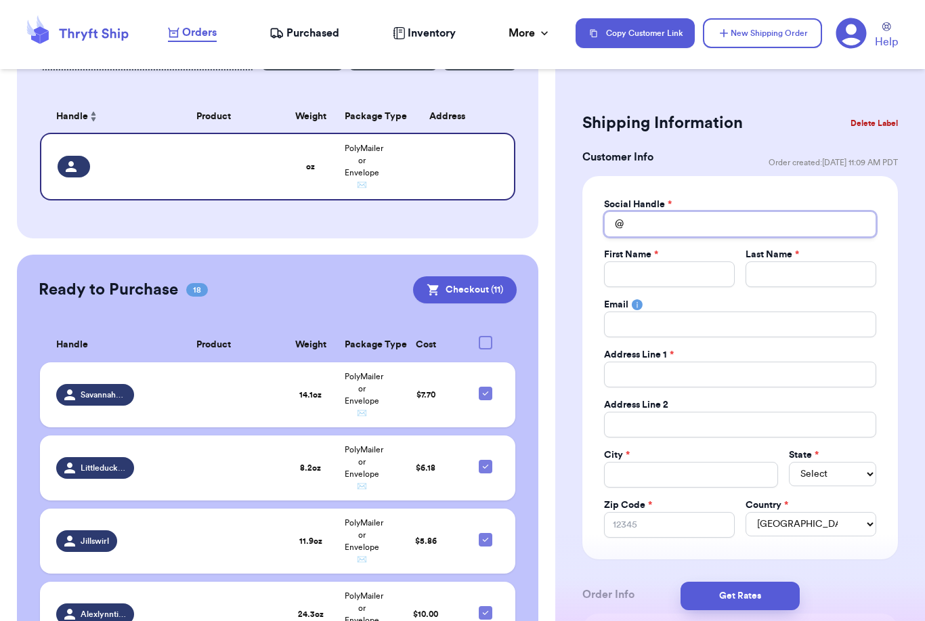
click at [676, 223] on input "Total Amount Paid" at bounding box center [740, 224] width 272 height 26
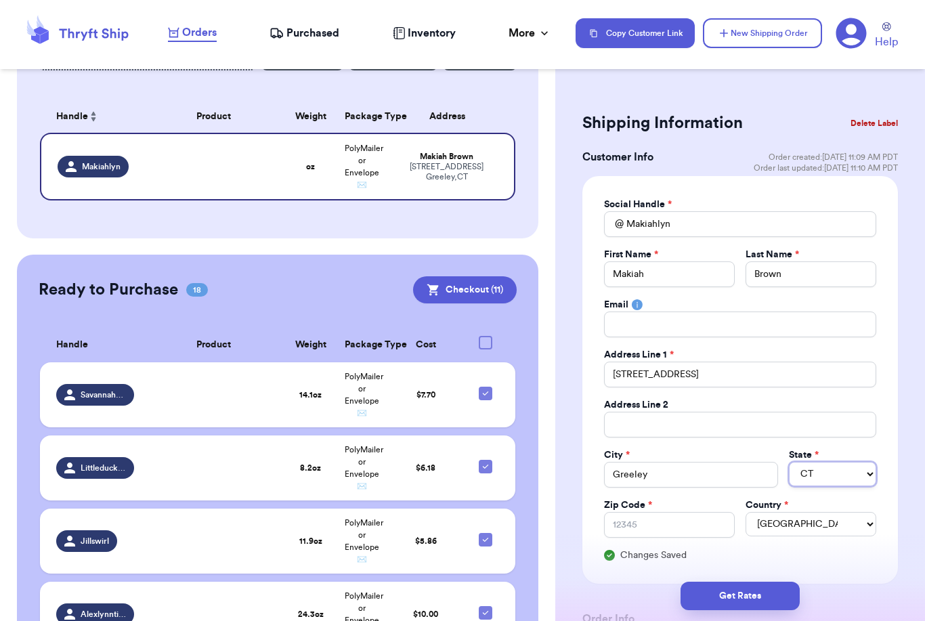
click at [846, 465] on select "AL AK AZ AR CA CO CT DE DC [GEOGRAPHIC_DATA] [GEOGRAPHIC_DATA] HI ID IL IN IA […" at bounding box center [832, 474] width 87 height 24
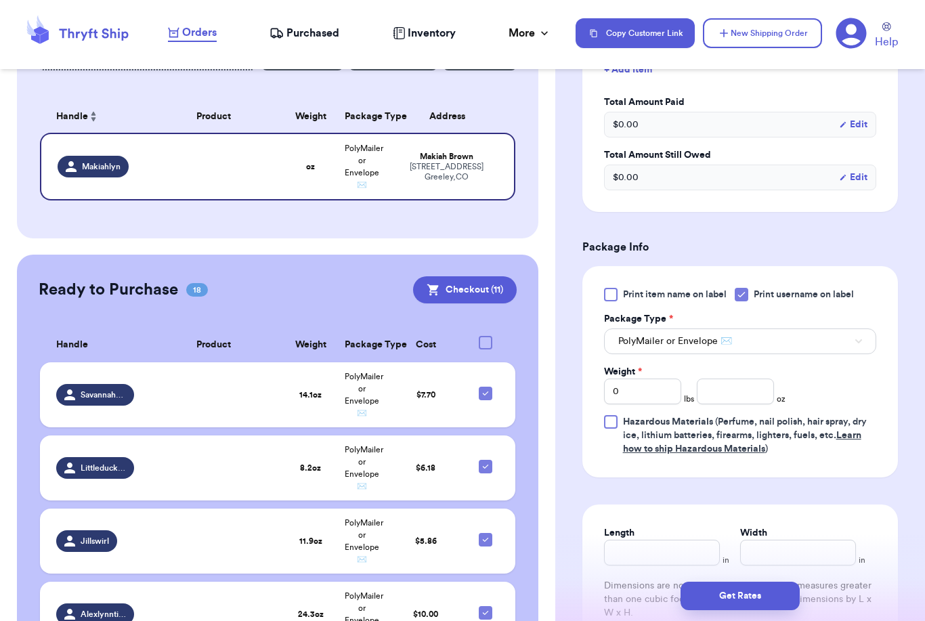
scroll to position [662, 0]
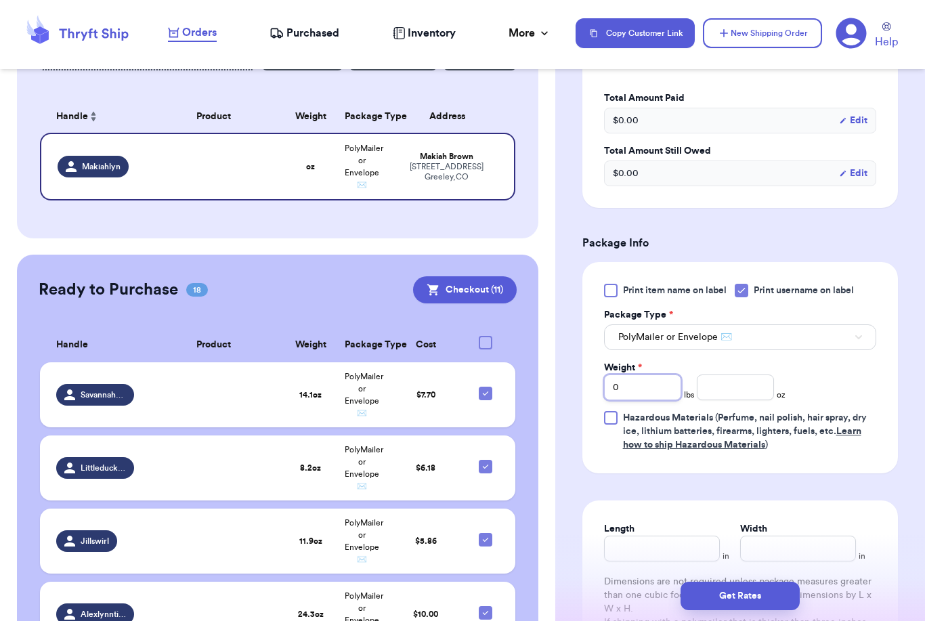
click at [635, 379] on input "0" at bounding box center [642, 387] width 77 height 26
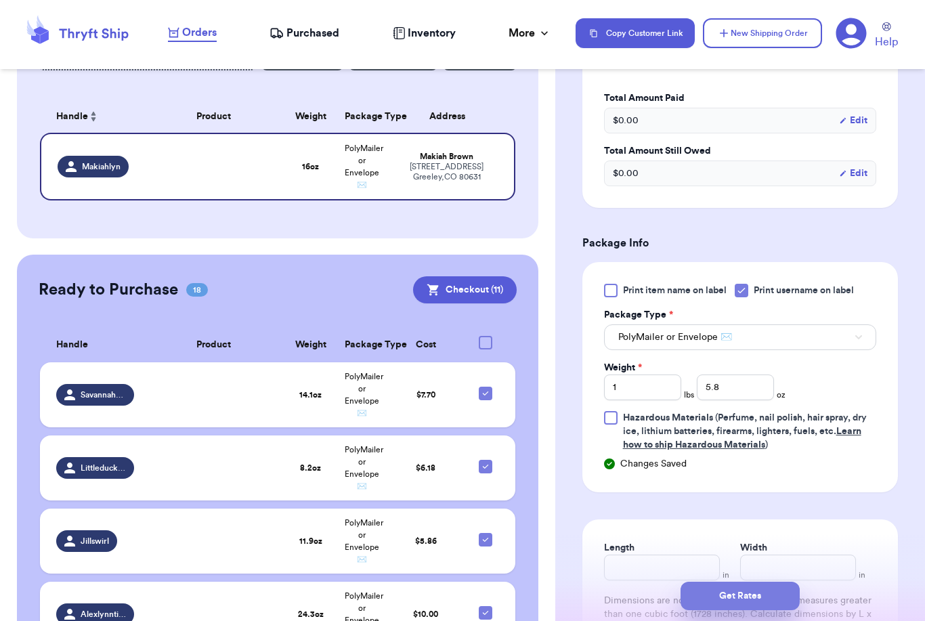
click at [783, 589] on button "Get Rates" at bounding box center [739, 596] width 119 height 28
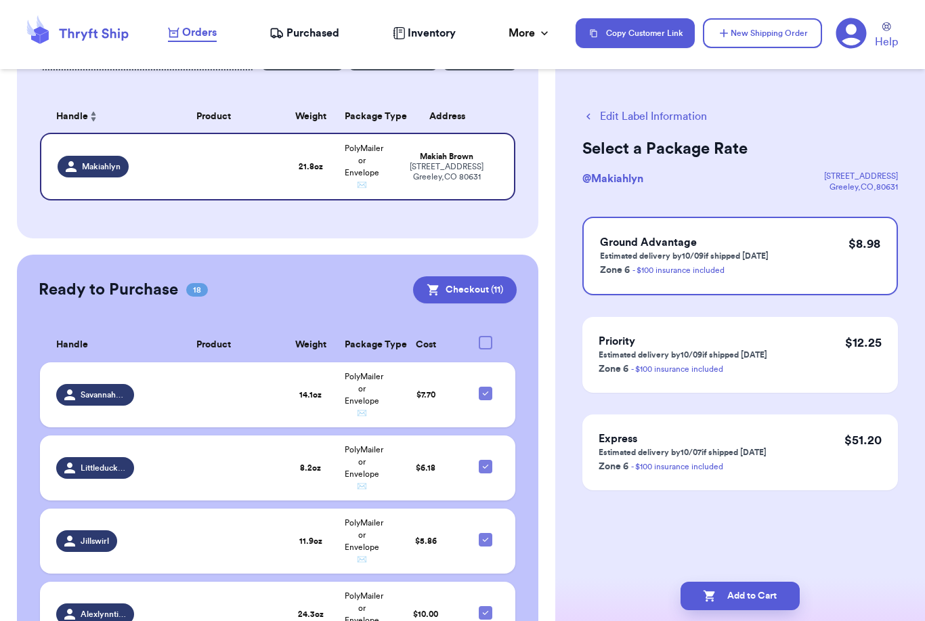
scroll to position [0, 0]
click at [773, 582] on button "Add to Cart" at bounding box center [739, 596] width 119 height 28
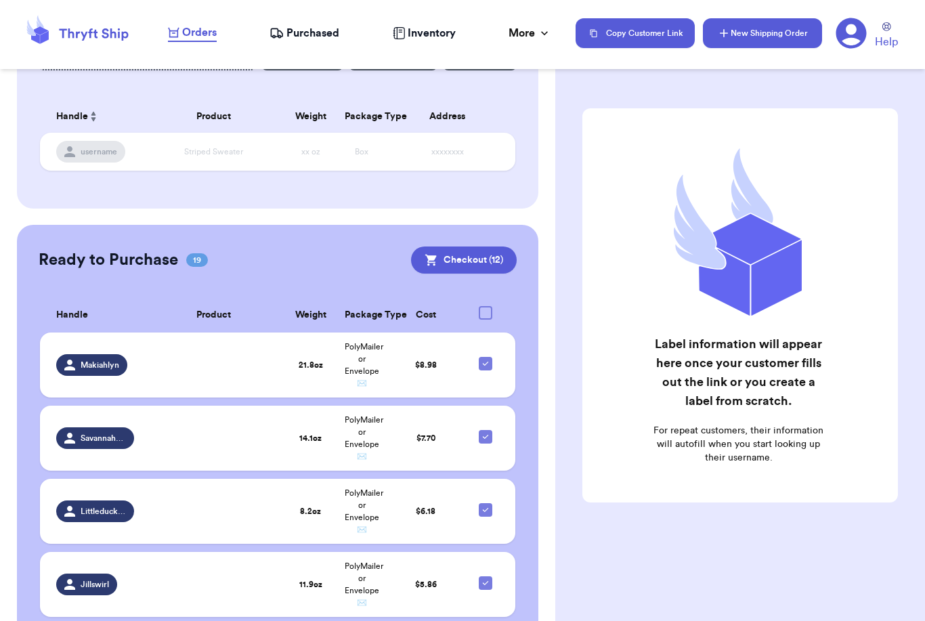
click at [798, 39] on button "New Shipping Order" at bounding box center [762, 33] width 119 height 30
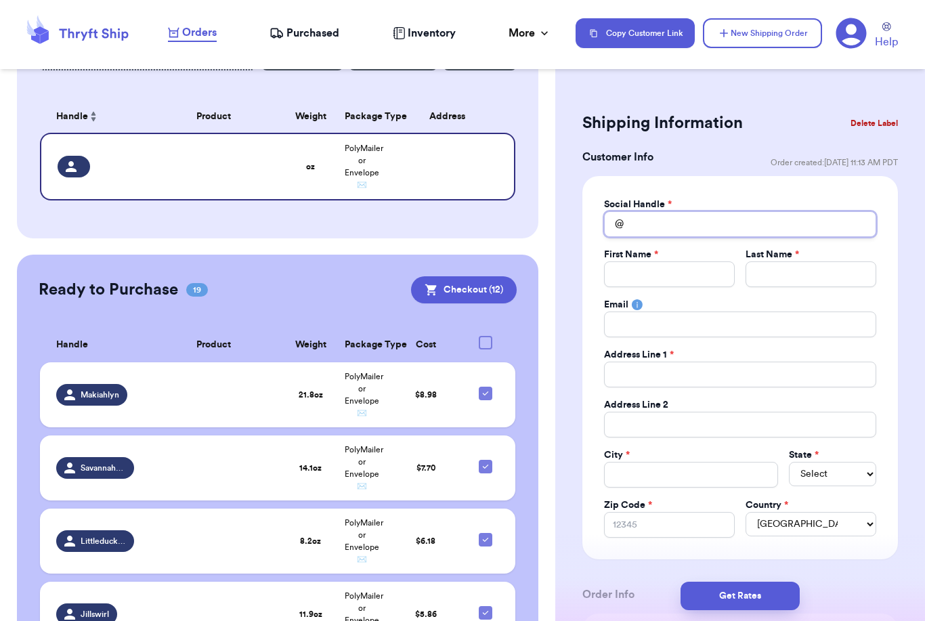
click at [671, 215] on input "Total Amount Paid" at bounding box center [740, 224] width 272 height 26
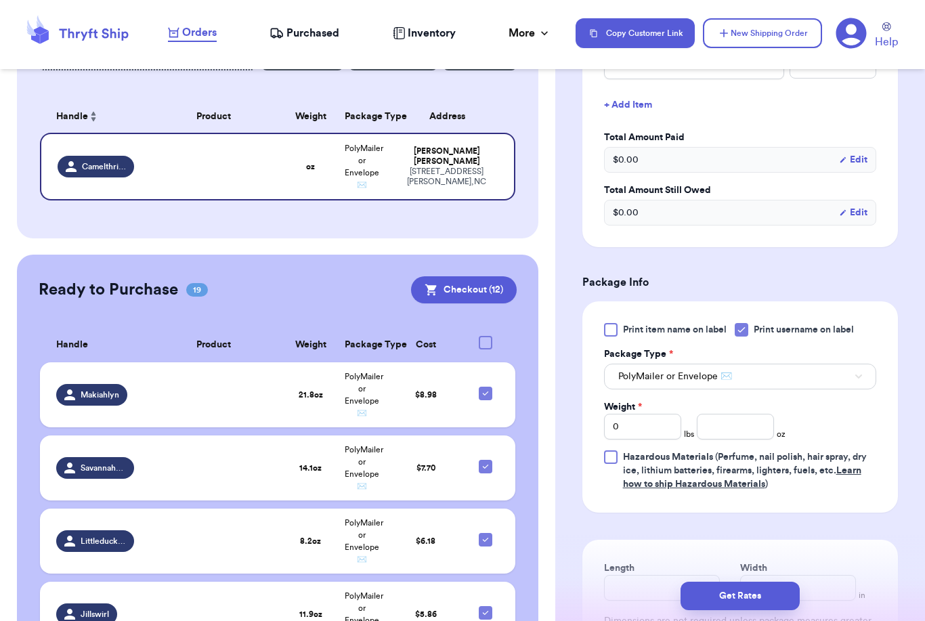
scroll to position [631, 0]
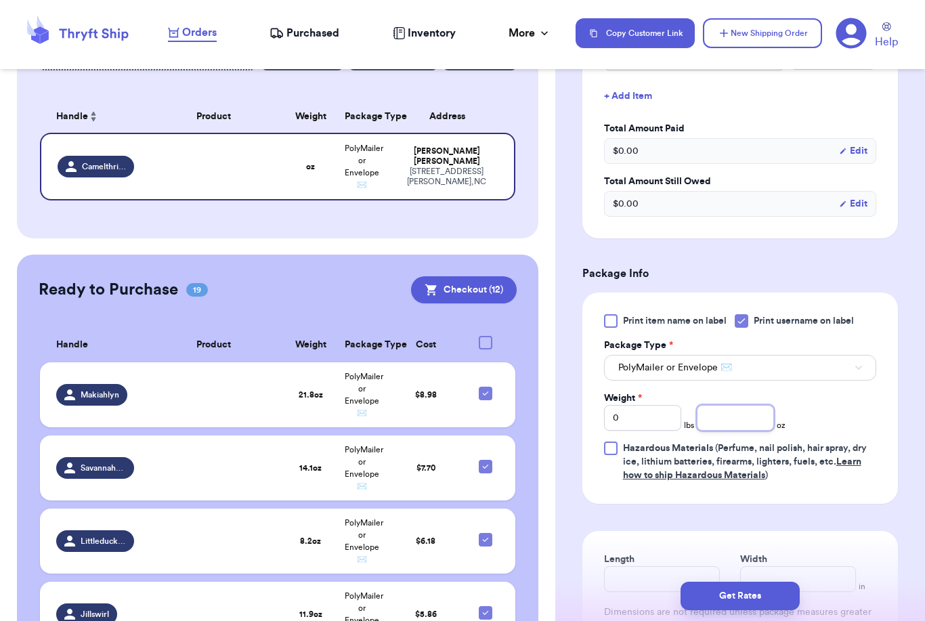
click at [743, 412] on input "number" at bounding box center [735, 418] width 77 height 26
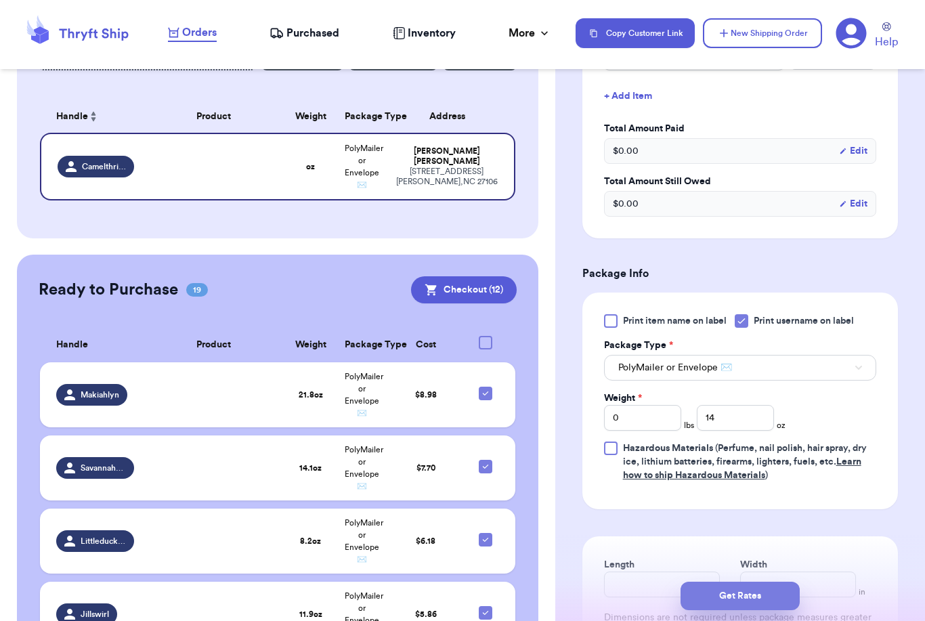
click at [780, 586] on button "Get Rates" at bounding box center [739, 596] width 119 height 28
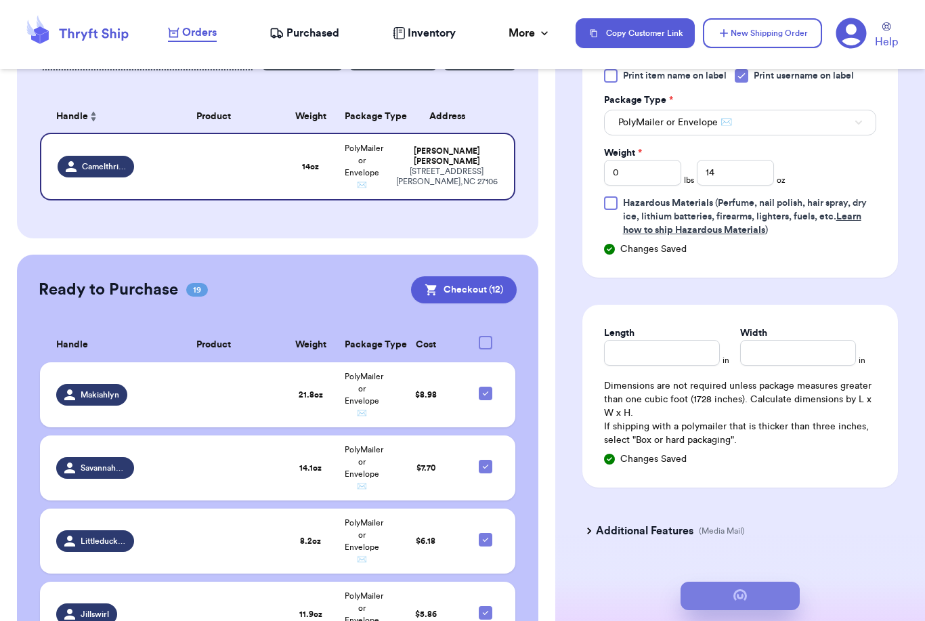
scroll to position [0, 0]
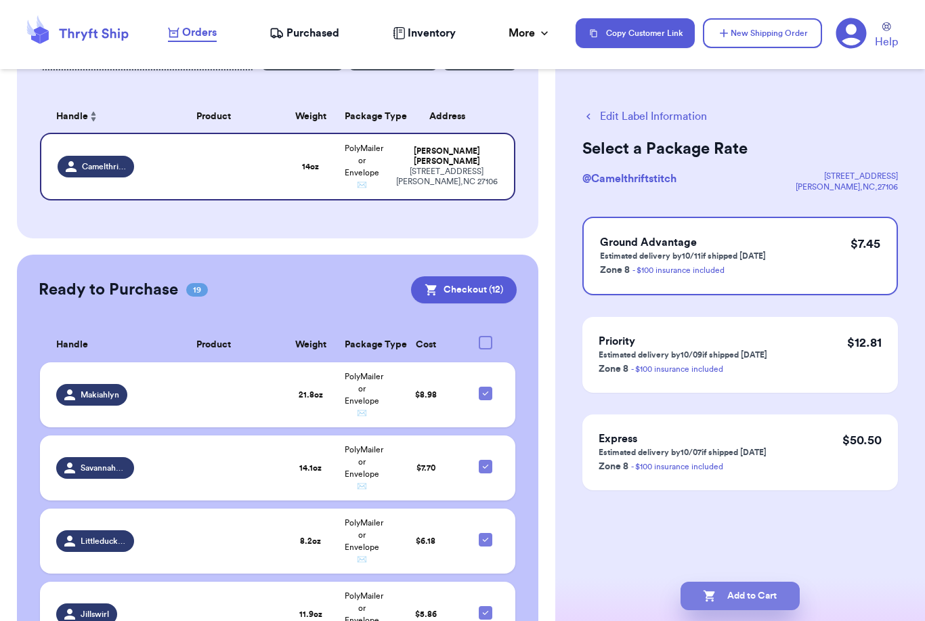
click at [756, 582] on button "Add to Cart" at bounding box center [739, 596] width 119 height 28
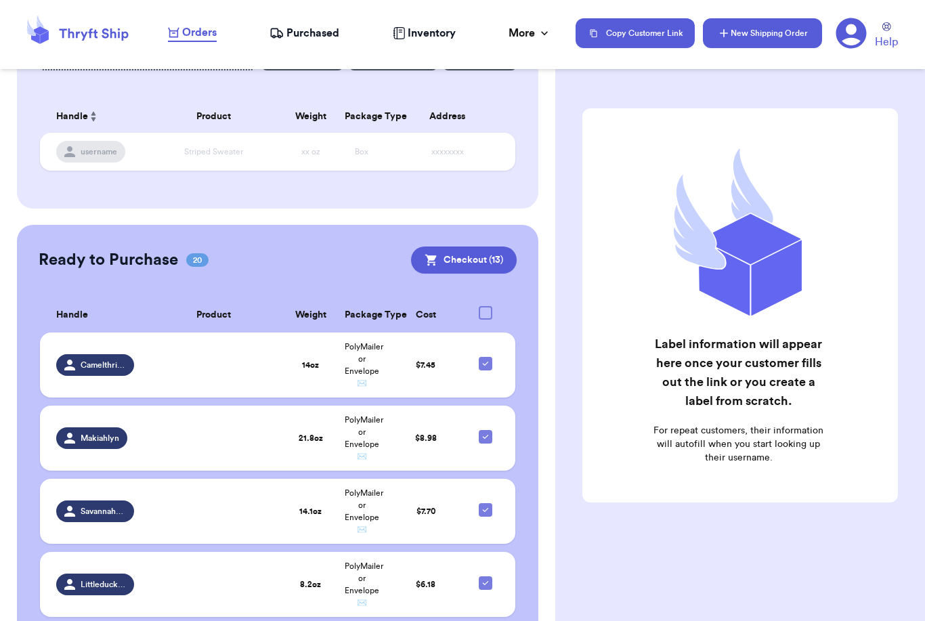
click at [785, 27] on button "New Shipping Order" at bounding box center [762, 33] width 119 height 30
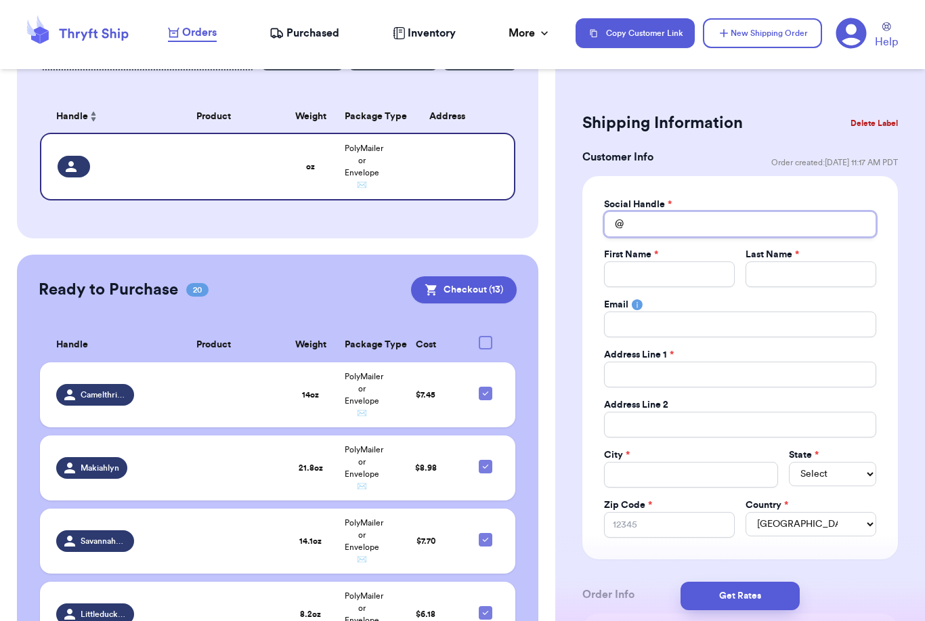
click at [718, 216] on input "Total Amount Paid" at bounding box center [740, 224] width 272 height 26
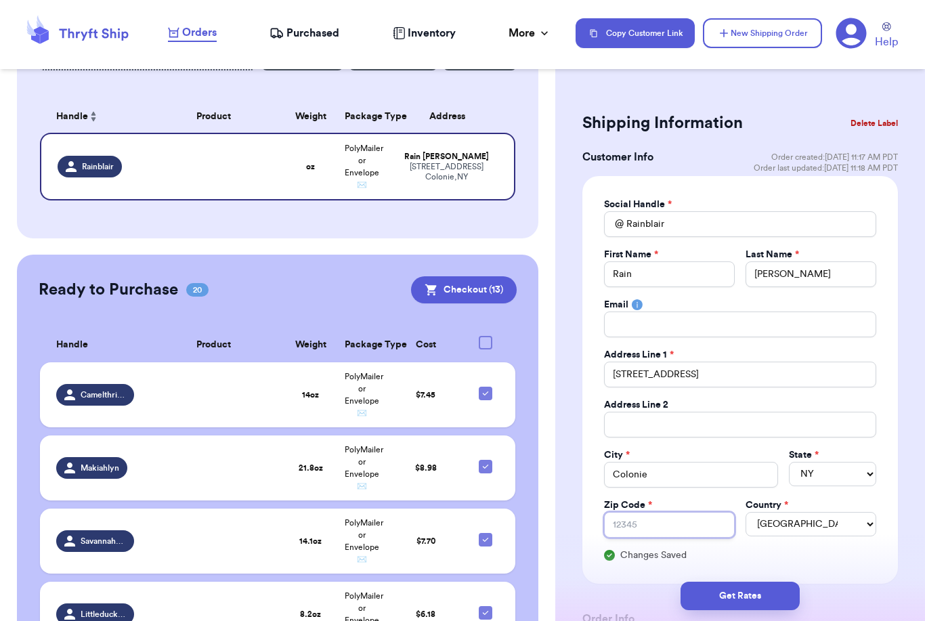
click at [643, 528] on input "Zip Code *" at bounding box center [669, 525] width 131 height 26
click at [786, 583] on button "Get Rates" at bounding box center [739, 596] width 119 height 28
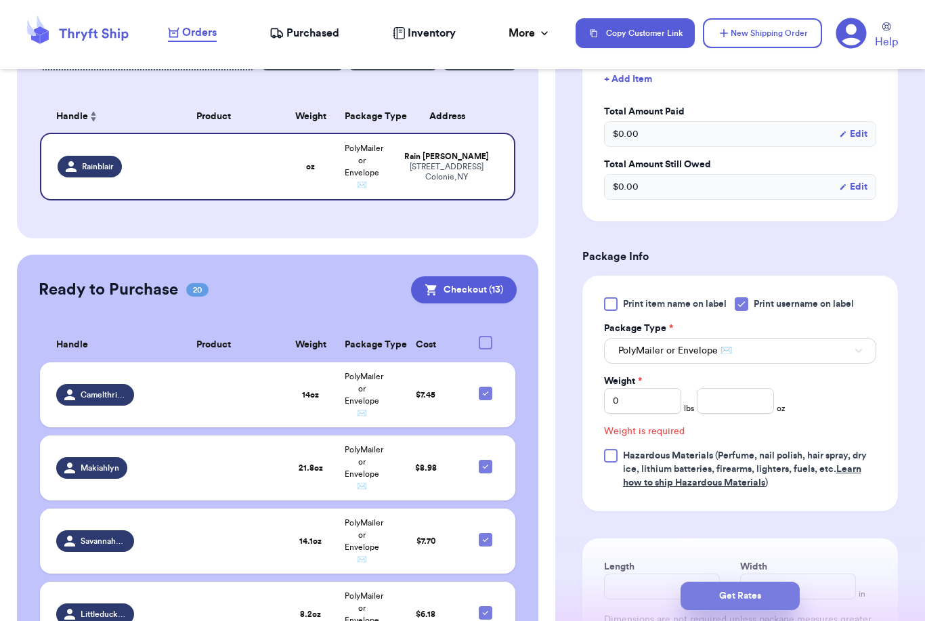
scroll to position [494, 0]
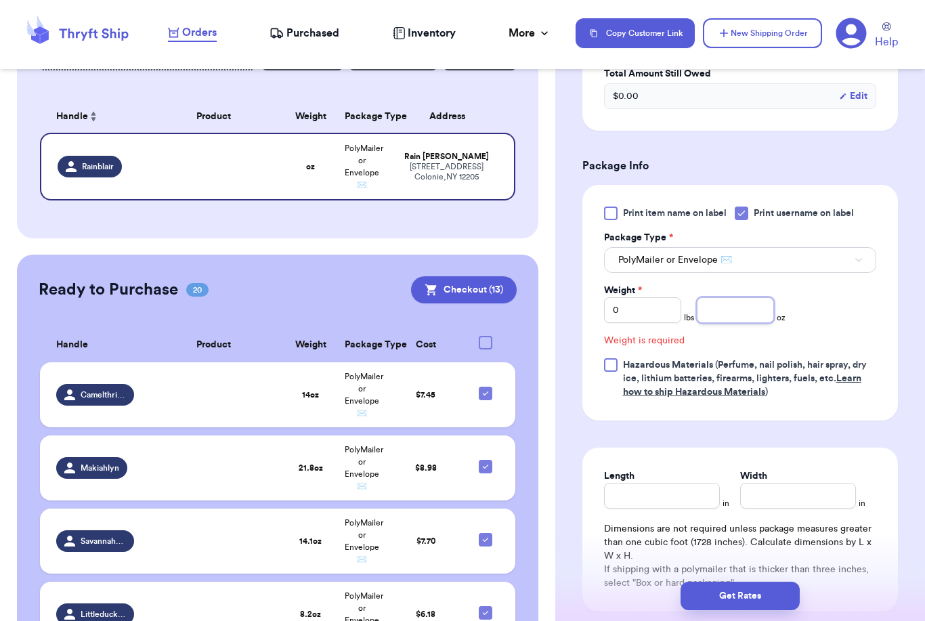
click at [743, 306] on input "number" at bounding box center [735, 310] width 77 height 26
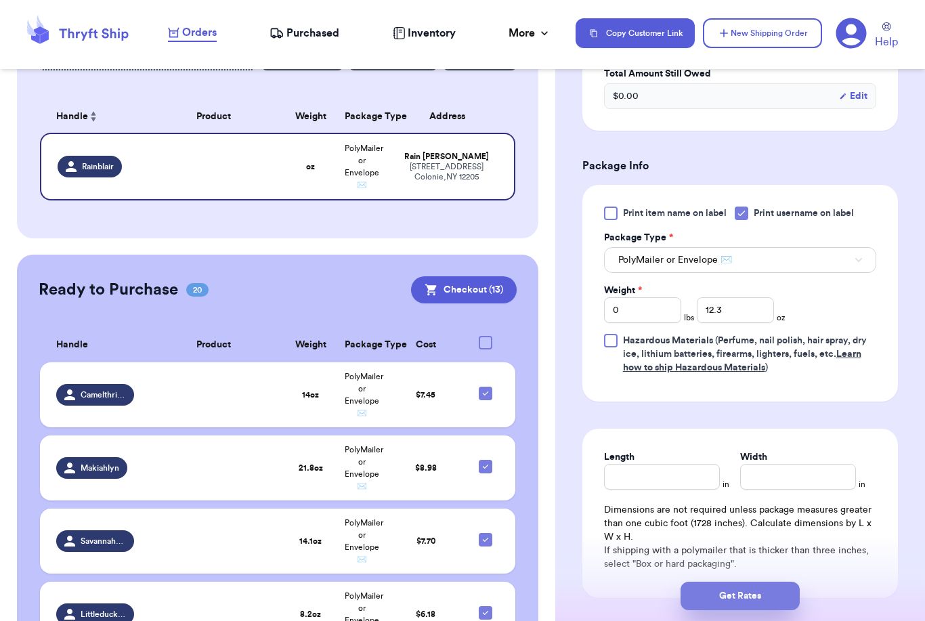
click at [789, 582] on button "Get Rates" at bounding box center [739, 596] width 119 height 28
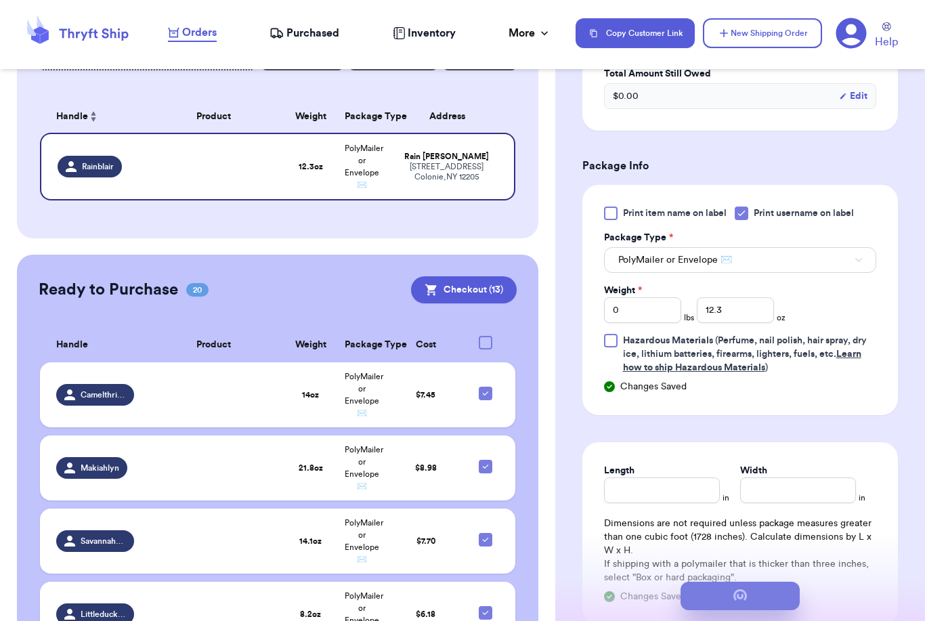
scroll to position [0, 0]
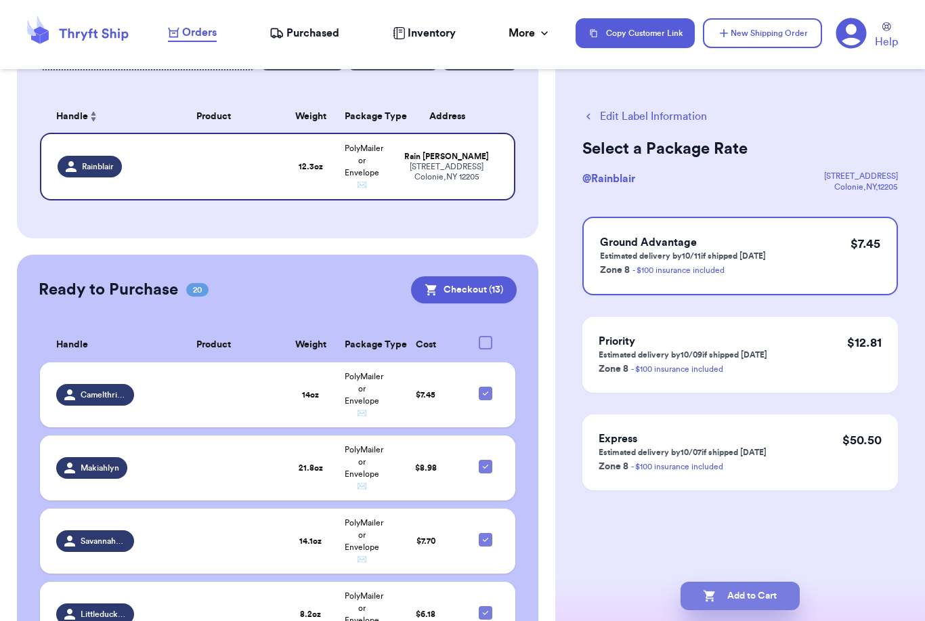
click at [769, 584] on button "Add to Cart" at bounding box center [739, 596] width 119 height 28
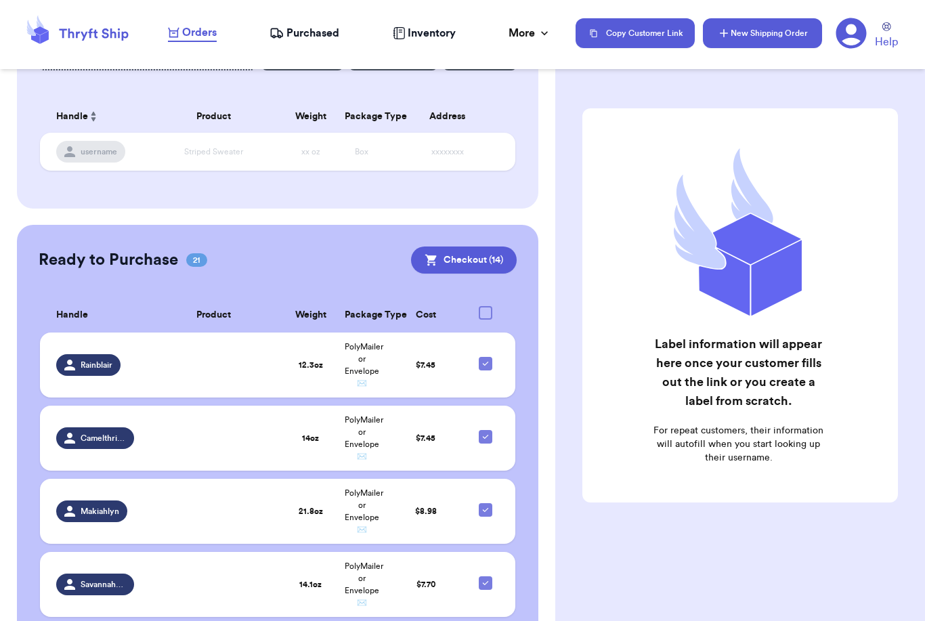
click at [774, 37] on button "New Shipping Order" at bounding box center [762, 33] width 119 height 30
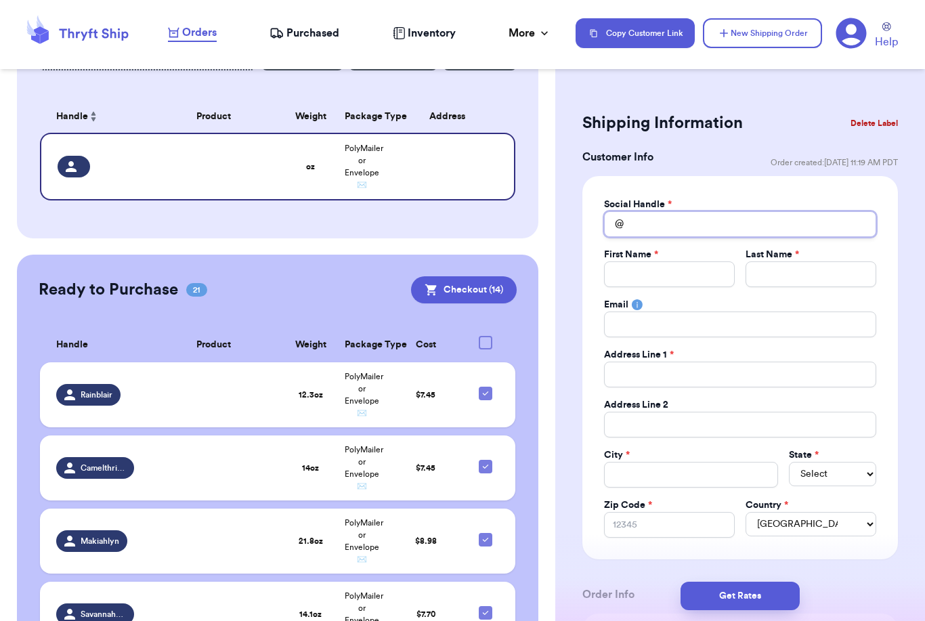
click at [723, 226] on input "Total Amount Paid" at bounding box center [740, 224] width 272 height 26
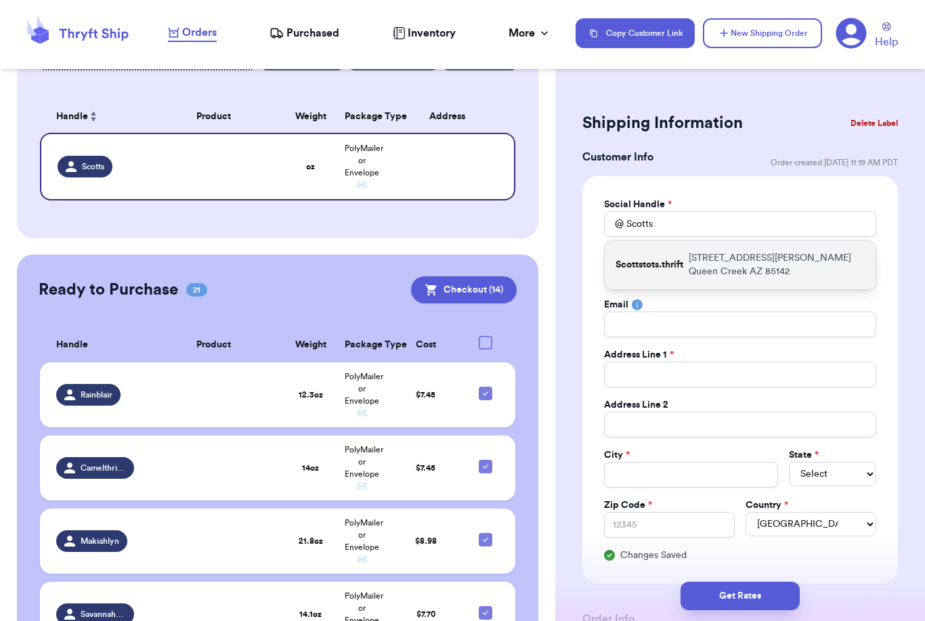
click at [699, 271] on p "[STREET_ADDRESS][PERSON_NAME]" at bounding box center [777, 264] width 176 height 27
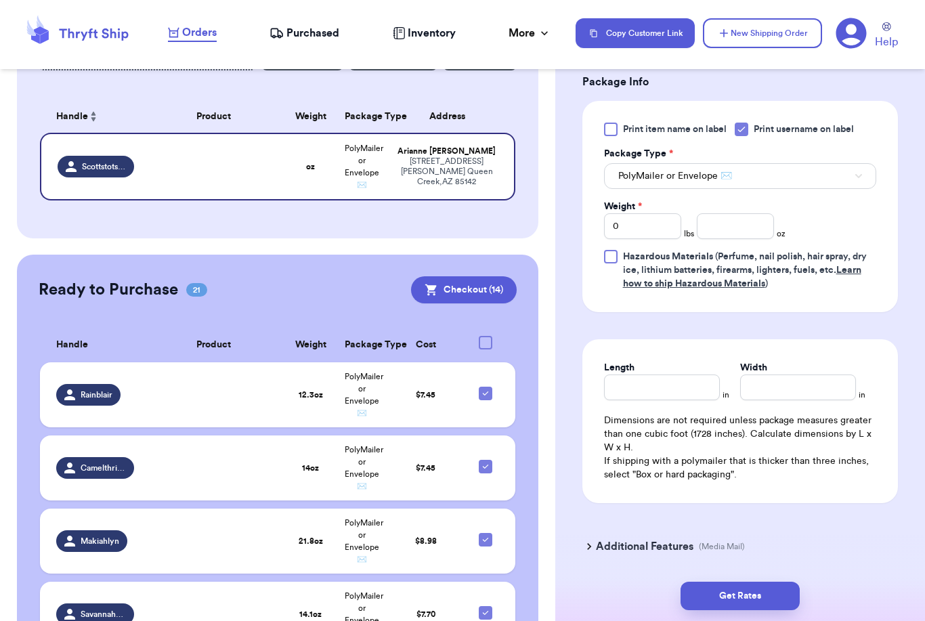
scroll to position [823, 0]
click at [749, 228] on input "number" at bounding box center [735, 226] width 77 height 26
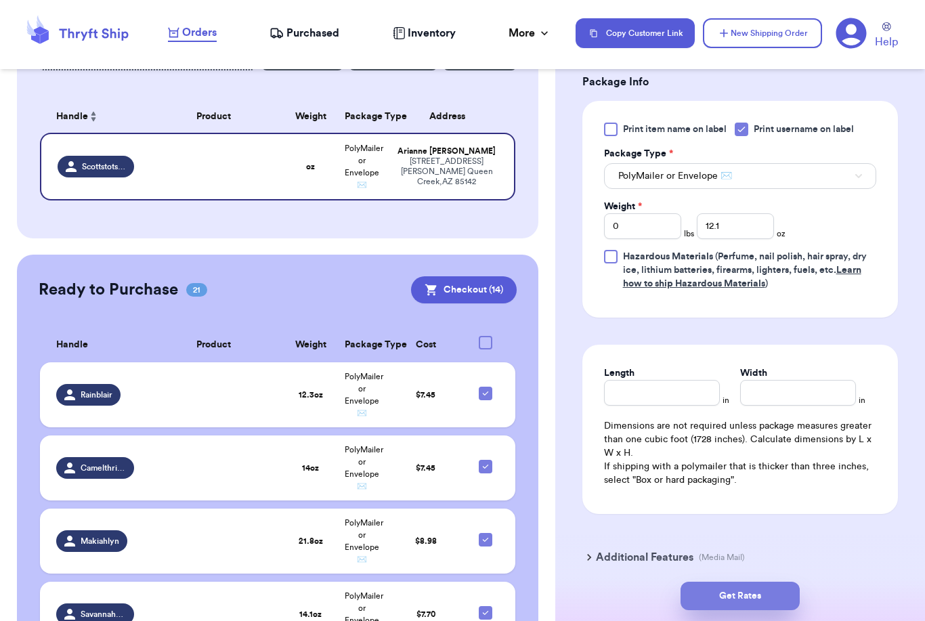
click at [785, 582] on button "Get Rates" at bounding box center [739, 596] width 119 height 28
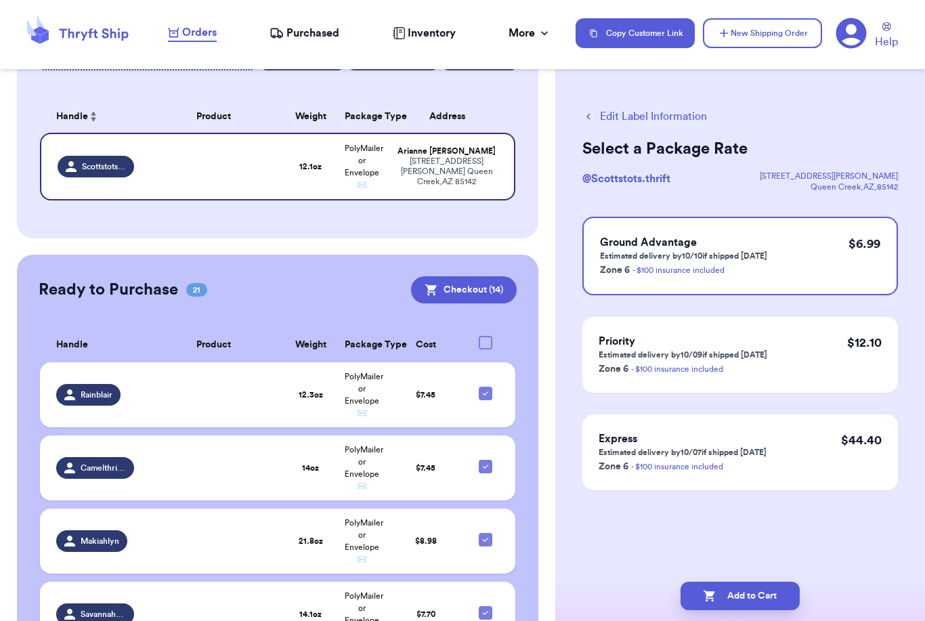
scroll to position [0, 0]
click at [765, 582] on button "Add to Cart" at bounding box center [739, 596] width 119 height 28
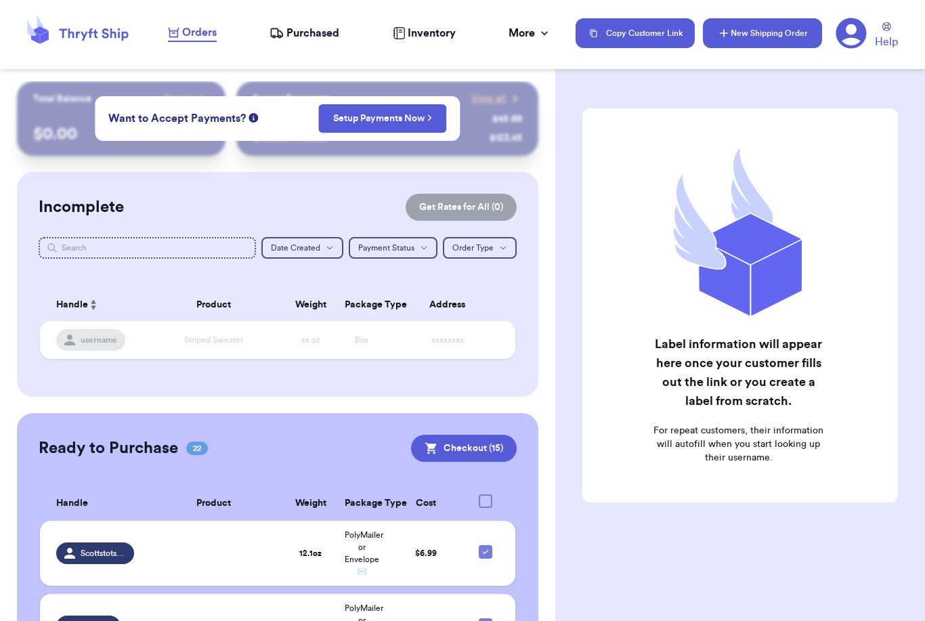
click at [777, 36] on button "New Shipping Order" at bounding box center [762, 33] width 119 height 30
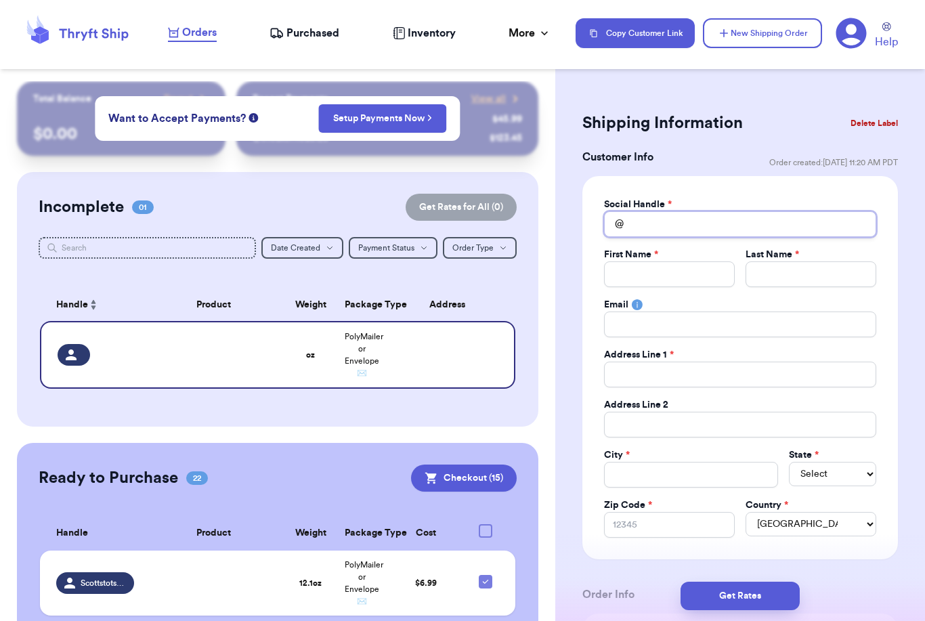
click at [709, 229] on input "Total Amount Paid" at bounding box center [740, 224] width 272 height 26
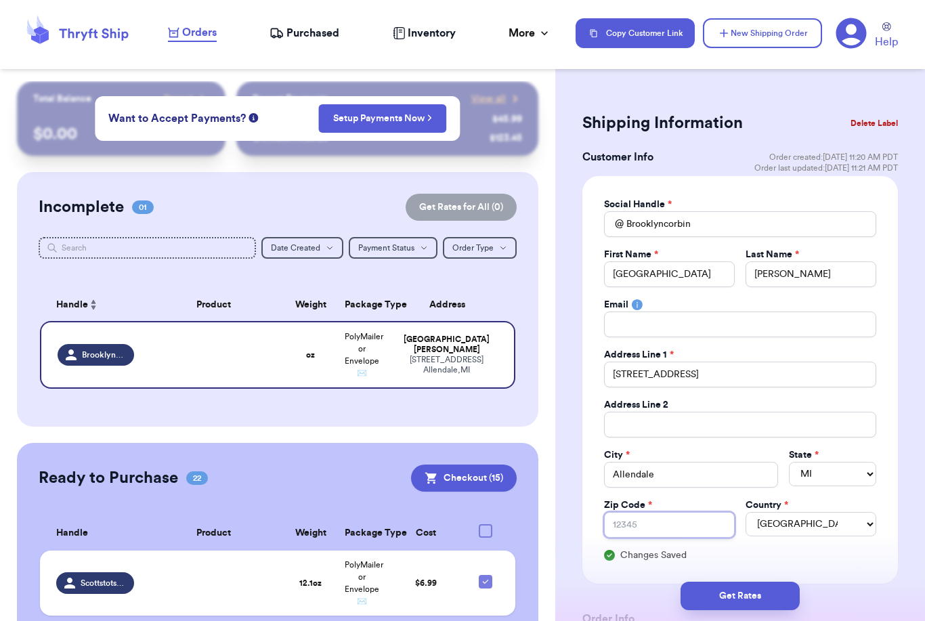
click at [651, 525] on input "Zip Code *" at bounding box center [669, 525] width 131 height 26
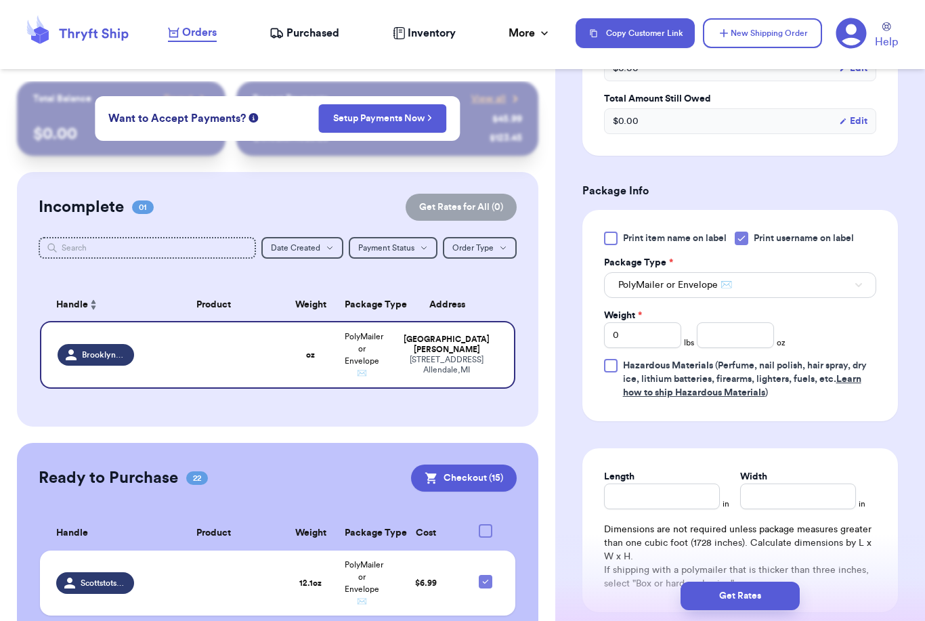
scroll to position [714, 0]
click at [735, 329] on input "number" at bounding box center [735, 335] width 77 height 26
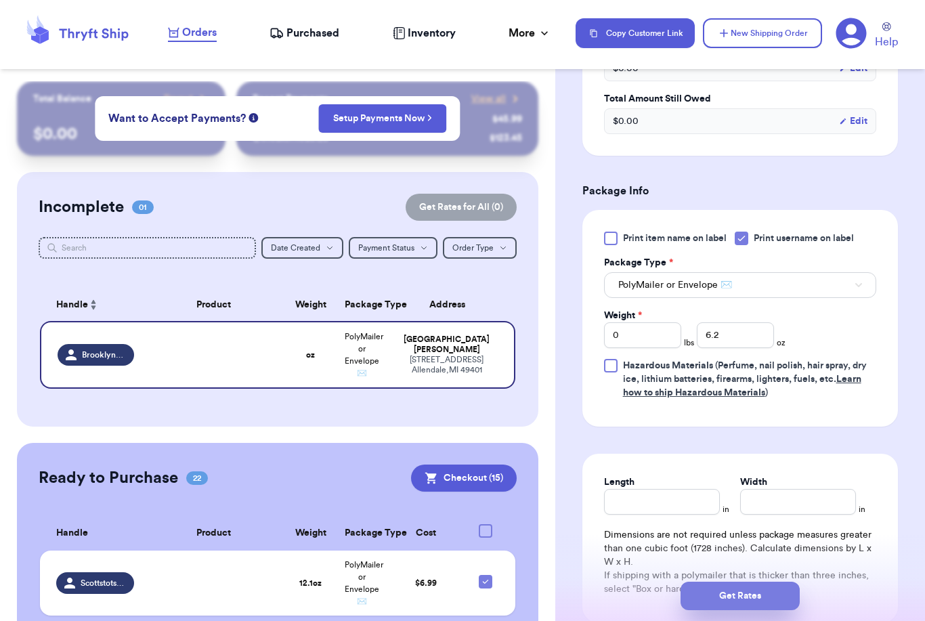
click at [783, 582] on button "Get Rates" at bounding box center [739, 596] width 119 height 28
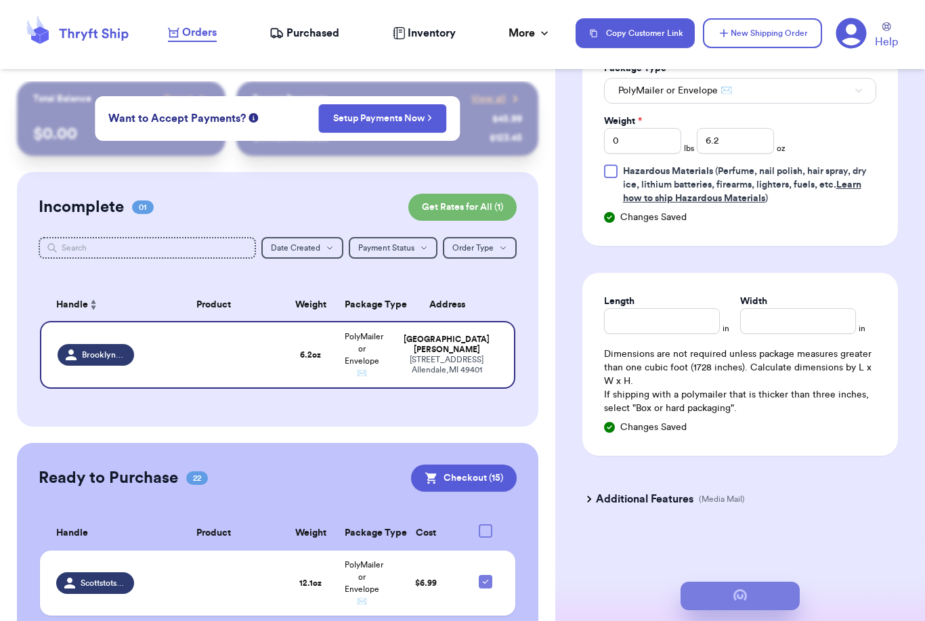
scroll to position [0, 0]
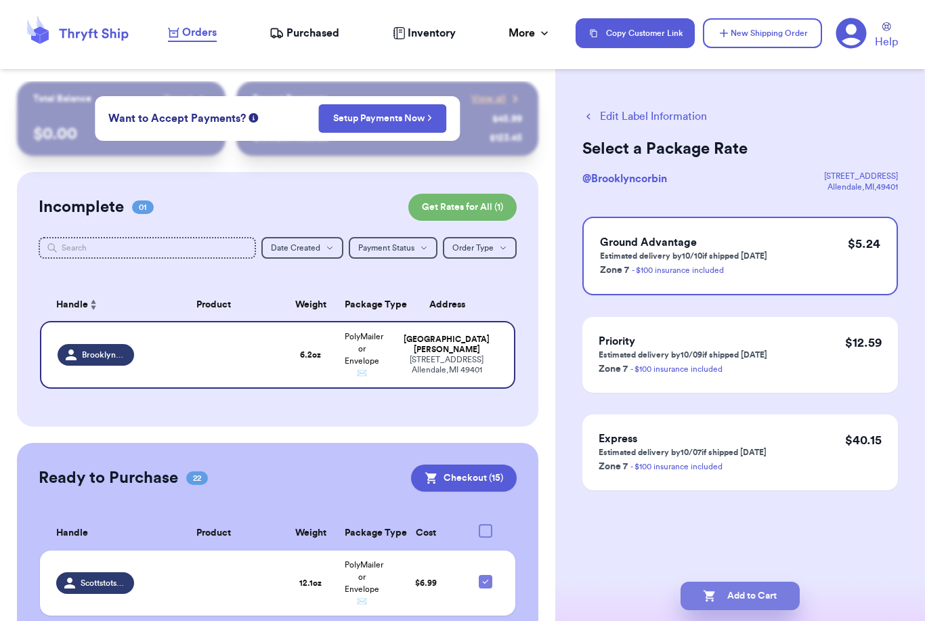
click at [758, 589] on button "Add to Cart" at bounding box center [739, 596] width 119 height 28
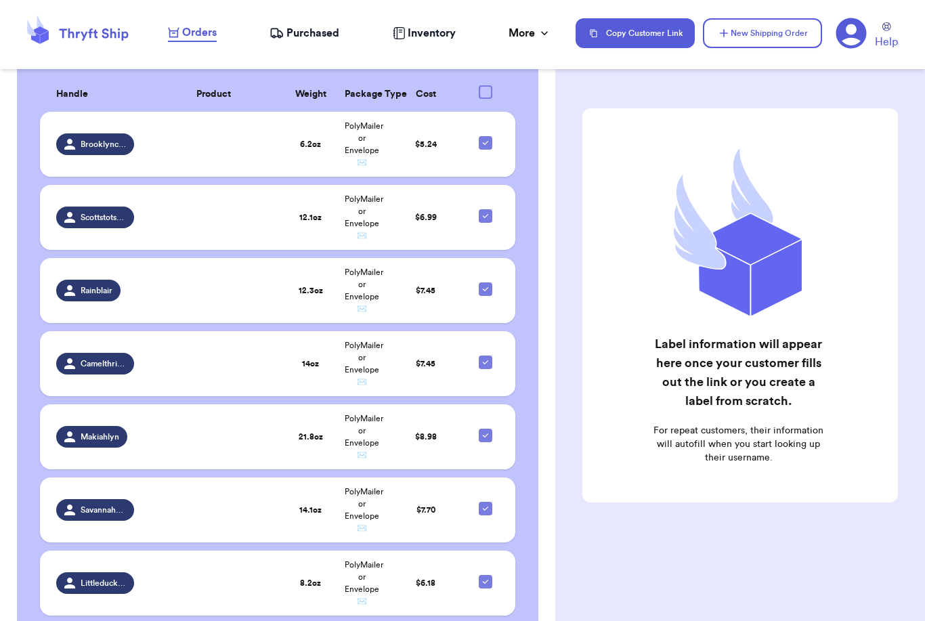
scroll to position [254, 0]
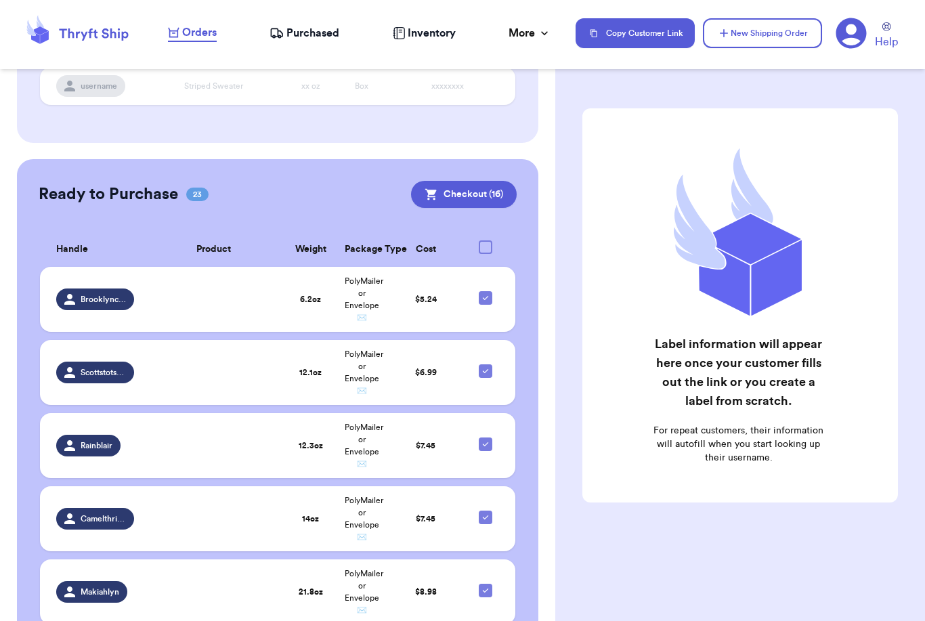
click at [483, 245] on div at bounding box center [486, 247] width 14 height 14
click at [485, 240] on input "checkbox" at bounding box center [485, 240] width 1 height 1
click at [489, 245] on icon at bounding box center [485, 247] width 11 height 11
click at [485, 240] on input "checkbox" at bounding box center [485, 240] width 1 height 1
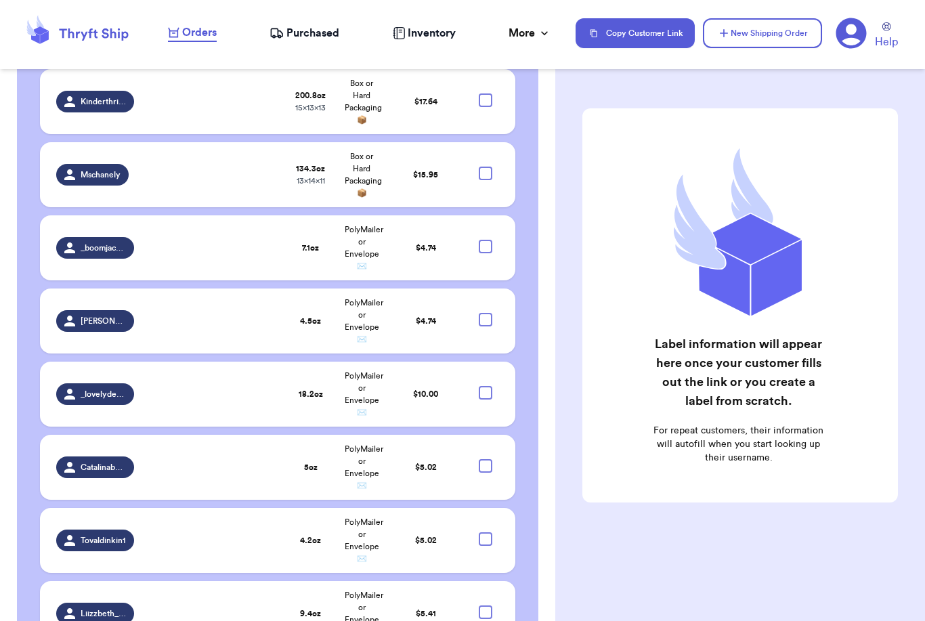
scroll to position [1457, 0]
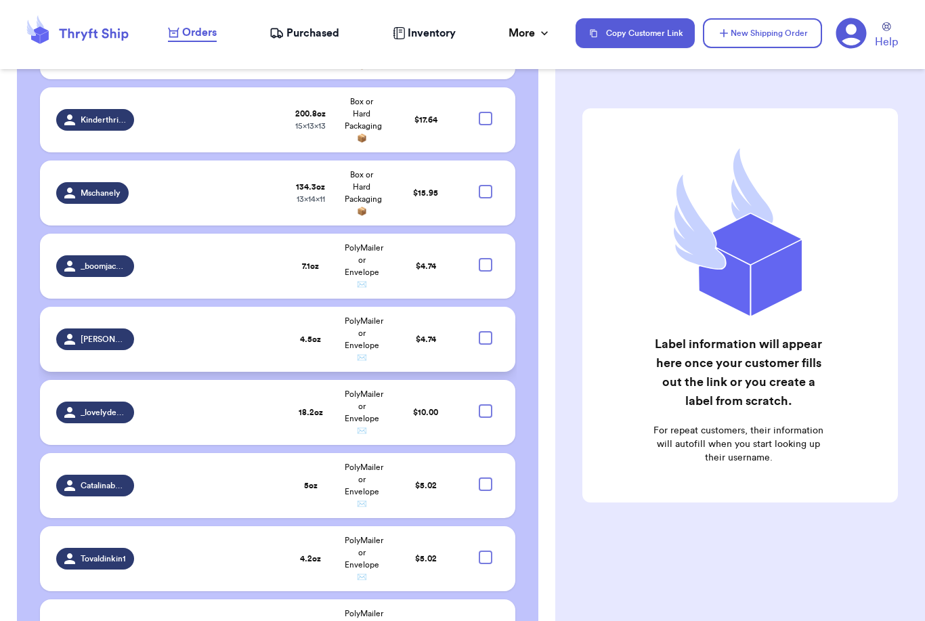
click at [483, 331] on div at bounding box center [486, 338] width 14 height 14
click at [485, 330] on input "checkbox" at bounding box center [485, 330] width 1 height 1
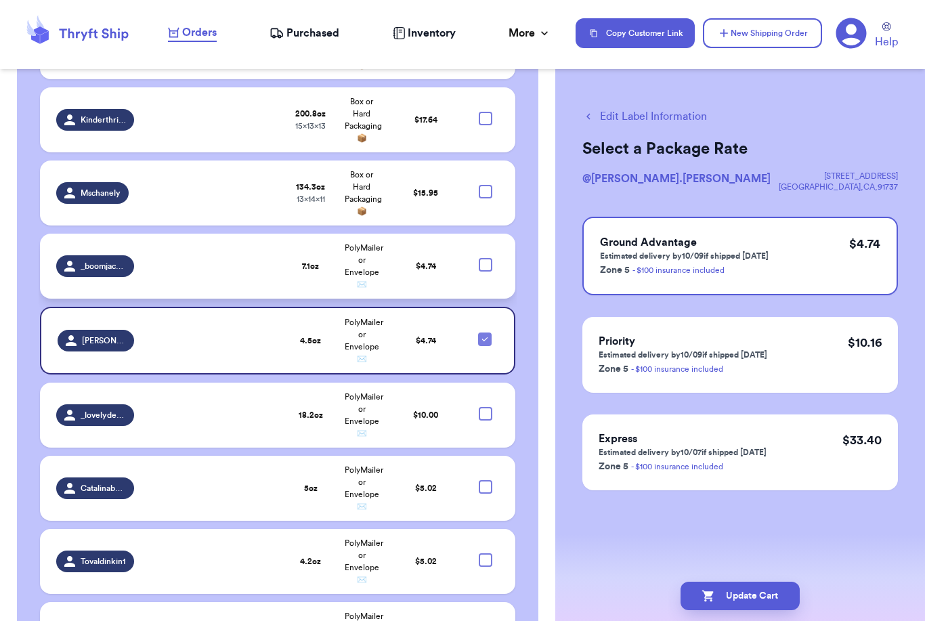
click at [489, 258] on div at bounding box center [486, 265] width 14 height 14
click at [485, 257] on input "checkbox" at bounding box center [485, 257] width 1 height 1
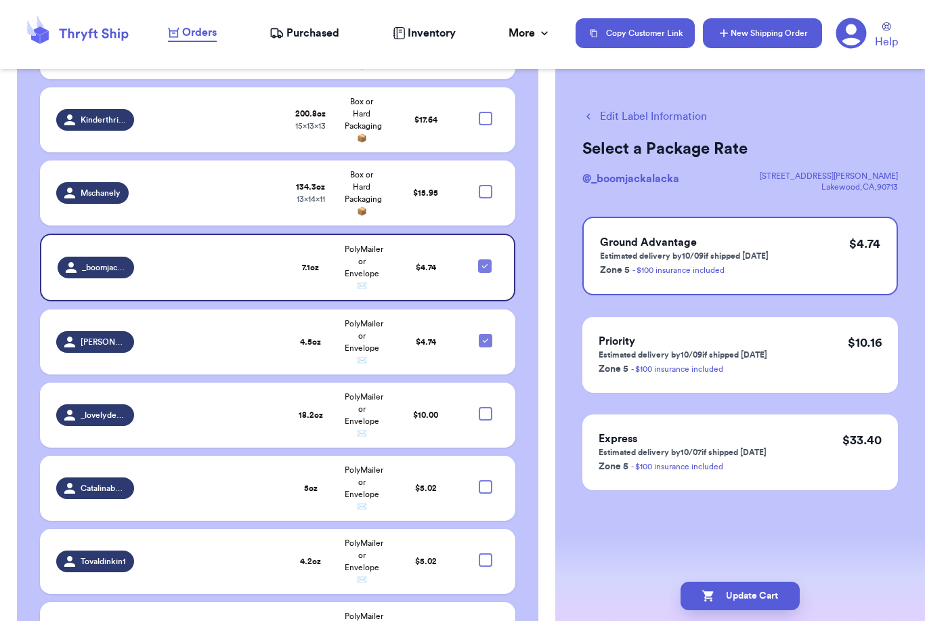
click at [782, 37] on button "New Shipping Order" at bounding box center [762, 33] width 119 height 30
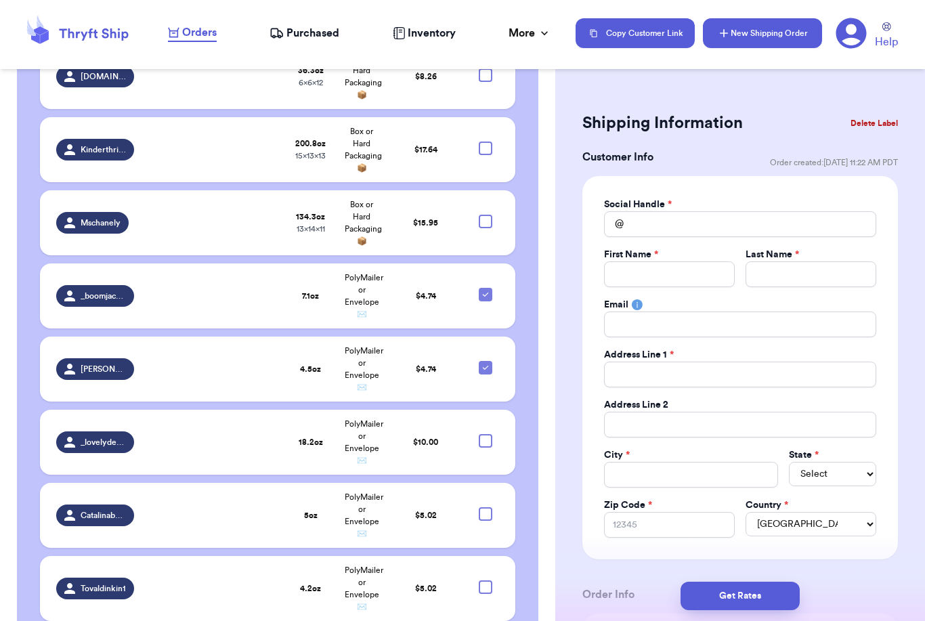
scroll to position [0, 0]
click at [685, 272] on input "Total Amount Paid" at bounding box center [669, 274] width 131 height 26
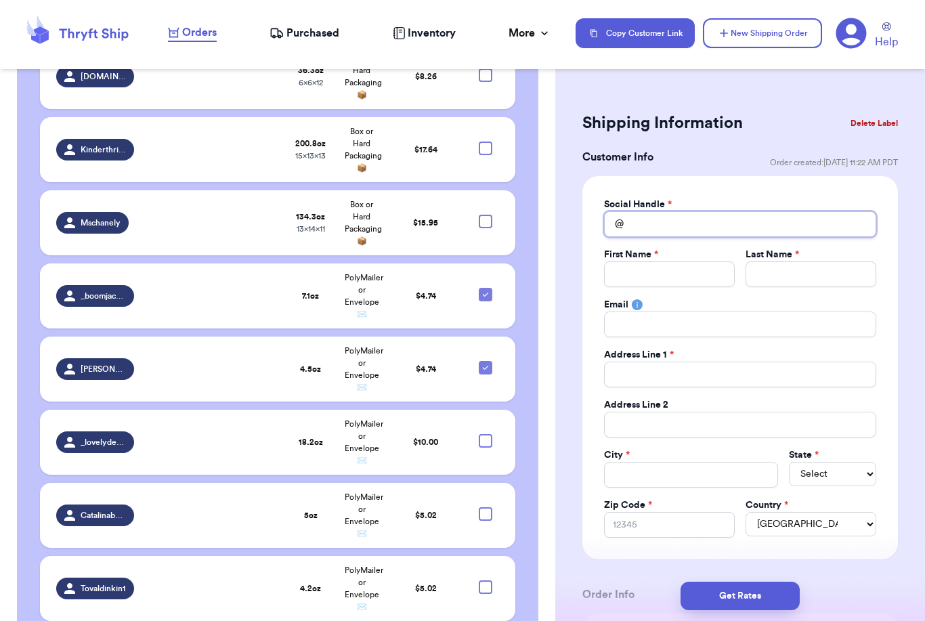
click at [764, 224] on input "Total Amount Paid" at bounding box center [740, 224] width 272 height 26
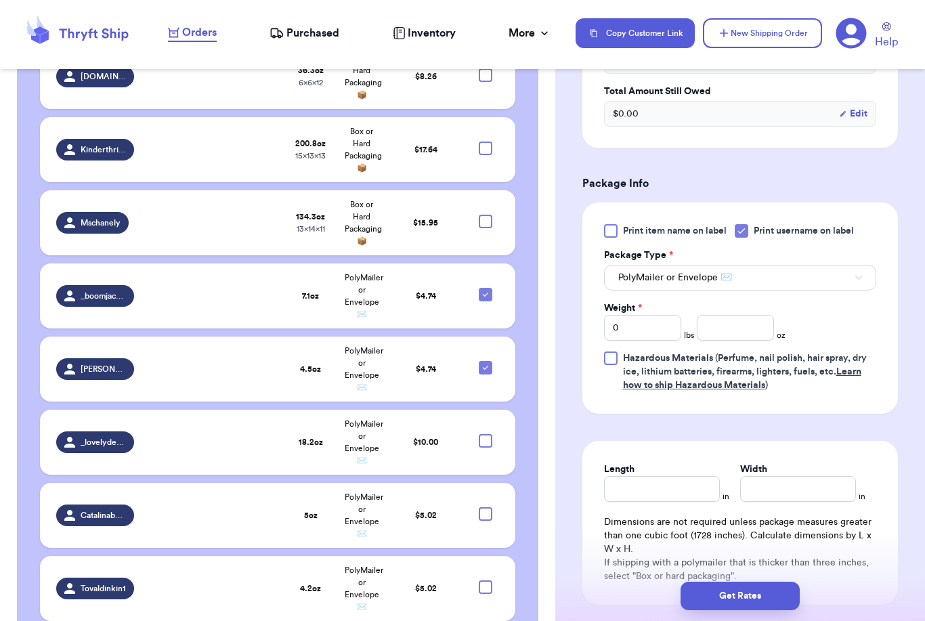
scroll to position [721, 0]
click at [761, 329] on input "number" at bounding box center [735, 328] width 77 height 26
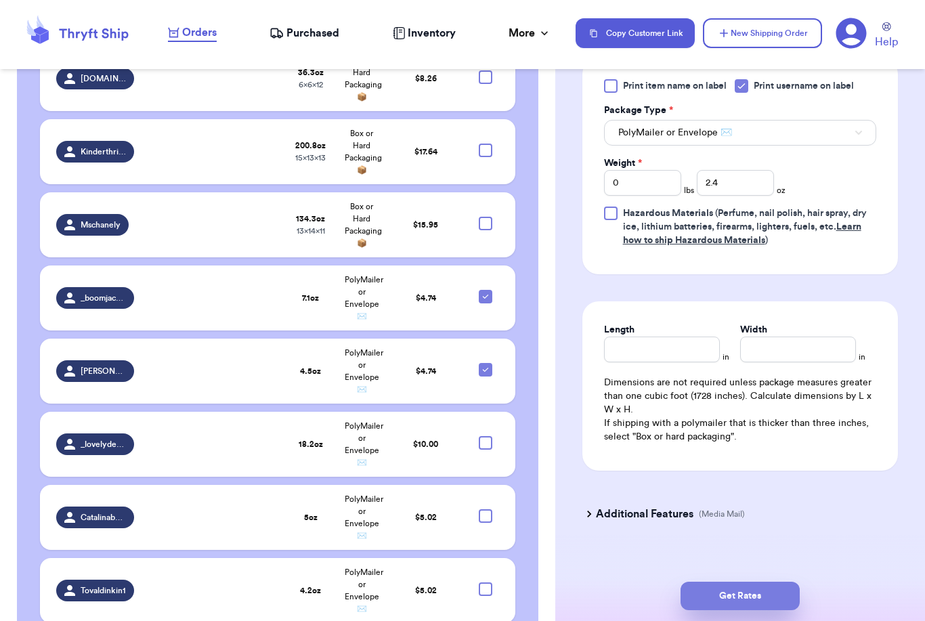
click at [781, 582] on button "Get Rates" at bounding box center [739, 596] width 119 height 28
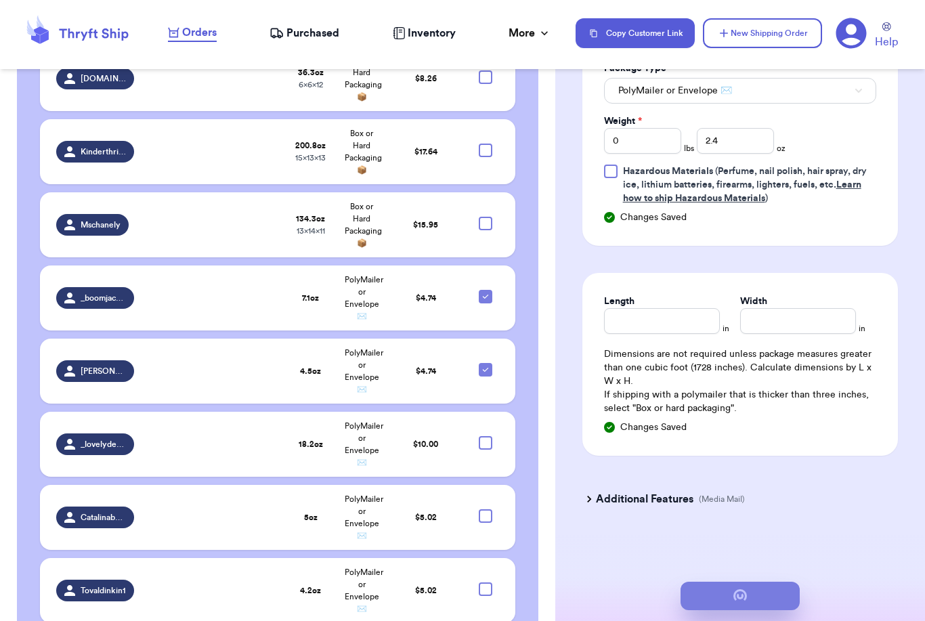
scroll to position [0, 0]
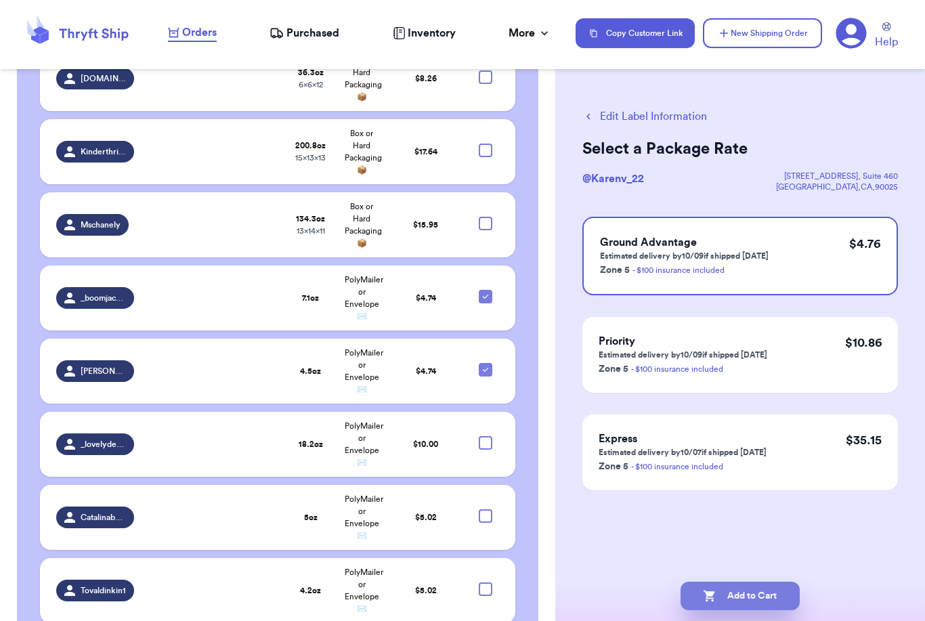
click at [753, 582] on button "Add to Cart" at bounding box center [739, 596] width 119 height 28
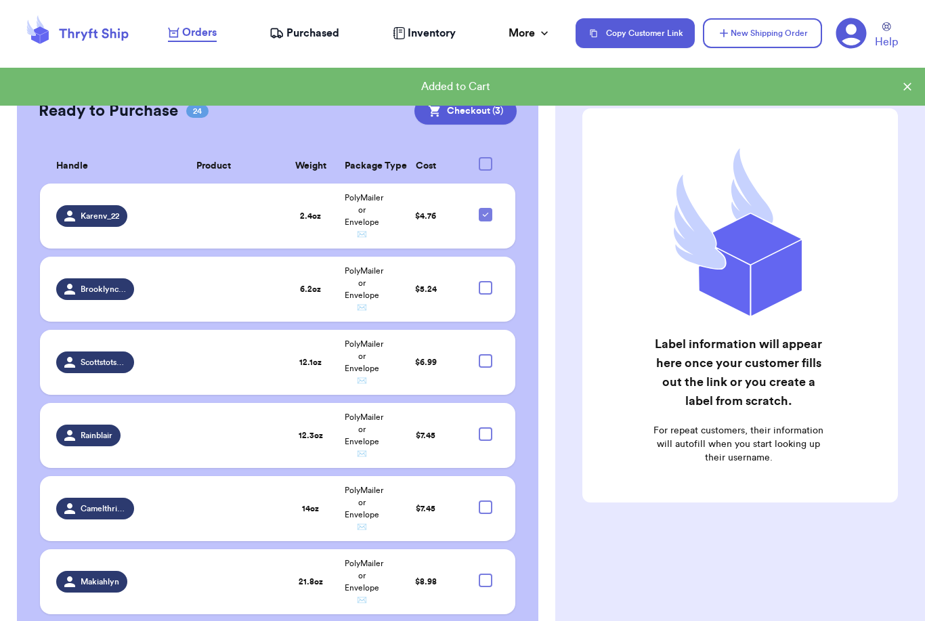
scroll to position [399, 0]
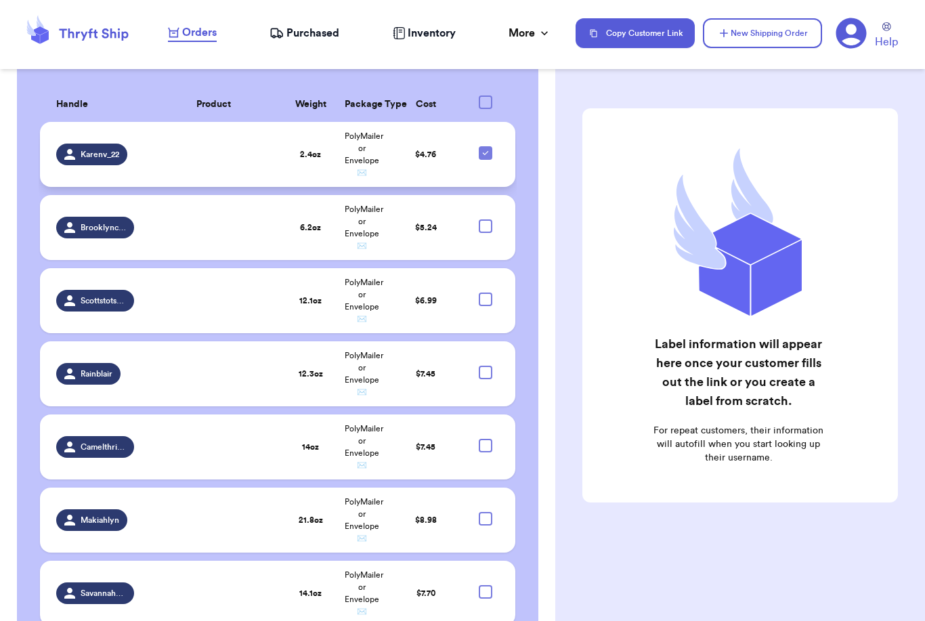
click at [485, 148] on icon at bounding box center [485, 153] width 11 height 11
click at [485, 146] on input "checkbox" at bounding box center [485, 146] width 1 height 1
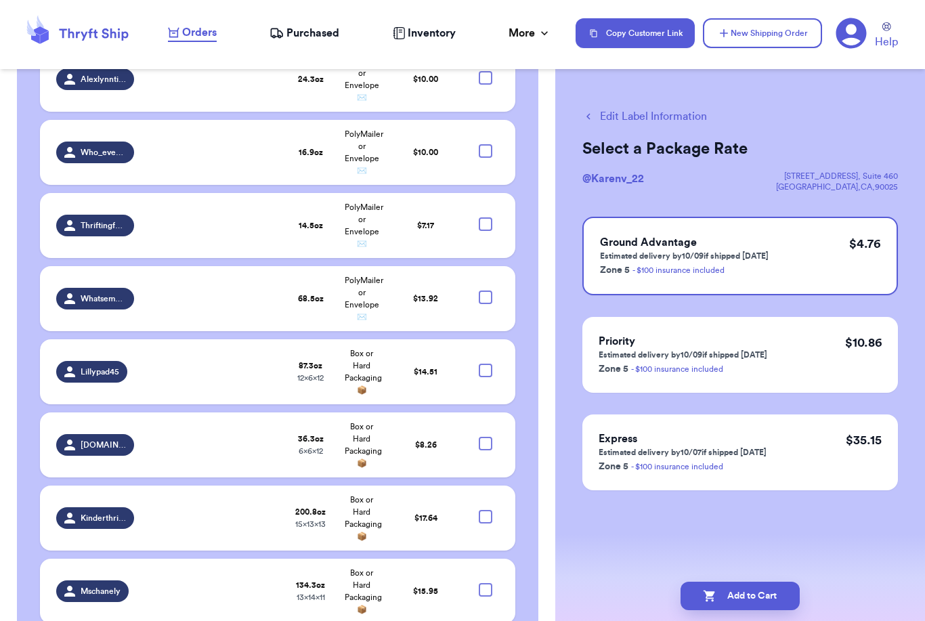
scroll to position [1148, 0]
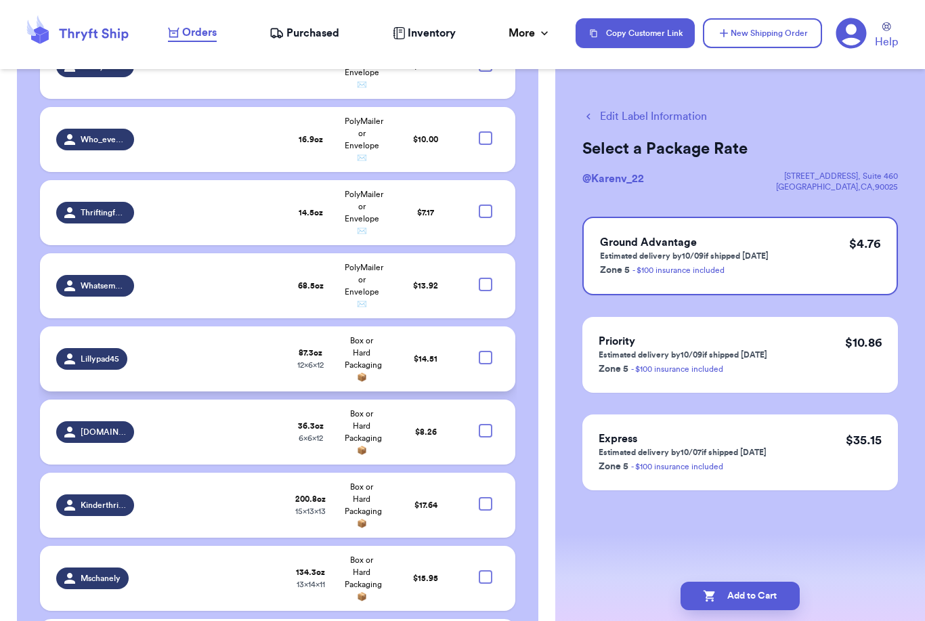
click at [485, 351] on div at bounding box center [486, 358] width 14 height 14
click at [485, 350] on input "checkbox" at bounding box center [485, 350] width 1 height 1
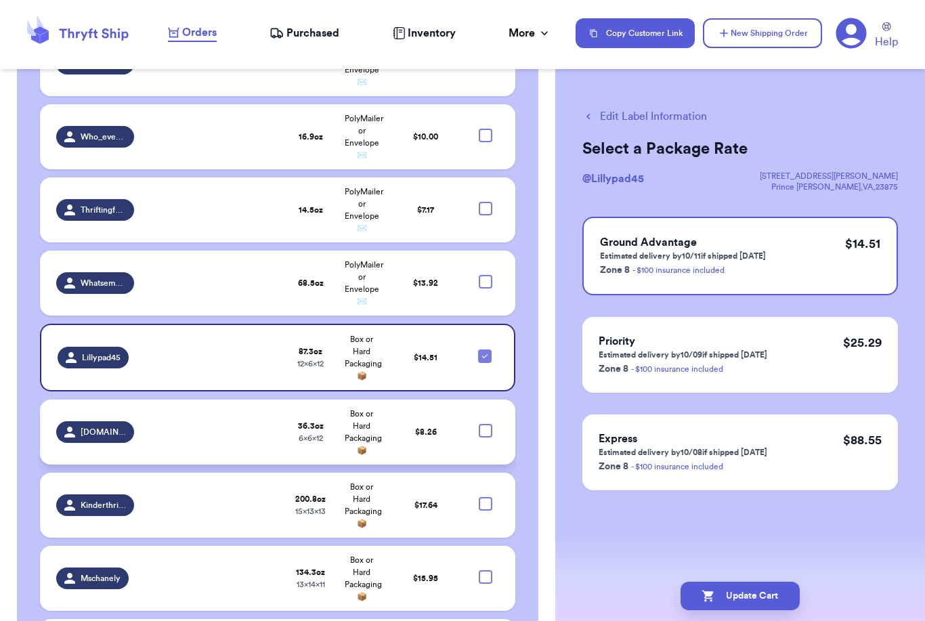
click at [488, 424] on div at bounding box center [486, 431] width 14 height 14
click at [485, 423] on input "checkbox" at bounding box center [485, 423] width 1 height 1
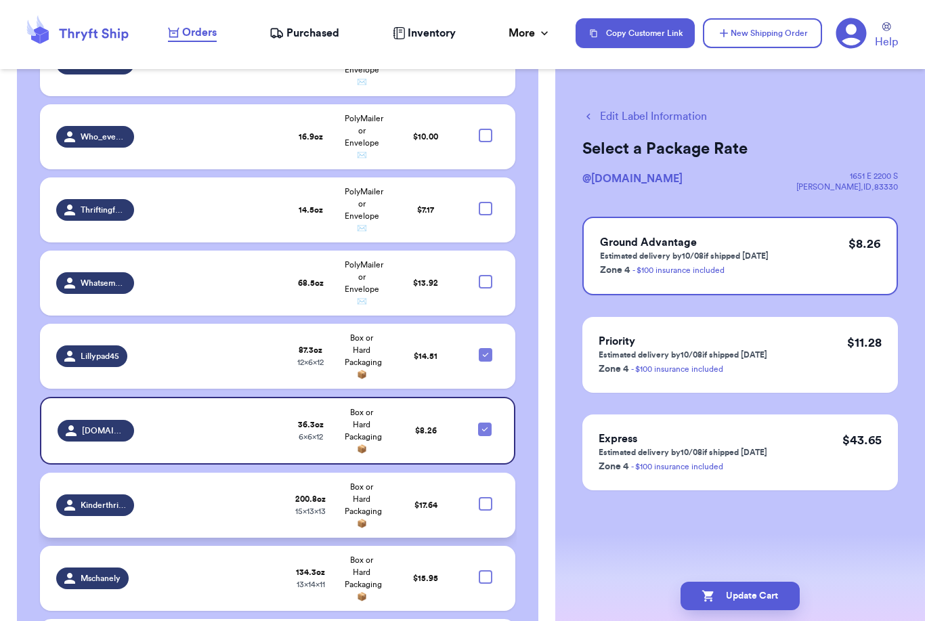
click at [485, 497] on div at bounding box center [486, 504] width 14 height 14
click at [485, 496] on input "checkbox" at bounding box center [485, 496] width 1 height 1
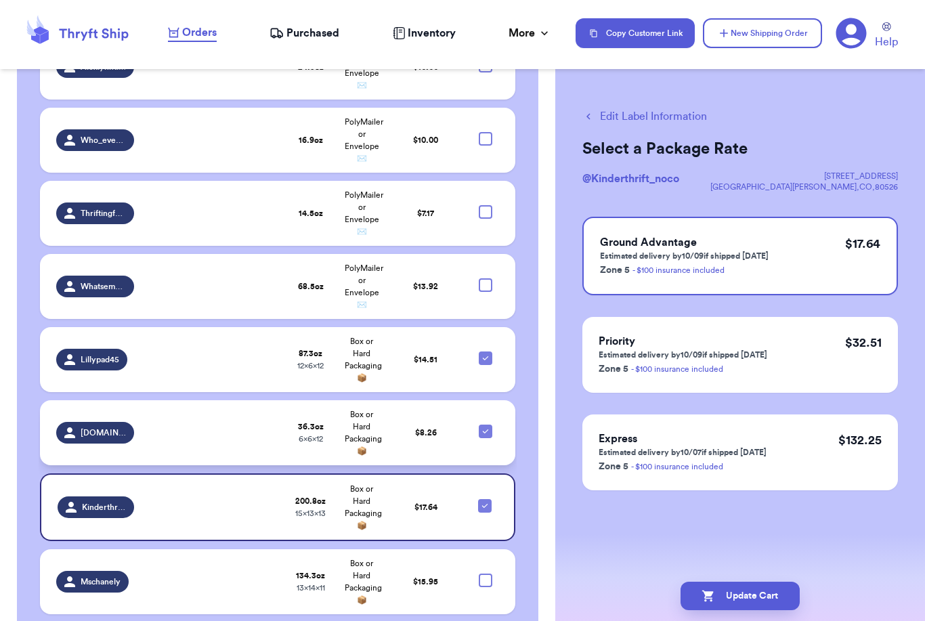
scroll to position [1075, 0]
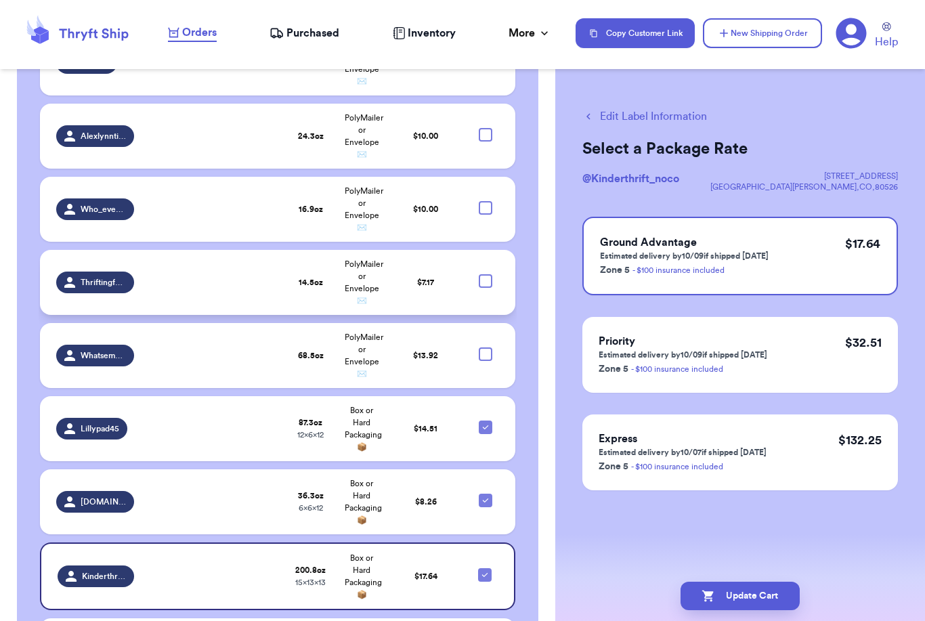
click at [491, 274] on div at bounding box center [486, 281] width 14 height 14
click at [485, 274] on input "checkbox" at bounding box center [485, 274] width 1 height 1
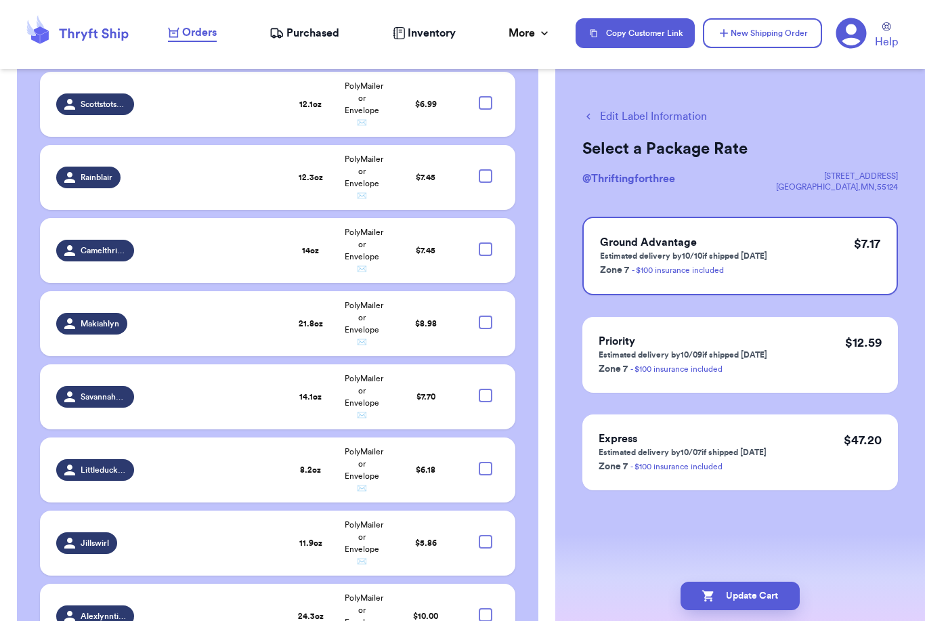
scroll to position [581, 0]
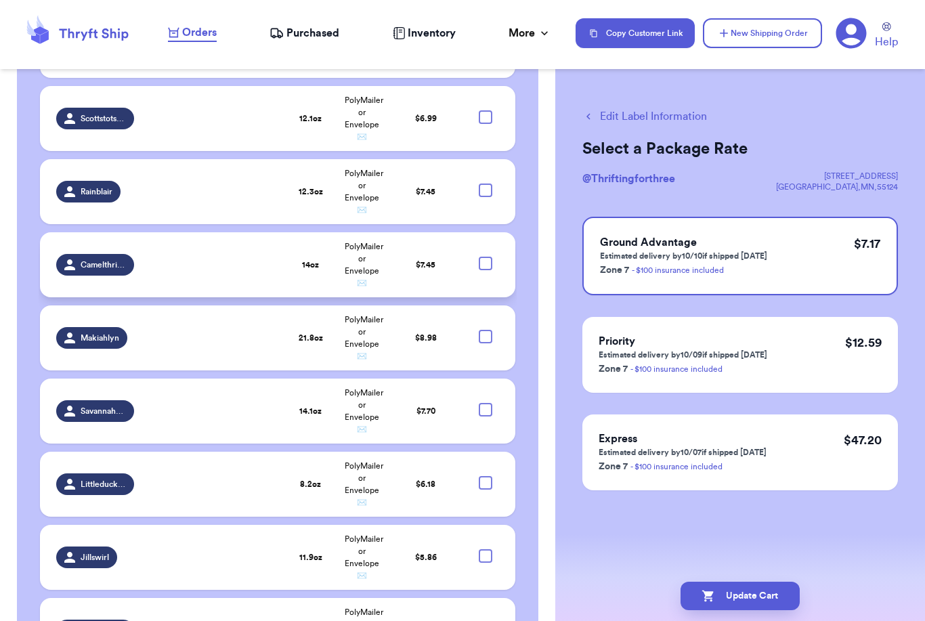
click at [485, 257] on div at bounding box center [486, 264] width 14 height 14
click at [485, 256] on input "checkbox" at bounding box center [485, 256] width 1 height 1
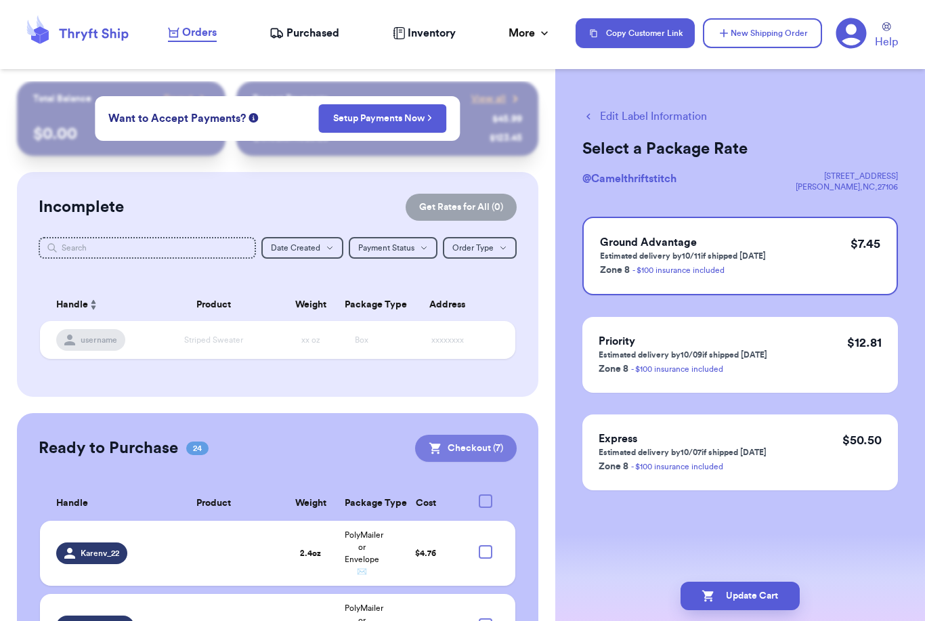
scroll to position [0, 0]
click at [462, 435] on button "Checkout ( 7 )" at bounding box center [466, 448] width 102 height 27
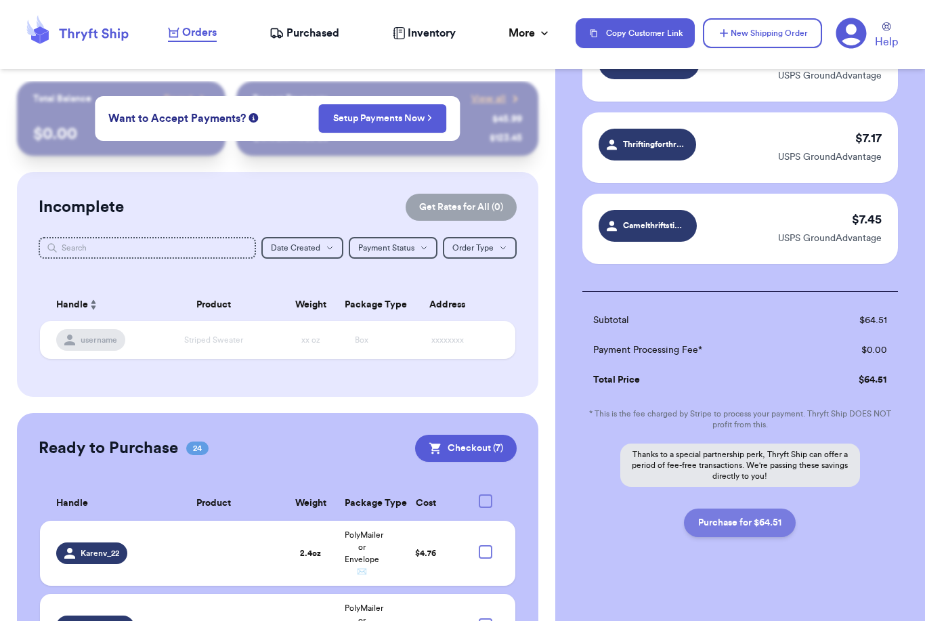
scroll to position [473, 0]
click at [743, 517] on button "Purchase for $64.51" at bounding box center [740, 523] width 112 height 28
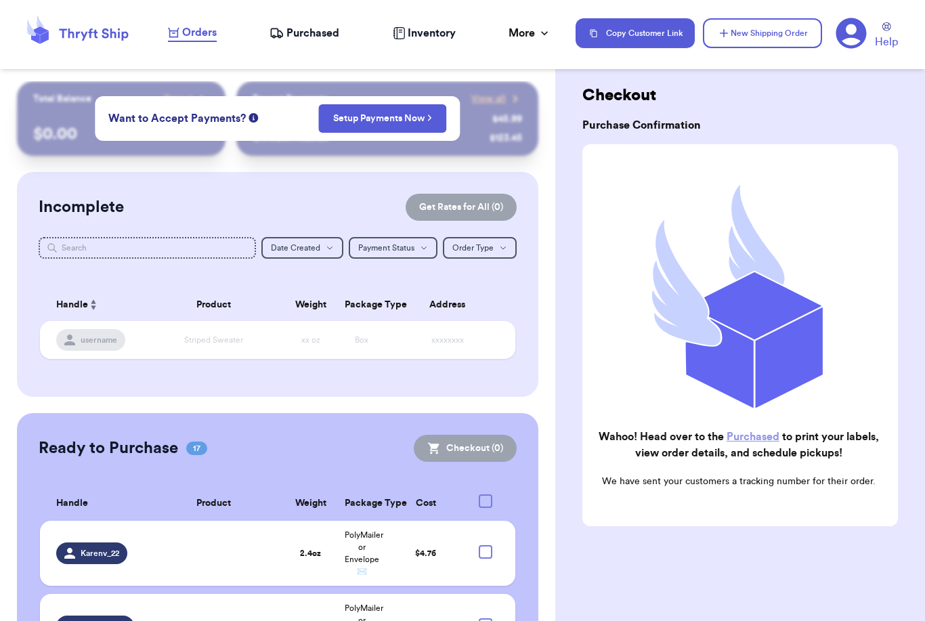
click at [307, 36] on span "Purchased" at bounding box center [312, 33] width 53 height 16
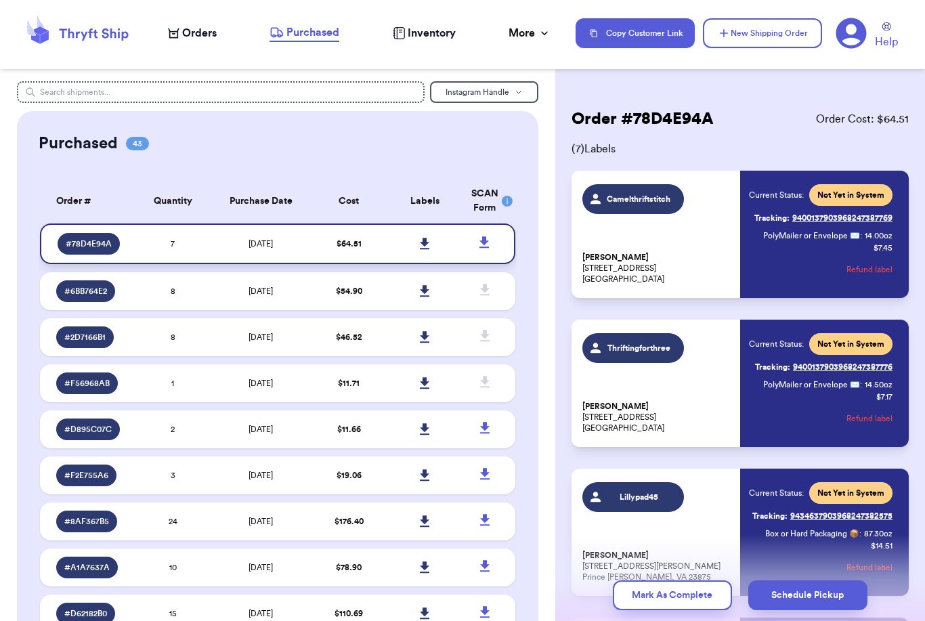
click at [420, 250] on icon at bounding box center [425, 244] width 10 height 12
